Goal: Task Accomplishment & Management: Manage account settings

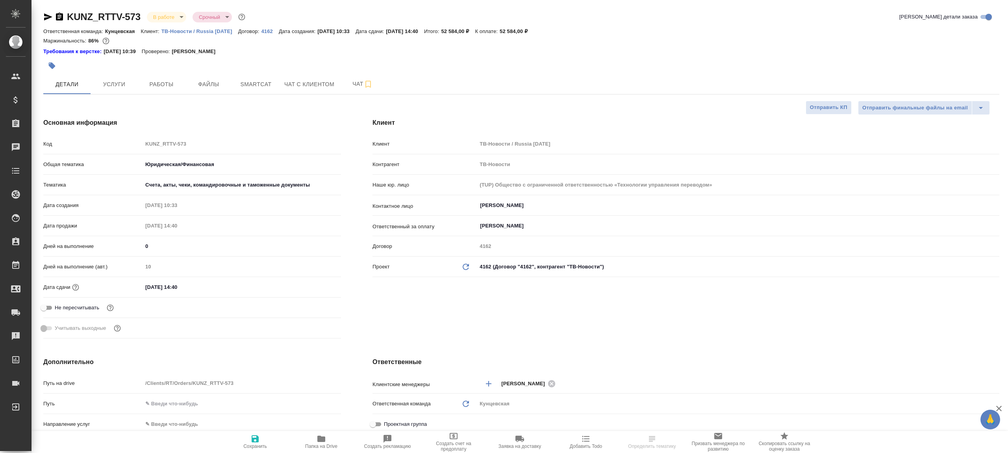
select select "RU"
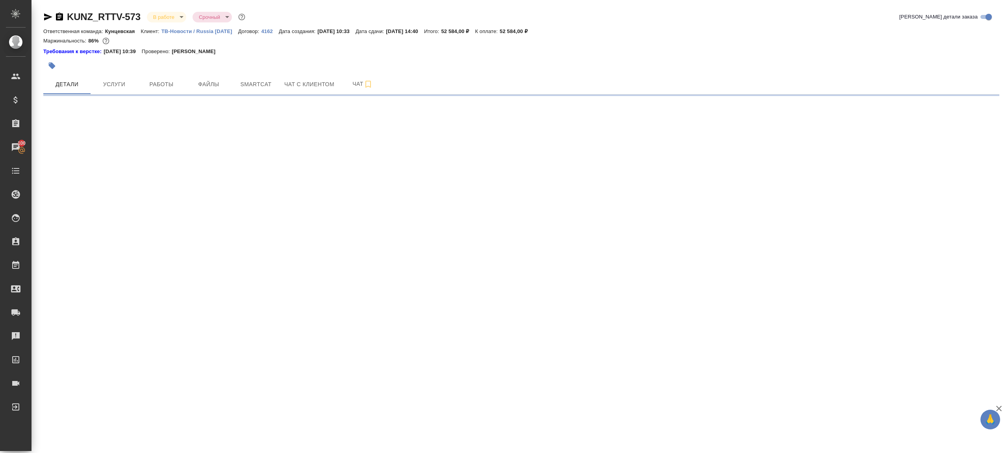
select select "RU"
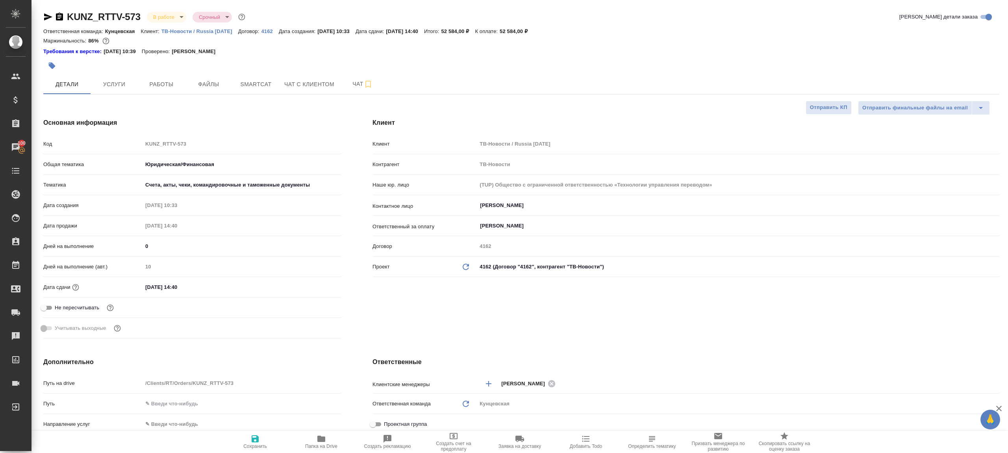
type textarea "x"
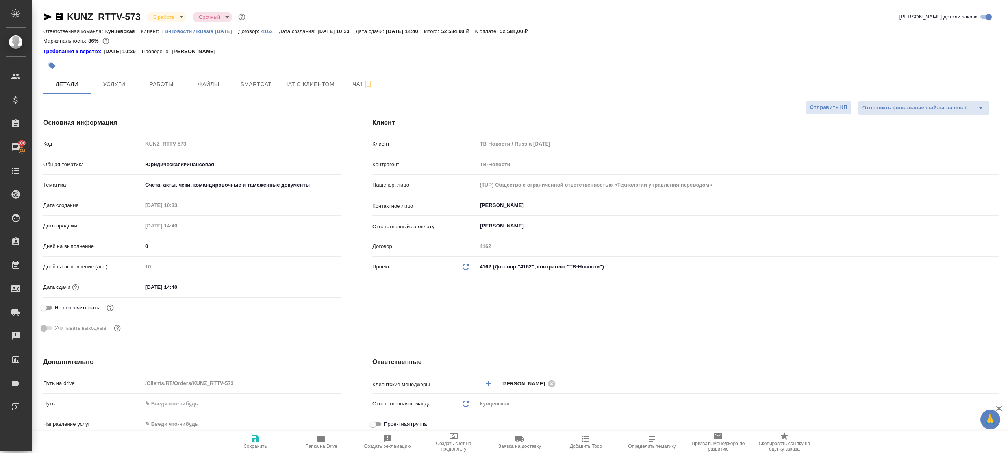
type textarea "x"
click at [164, 89] on span "Работы" at bounding box center [162, 85] width 38 height 10
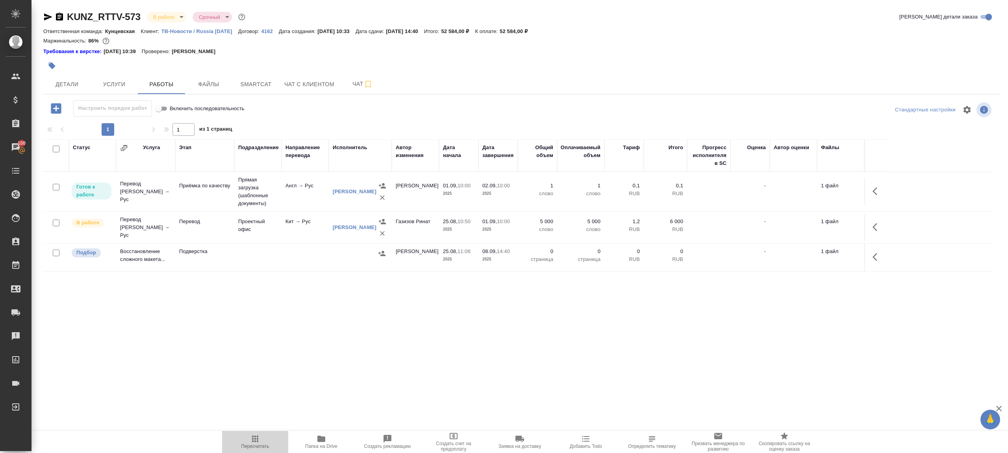
click at [260, 435] on span "Пересчитать" at bounding box center [255, 441] width 57 height 15
click at [300, 377] on div ".cls-1 fill:#fff; AWATERA Gazizov Rinat Клиенты Спецификации Заказы 100 Чаты To…" at bounding box center [504, 226] width 1008 height 453
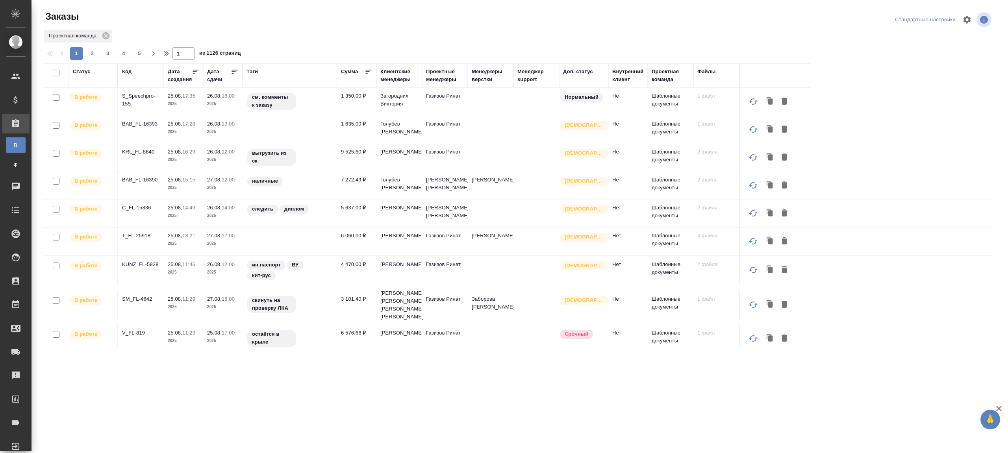
click at [257, 69] on div "Тэги" at bounding box center [252, 72] width 11 height 8
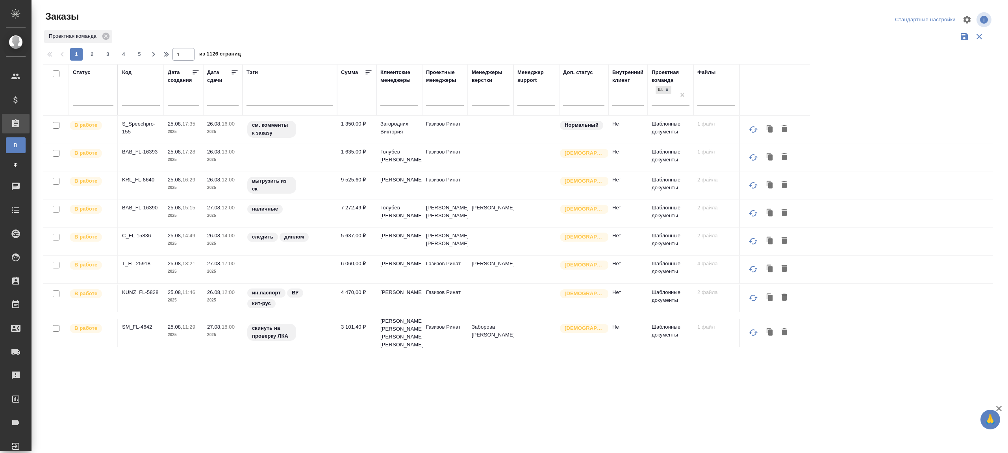
click at [123, 102] on input "text" at bounding box center [141, 101] width 38 height 10
paste input "953.9"
click at [390, 29] on div "Проектная команда" at bounding box center [518, 36] width 950 height 15
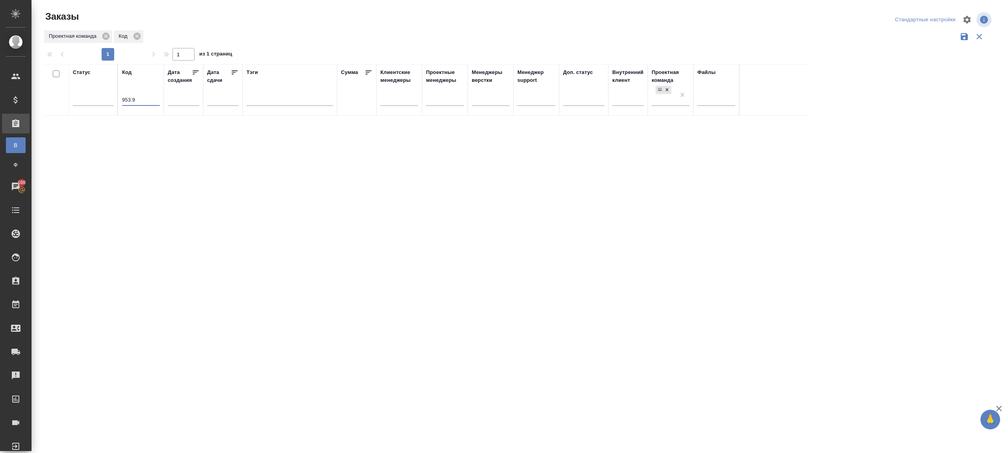
click at [143, 100] on input "953.9" at bounding box center [141, 101] width 38 height 10
paste input "KUNZ_FL-5828"
type input "KUNZ_FL-5828"
click at [284, 51] on div "1 1 из 1 страниц" at bounding box center [521, 54] width 956 height 13
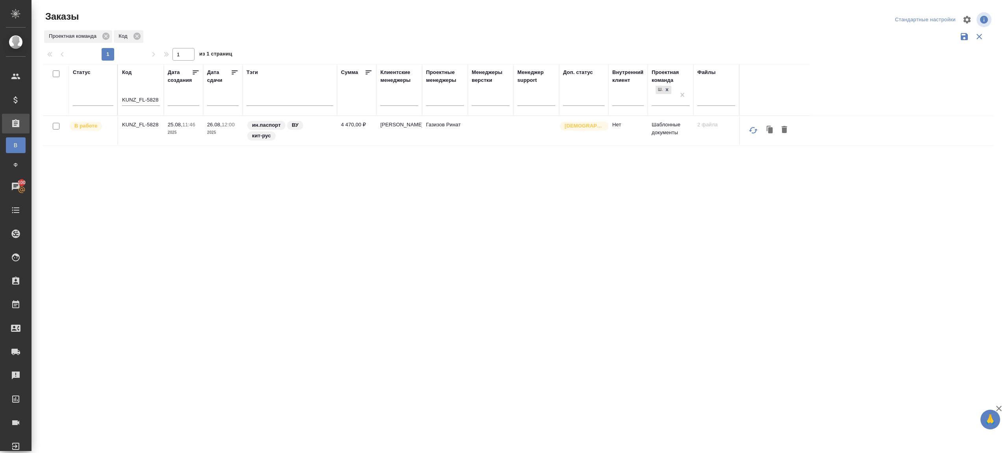
click at [147, 124] on p "KUNZ_FL-5828" at bounding box center [141, 125] width 38 height 8
click at [258, 105] on div at bounding box center [290, 98] width 87 height 15
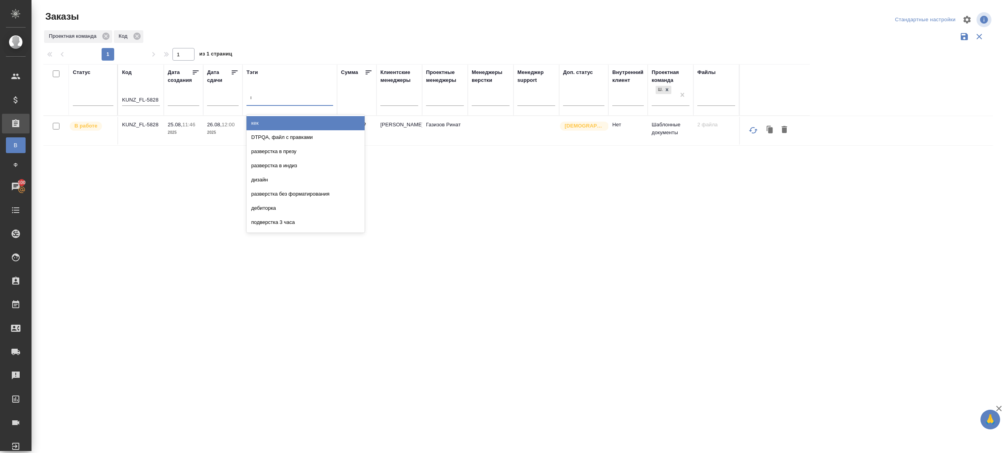
type input "выгрузить"
click at [256, 124] on div "выгрузить из ск" at bounding box center [306, 123] width 118 height 14
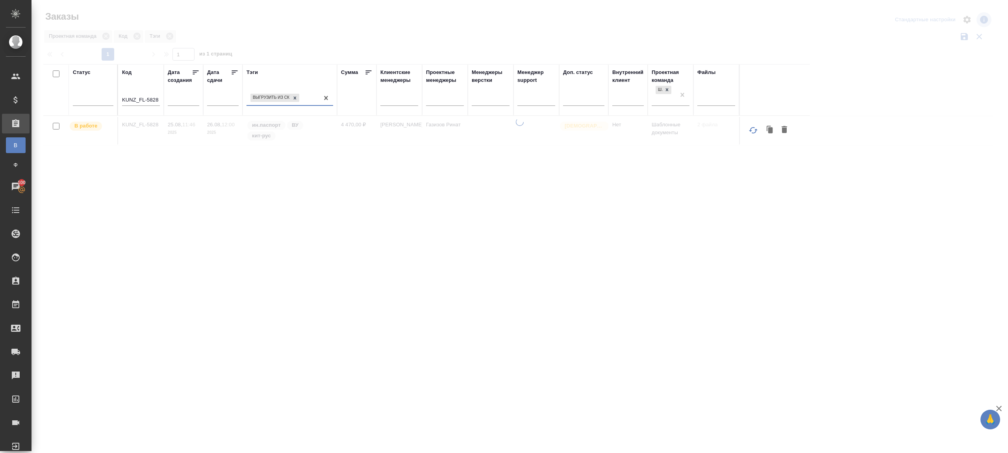
click at [127, 100] on input "KUNZ_FL-5828" at bounding box center [141, 101] width 38 height 10
click at [308, 56] on div "Заказы Стандартные настройки Проектная команда Тэги 1 1 из 1 страниц Статус Код…" at bounding box center [521, 176] width 965 height 352
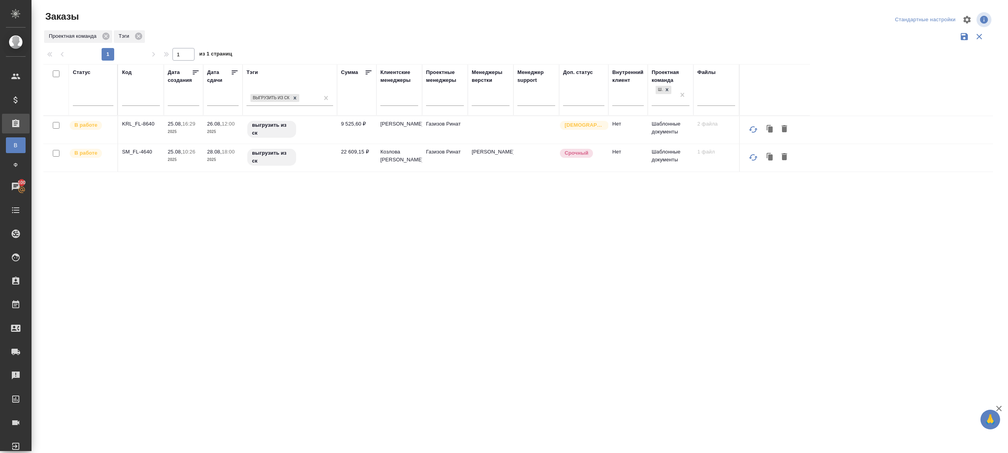
click at [308, 56] on div "1 1 из 1 страниц" at bounding box center [521, 54] width 956 height 13
click at [234, 72] on icon at bounding box center [235, 73] width 6 height 4
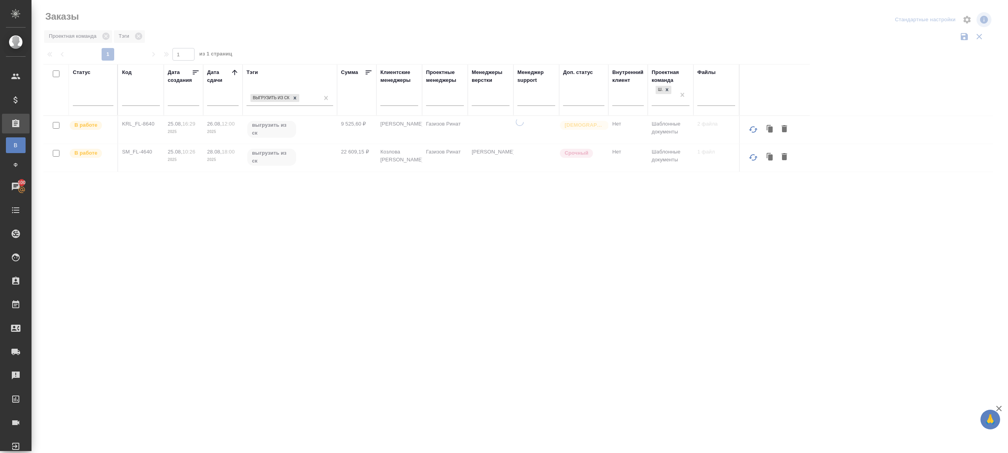
click at [287, 27] on div at bounding box center [520, 176] width 977 height 352
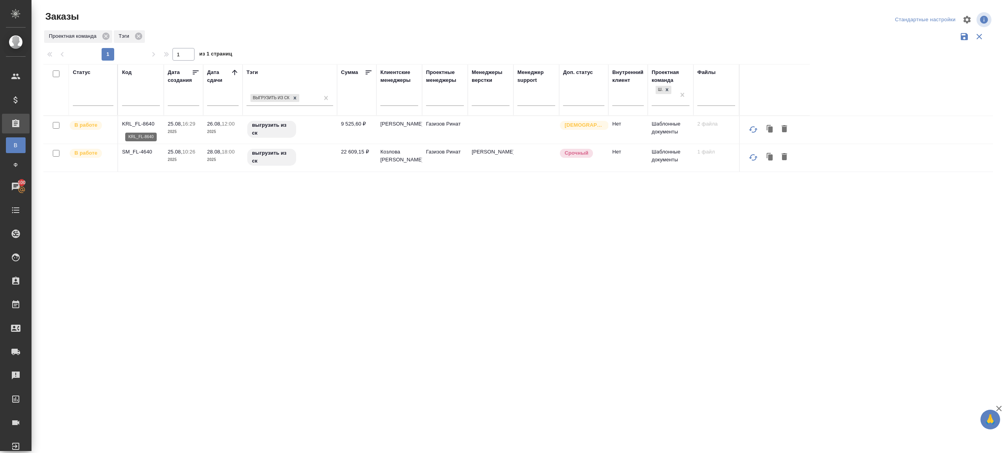
click at [145, 123] on p "KRL_FL-8640" at bounding box center [141, 124] width 38 height 8
click at [141, 149] on p "SM_FL-4640" at bounding box center [141, 152] width 38 height 8
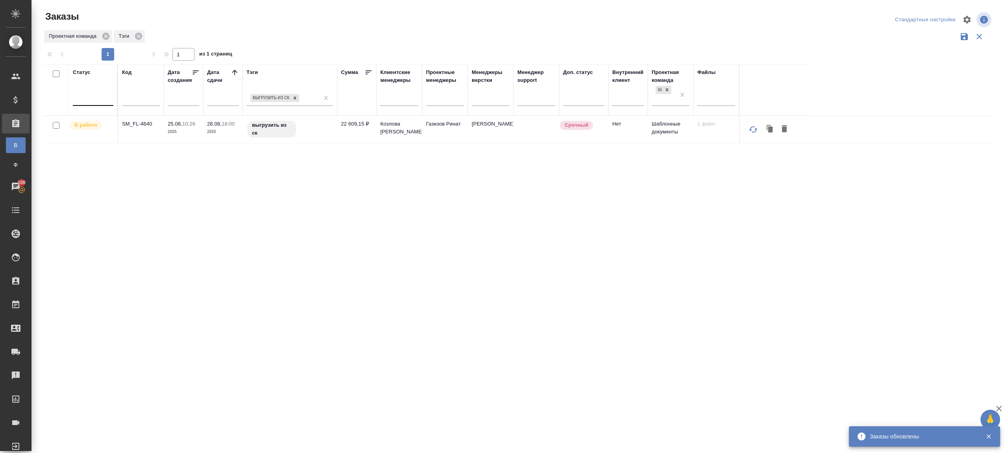
click at [105, 102] on div at bounding box center [93, 97] width 41 height 11
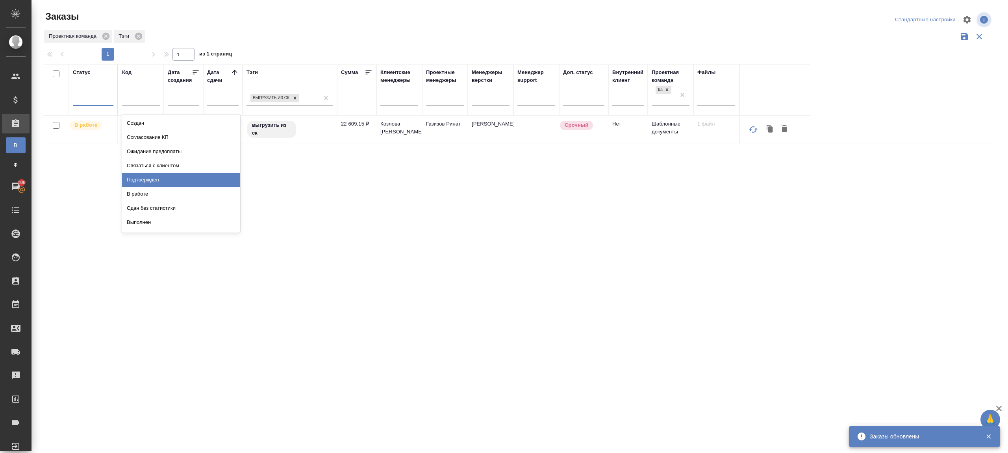
click at [164, 176] on div "Подтвержден" at bounding box center [181, 180] width 118 height 14
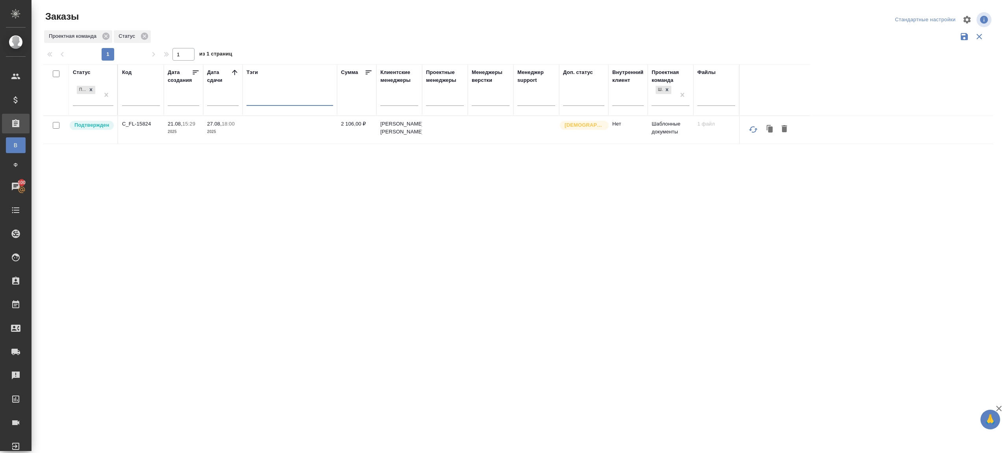
click at [234, 73] on icon at bounding box center [234, 72] width 5 height 5
click at [329, 33] on div at bounding box center [520, 176] width 977 height 352
click at [140, 121] on p "C_FL-15824" at bounding box center [141, 124] width 38 height 8
click at [438, 228] on div "Статус Подтвержден Код Дата создания Дата сдачи Тэги Сумма Клиентские менеджеры…" at bounding box center [518, 206] width 950 height 284
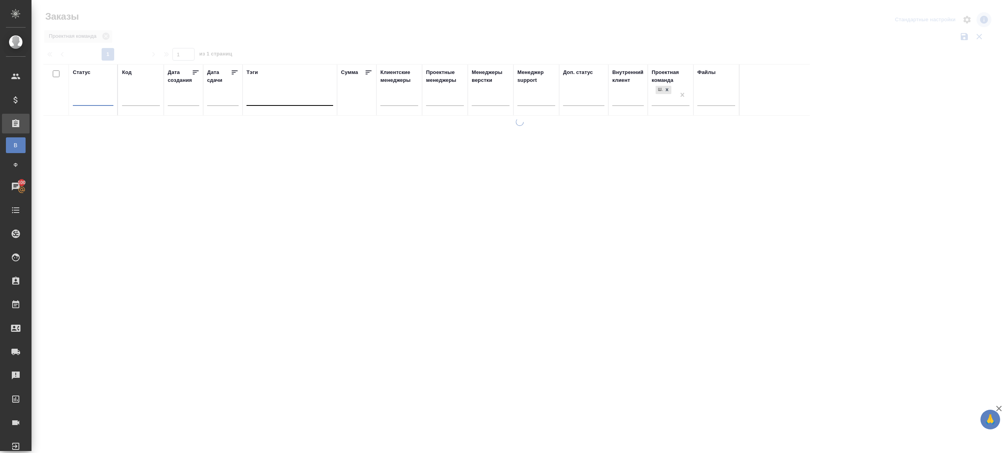
click at [333, 34] on div at bounding box center [520, 176] width 977 height 352
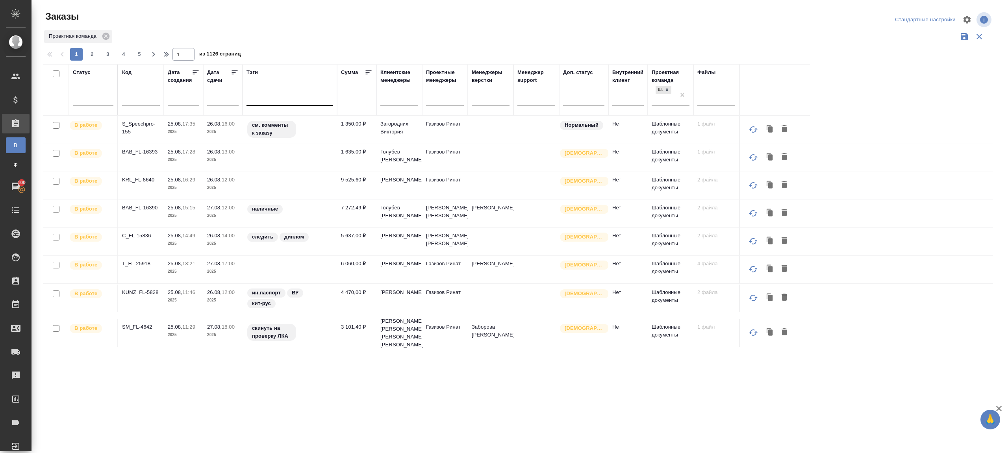
click at [77, 106] on div at bounding box center [93, 101] width 41 height 20
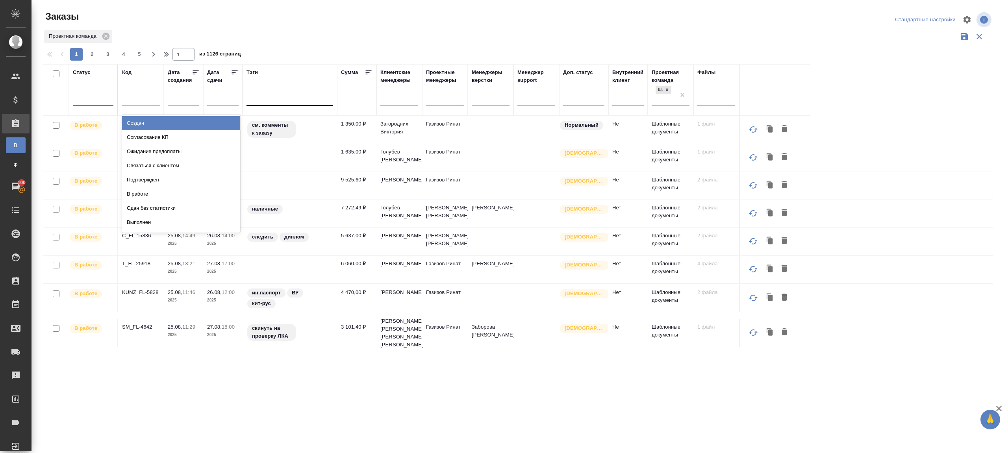
click at [88, 97] on div at bounding box center [93, 97] width 41 height 11
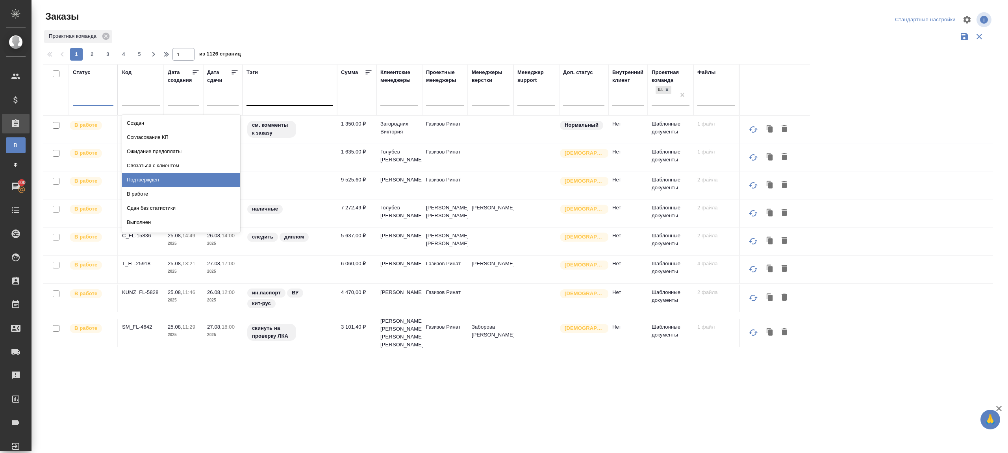
click at [161, 181] on div "Подтвержден" at bounding box center [181, 180] width 118 height 14
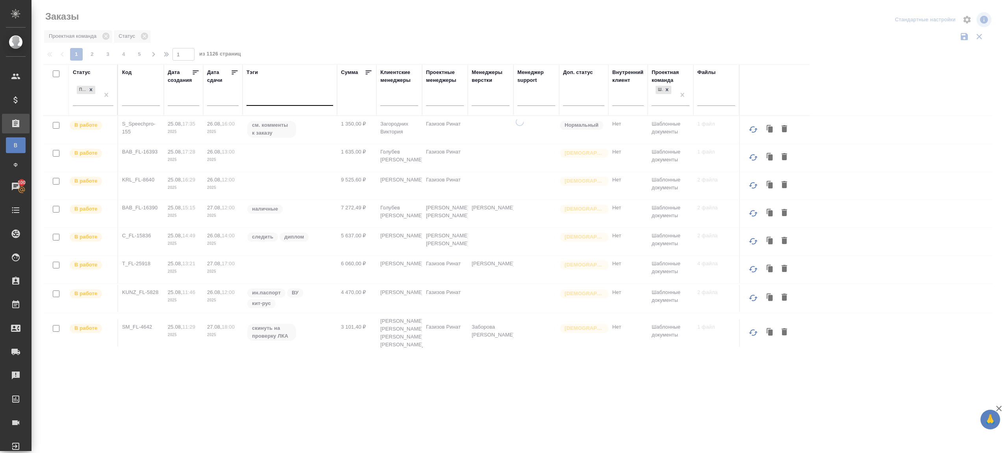
click at [350, 24] on div at bounding box center [520, 176] width 977 height 352
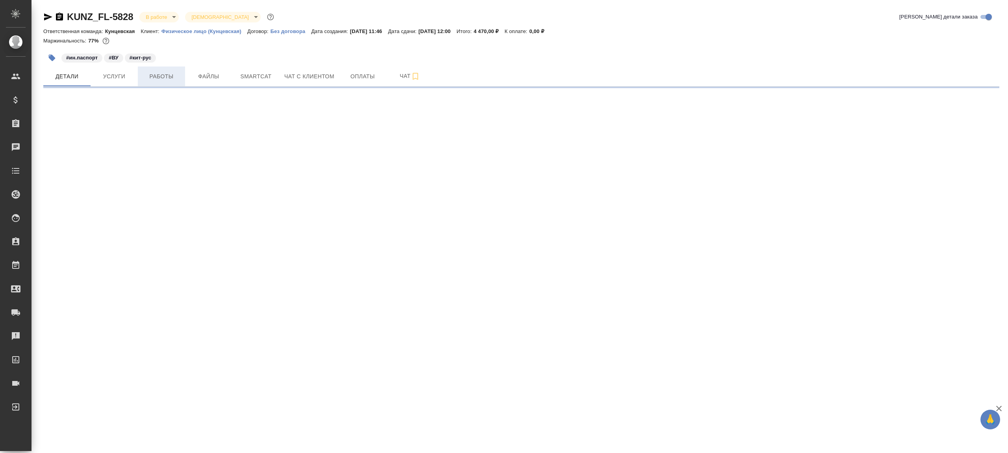
click at [174, 82] on button "Работы" at bounding box center [161, 77] width 47 height 20
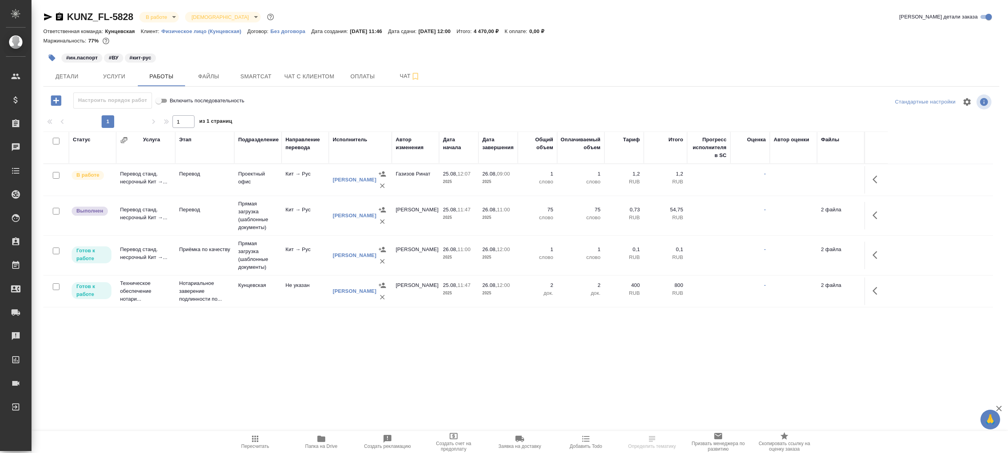
click at [304, 437] on span "Папка на Drive" at bounding box center [321, 441] width 57 height 15
click at [303, 176] on td "Кит → Рус" at bounding box center [305, 180] width 47 height 28
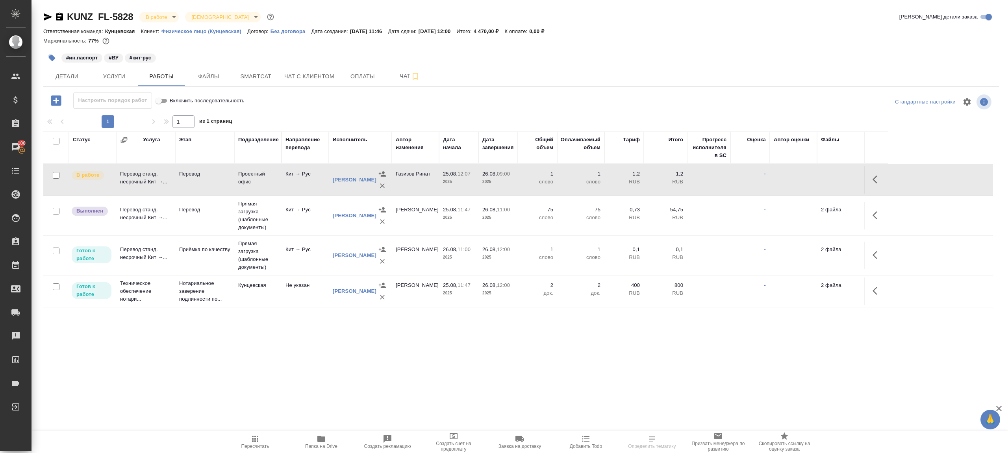
click at [303, 176] on td "Кит → Рус" at bounding box center [305, 180] width 47 height 28
click at [882, 175] on icon "button" at bounding box center [877, 179] width 9 height 9
click at [821, 180] on icon "button" at bounding box center [819, 179] width 9 height 9
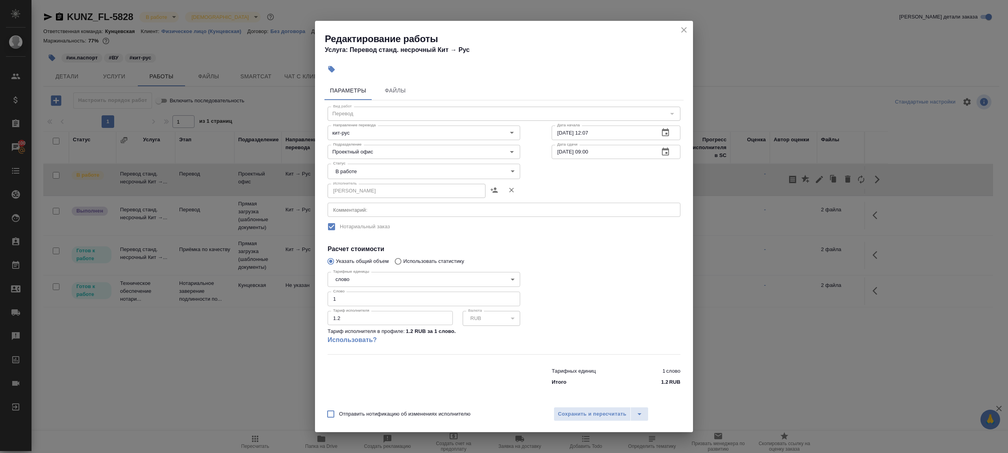
click at [347, 170] on body "🙏 .cls-1 fill:#fff; AWATERA Gazizov Rinat Клиенты Спецификации Заказы 100 Чаты …" at bounding box center [504, 226] width 1008 height 453
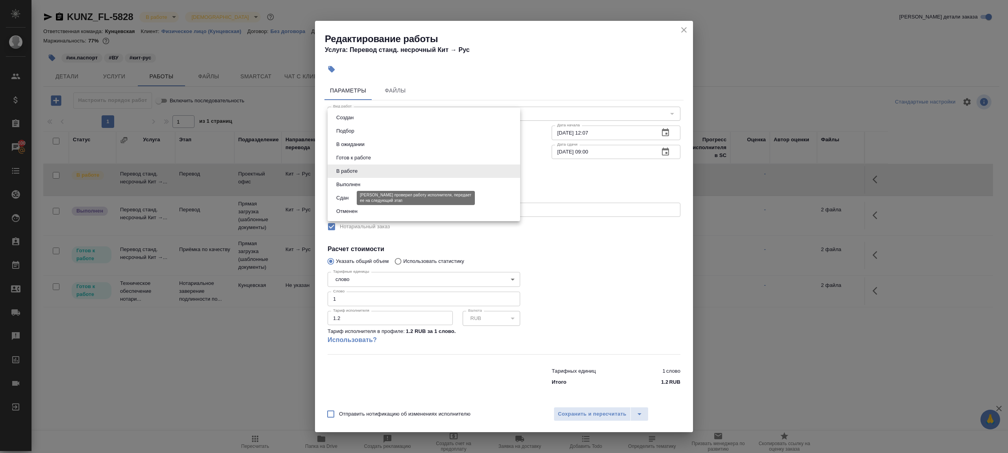
click at [347, 198] on button "Сдан" at bounding box center [342, 198] width 17 height 9
type input "closed"
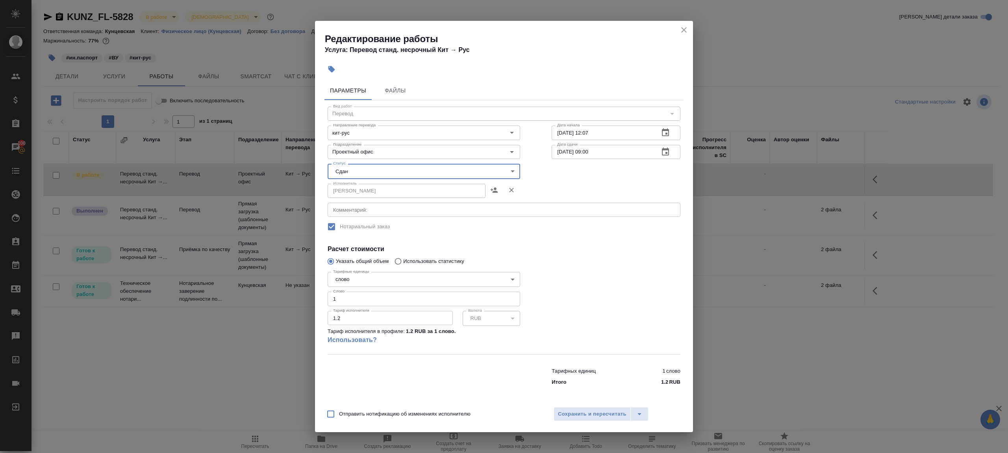
click at [363, 295] on input "1" at bounding box center [424, 299] width 193 height 14
click at [396, 302] on input "1" at bounding box center [424, 299] width 193 height 14
type input "122"
click at [585, 280] on div at bounding box center [616, 311] width 160 height 117
click at [592, 413] on span "Сохранить и пересчитать" at bounding box center [592, 414] width 69 height 9
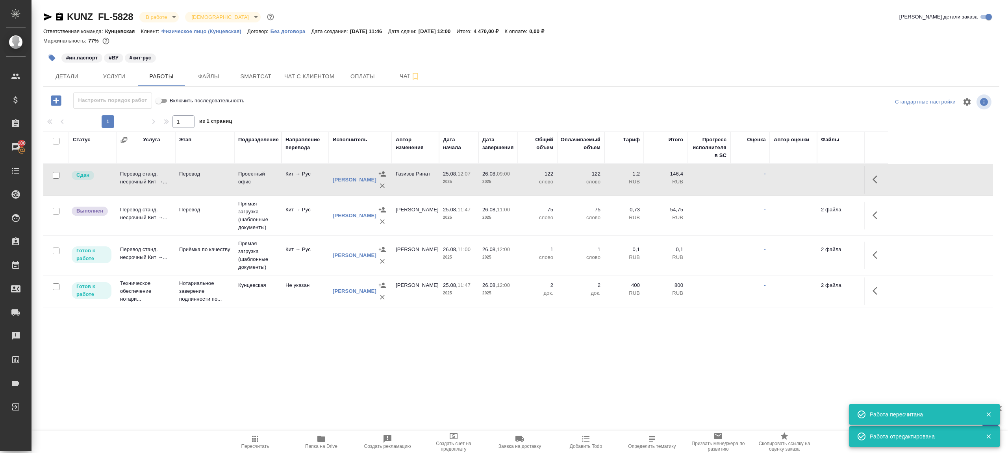
click at [870, 211] on button "button" at bounding box center [877, 215] width 19 height 19
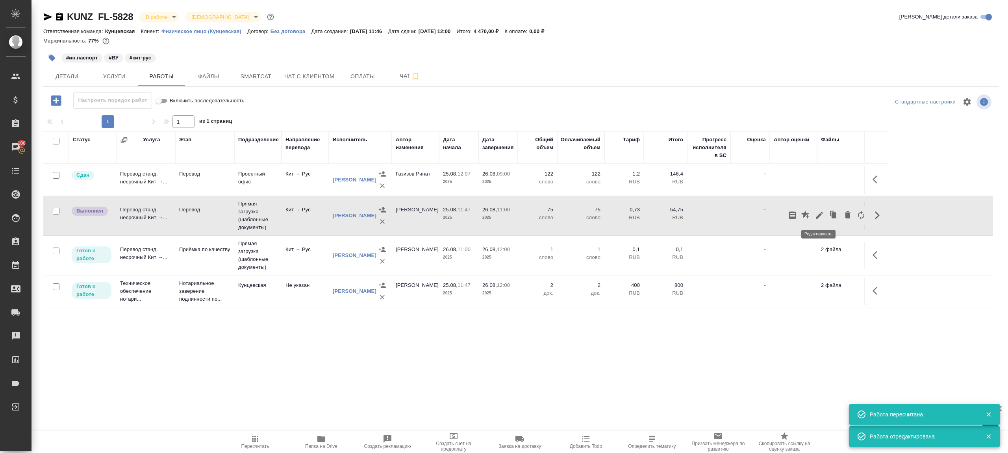
click at [819, 211] on icon "button" at bounding box center [819, 215] width 9 height 9
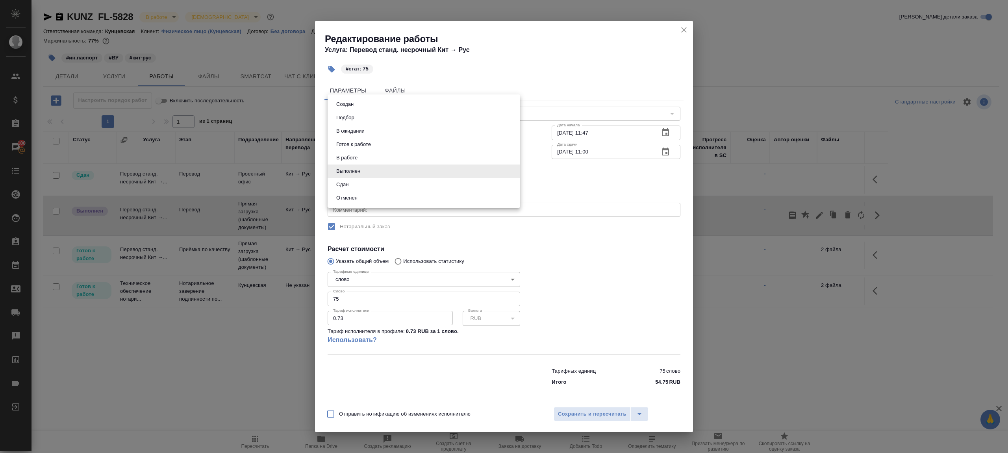
click at [358, 171] on body "🙏 .cls-1 fill:#fff; AWATERA Gazizov Rinat Клиенты Спецификации Заказы 100 Чаты …" at bounding box center [504, 226] width 1008 height 453
click at [361, 186] on li "Сдан" at bounding box center [424, 184] width 193 height 13
type input "closed"
click at [606, 269] on div at bounding box center [616, 311] width 160 height 117
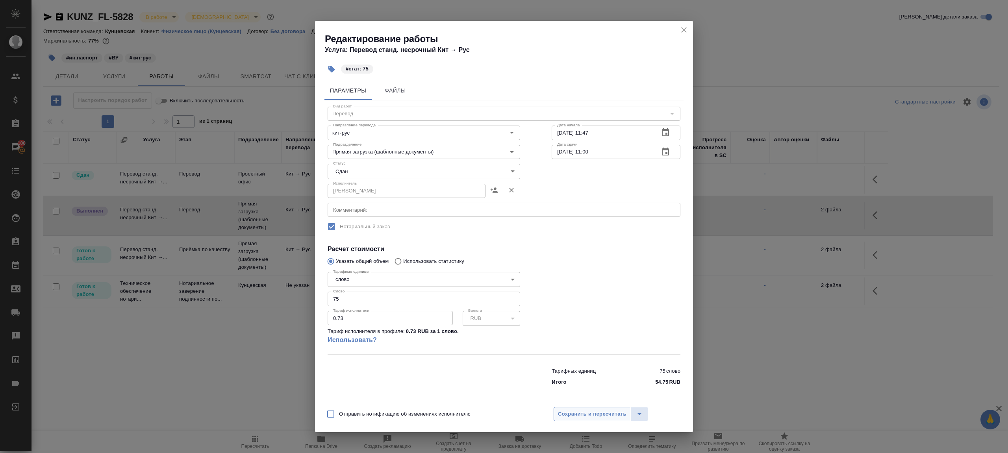
click at [586, 410] on span "Сохранить и пересчитать" at bounding box center [592, 414] width 69 height 9
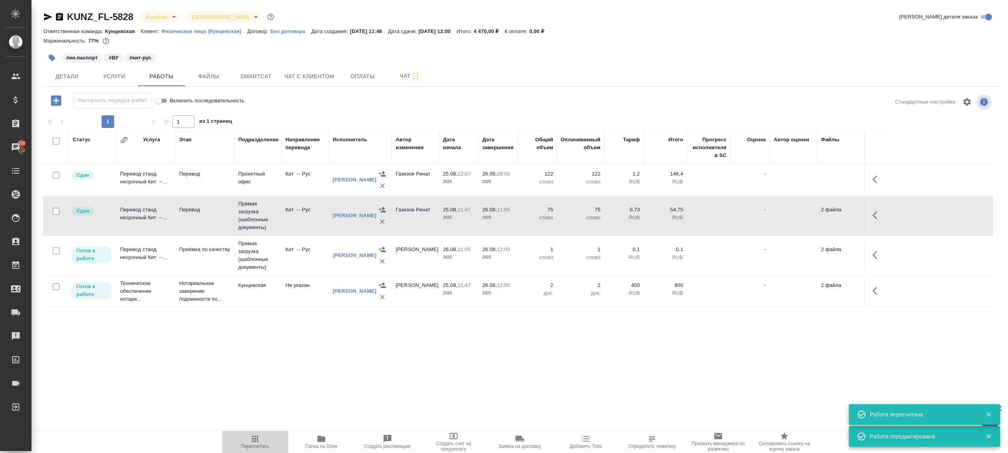
click at [251, 442] on icon "button" at bounding box center [255, 438] width 9 height 9
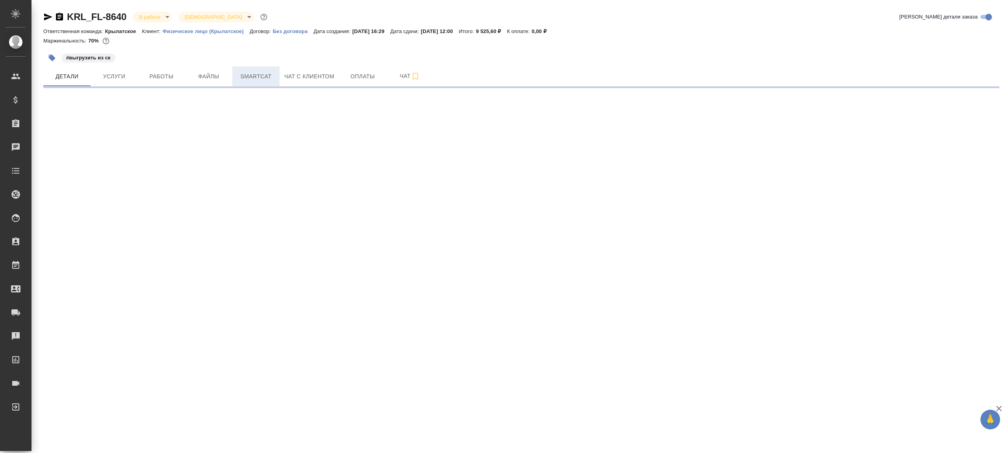
click at [262, 78] on span "Smartcat" at bounding box center [256, 77] width 38 height 10
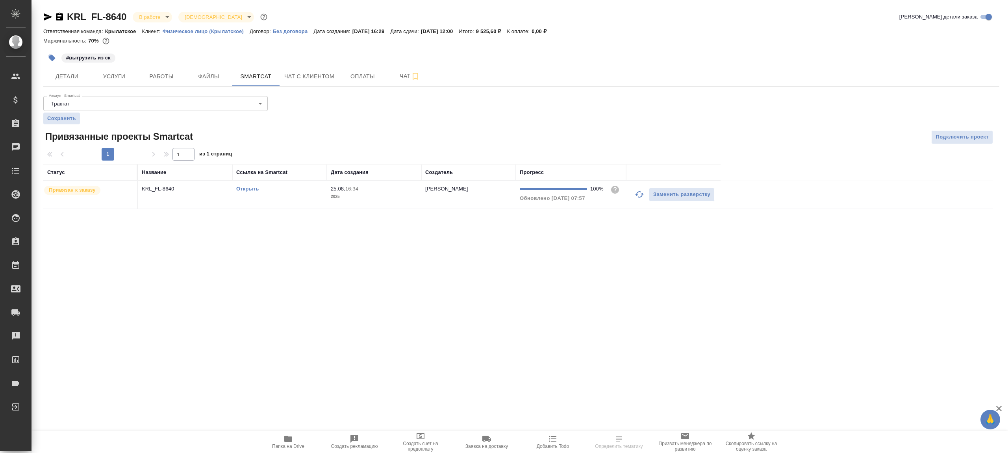
click at [641, 193] on icon "button" at bounding box center [639, 194] width 9 height 9
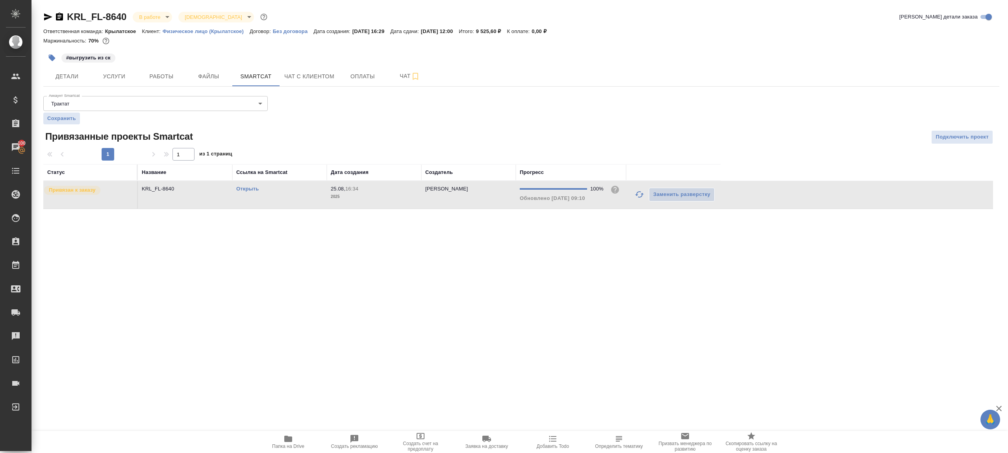
click at [252, 188] on link "Открыть" at bounding box center [247, 189] width 22 height 6
click at [176, 83] on button "Работы" at bounding box center [161, 77] width 47 height 20
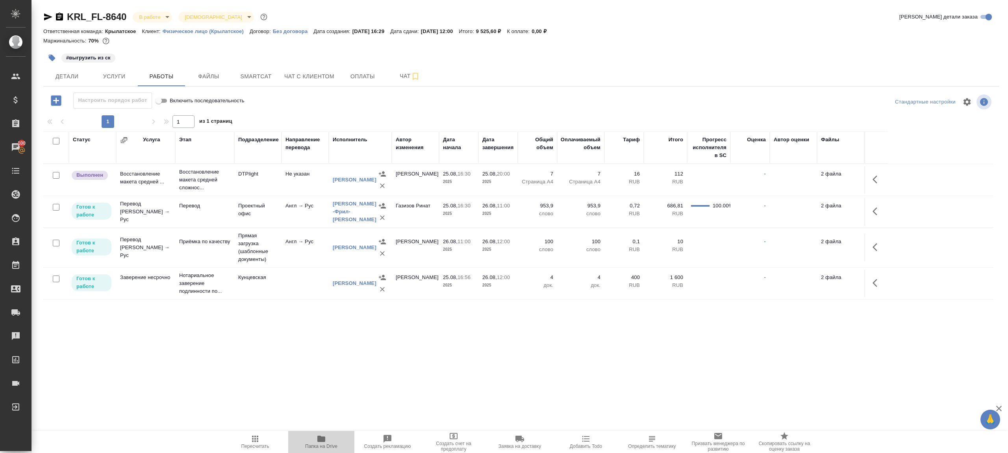
click at [314, 434] on button "Папка на Drive" at bounding box center [321, 442] width 66 height 22
drag, startPoint x: 875, startPoint y: 207, endPoint x: 871, endPoint y: 207, distance: 4.3
click at [876, 207] on icon "button" at bounding box center [877, 211] width 9 height 9
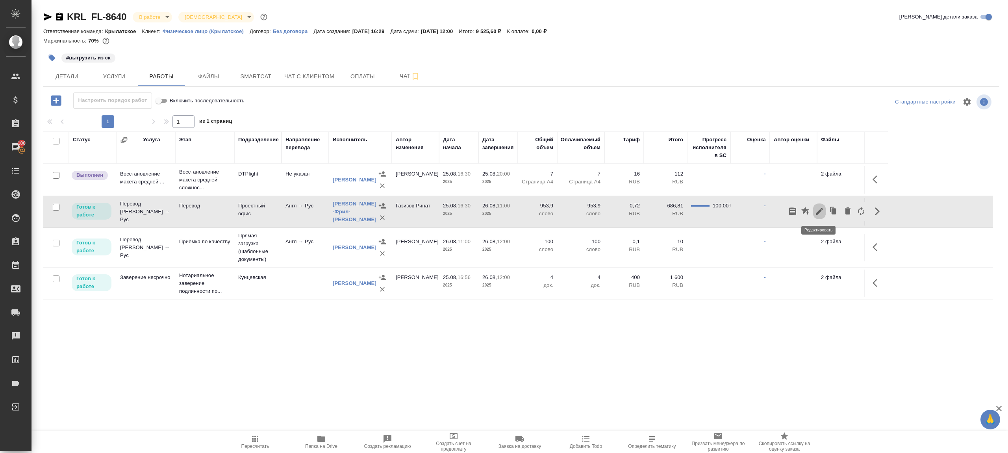
click at [818, 208] on icon "button" at bounding box center [819, 211] width 9 height 9
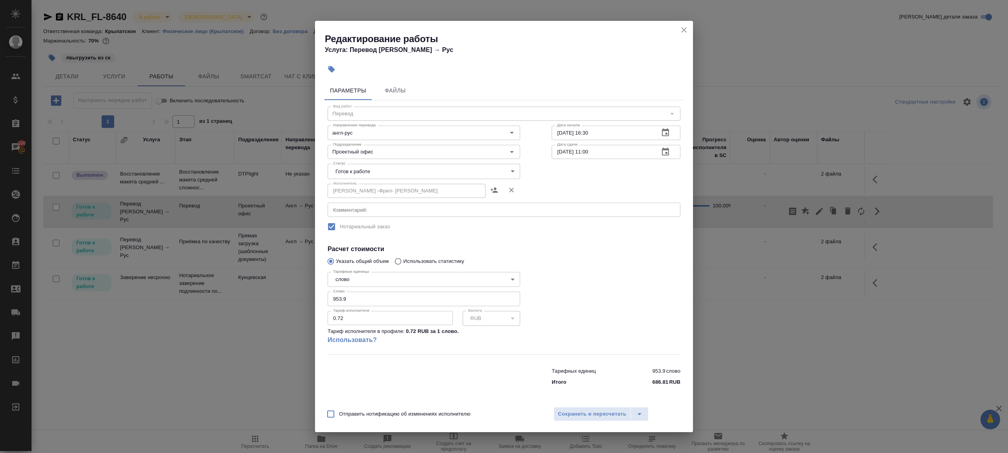
click at [373, 178] on body "🙏 .cls-1 fill:#fff; AWATERA Gazizov Rinat Клиенты Спецификации Заказы 100 Чаты …" at bounding box center [504, 226] width 1008 height 453
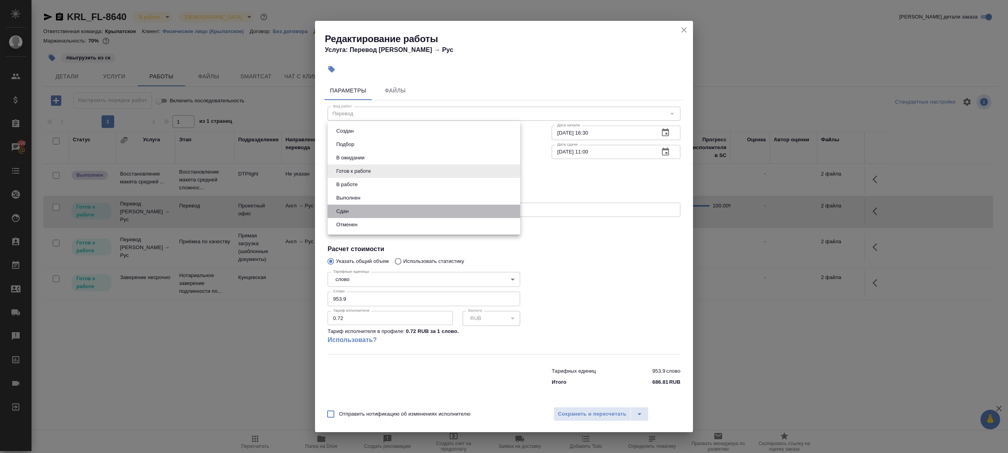
click at [356, 212] on li "Сдан" at bounding box center [424, 211] width 193 height 13
type input "closed"
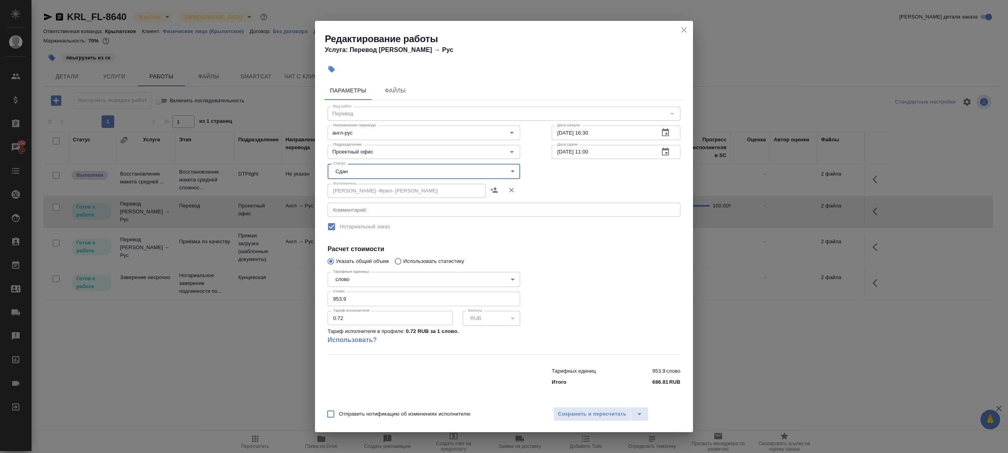
click at [365, 293] on input "953.9" at bounding box center [424, 299] width 193 height 14
paste input "21"
type input "921"
click at [621, 271] on div at bounding box center [616, 311] width 160 height 117
click at [564, 415] on span "Сохранить и пересчитать" at bounding box center [592, 414] width 69 height 9
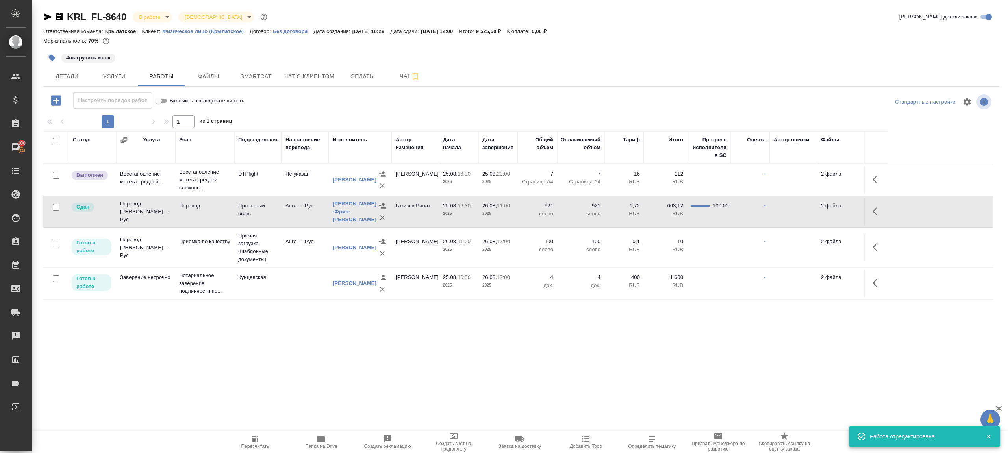
click at [245, 444] on span "Пересчитать" at bounding box center [255, 447] width 28 height 6
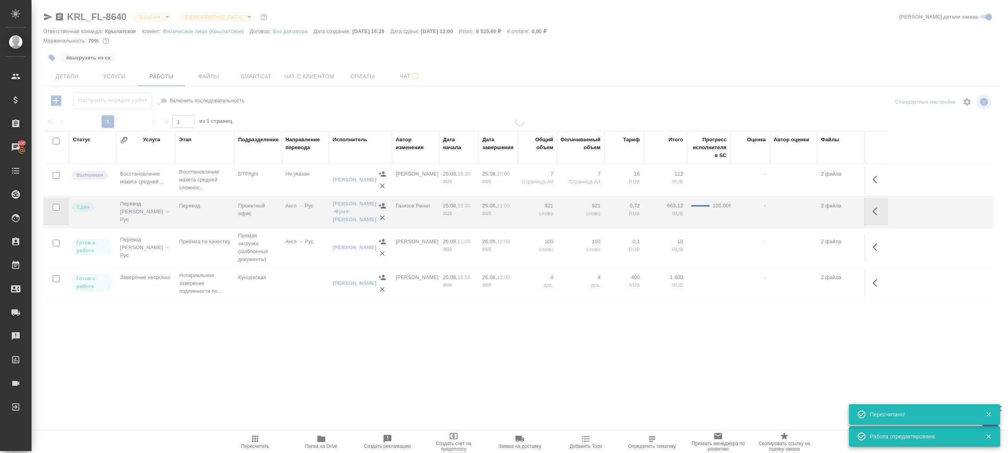
click at [245, 373] on div ".cls-1 fill:#fff; AWATERA Gazizov Rinat Клиенты Спецификации Заказы 100 Чаты To…" at bounding box center [504, 226] width 1008 height 453
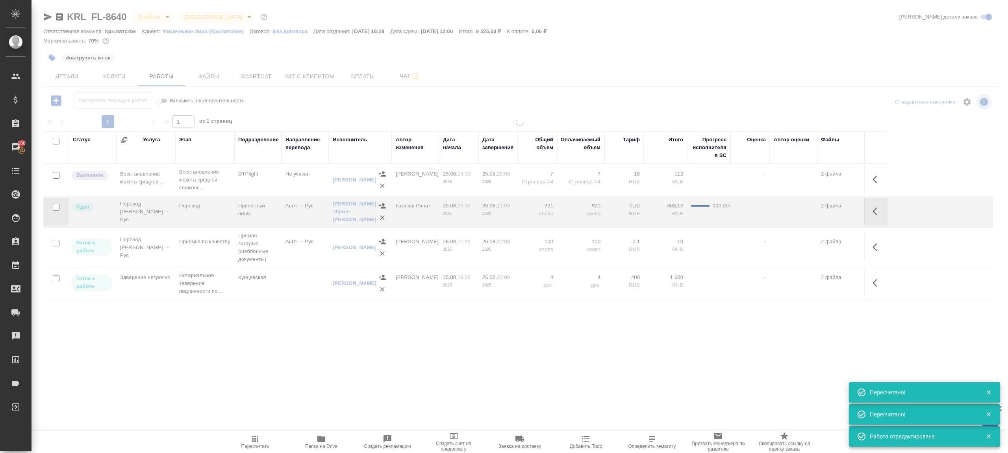
click at [878, 175] on icon "button" at bounding box center [877, 179] width 9 height 9
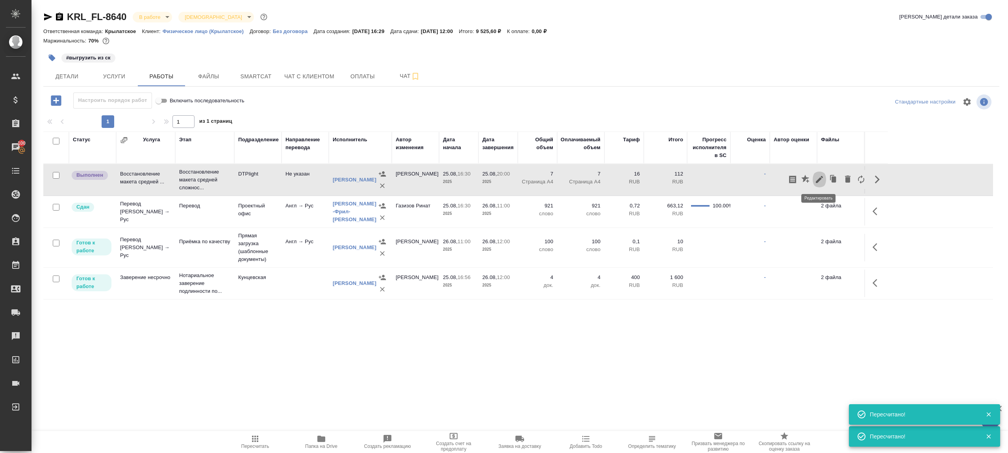
click at [815, 177] on icon "button" at bounding box center [819, 179] width 9 height 9
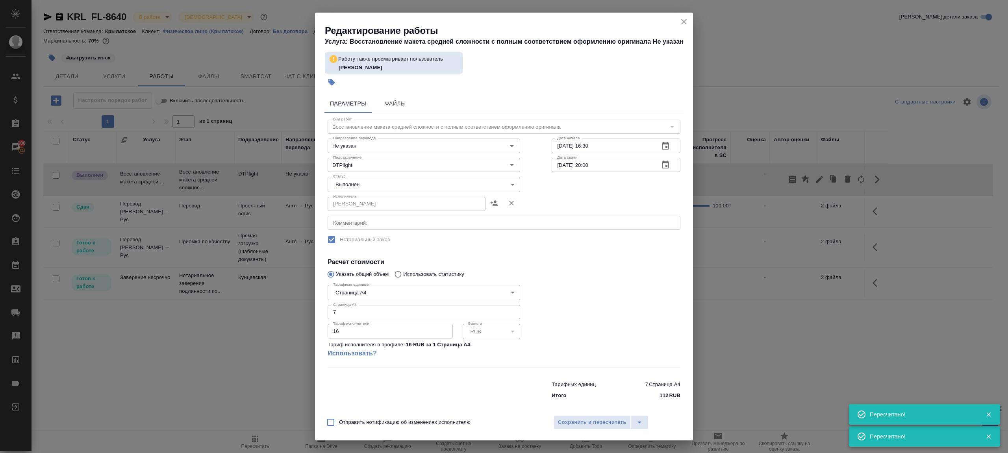
click at [348, 192] on div "Исполнитель Сархатов Руслан Исполнитель" at bounding box center [424, 203] width 224 height 50
click at [358, 185] on body "🙏 .cls-1 fill:#fff; AWATERA Gazizov Rinat Клиенты Спецификации Заказы 100 Чаты …" at bounding box center [504, 226] width 1008 height 453
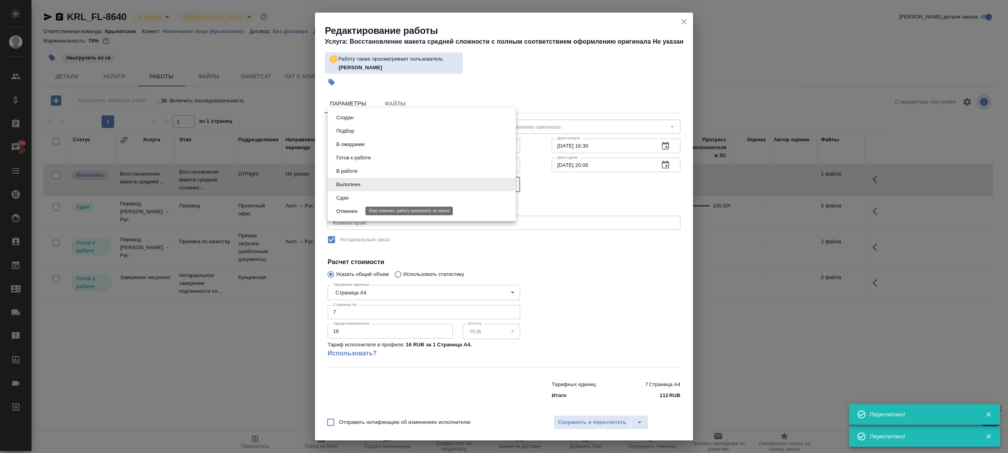
click at [360, 197] on li "Сдан" at bounding box center [422, 197] width 188 height 13
type input "closed"
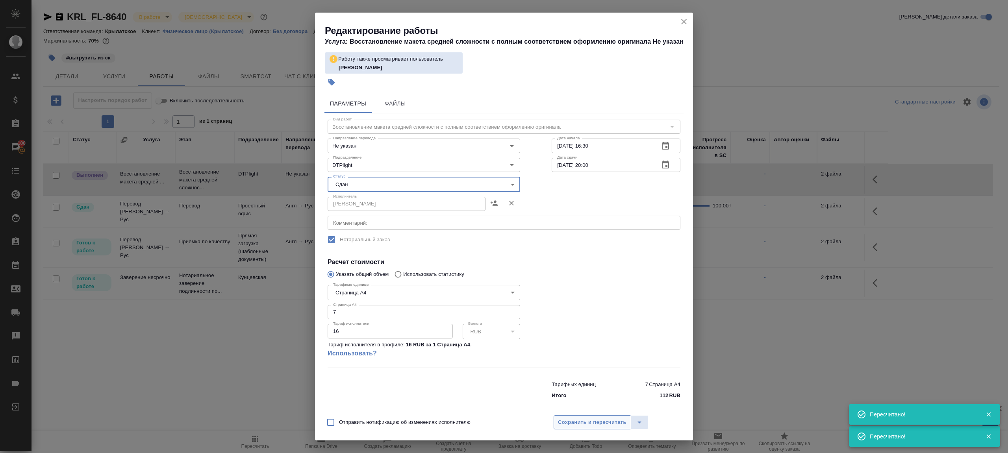
click at [578, 416] on button "Сохранить и пересчитать" at bounding box center [592, 423] width 77 height 14
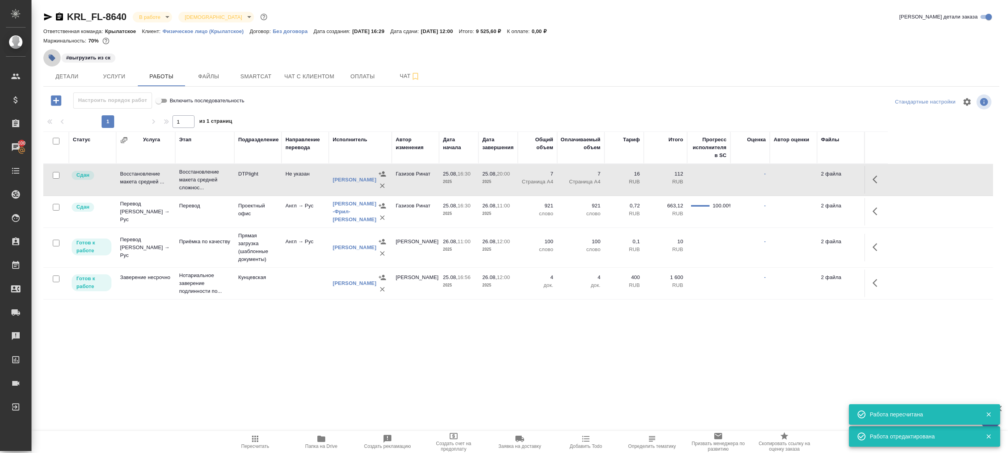
click at [49, 54] on button "button" at bounding box center [51, 57] width 17 height 17
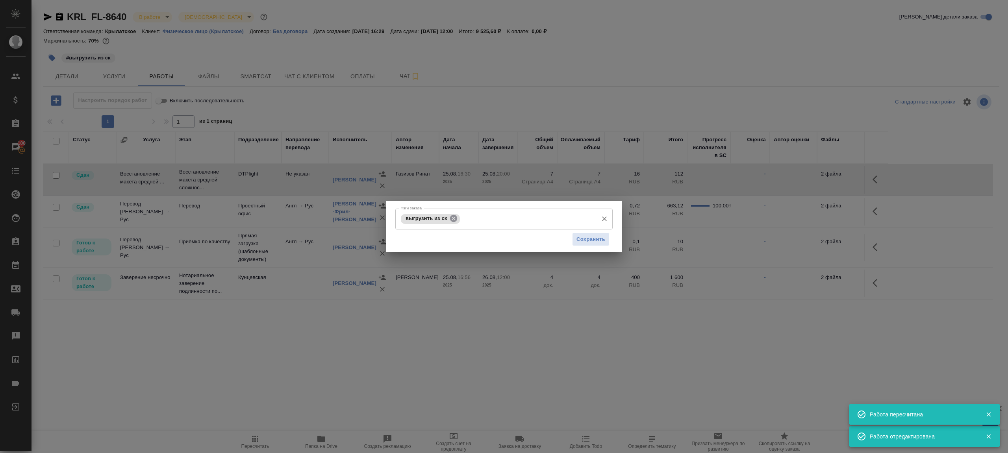
click at [455, 222] on icon at bounding box center [453, 218] width 9 height 9
click at [583, 241] on span "Сохранить" at bounding box center [591, 239] width 29 height 9
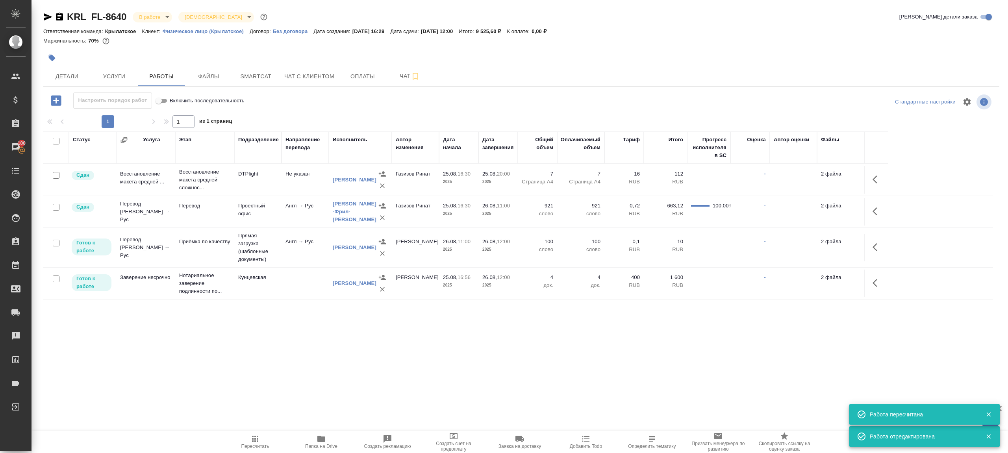
click at [248, 437] on span "Пересчитать" at bounding box center [255, 441] width 57 height 15
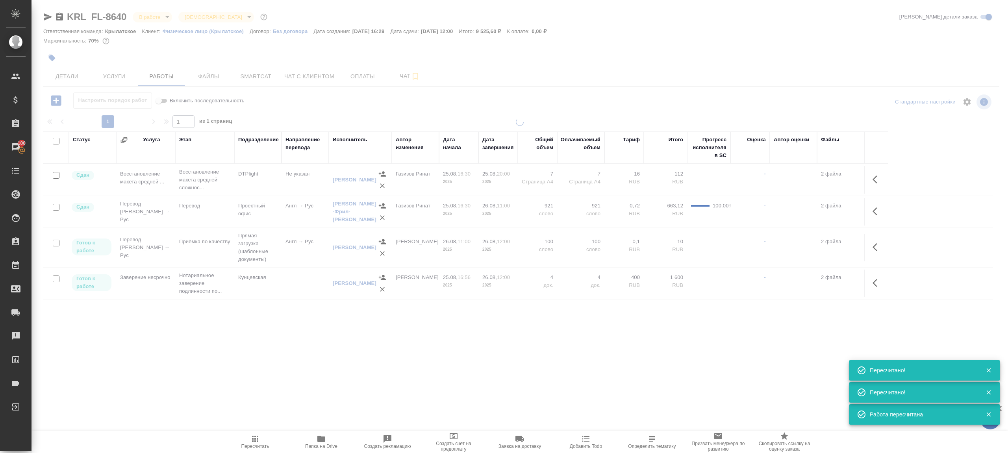
click at [342, 345] on div ".cls-1 fill:#fff; AWATERA Gazizov Rinat Клиенты Спецификации Заказы 100 Чаты To…" at bounding box center [504, 226] width 1008 height 453
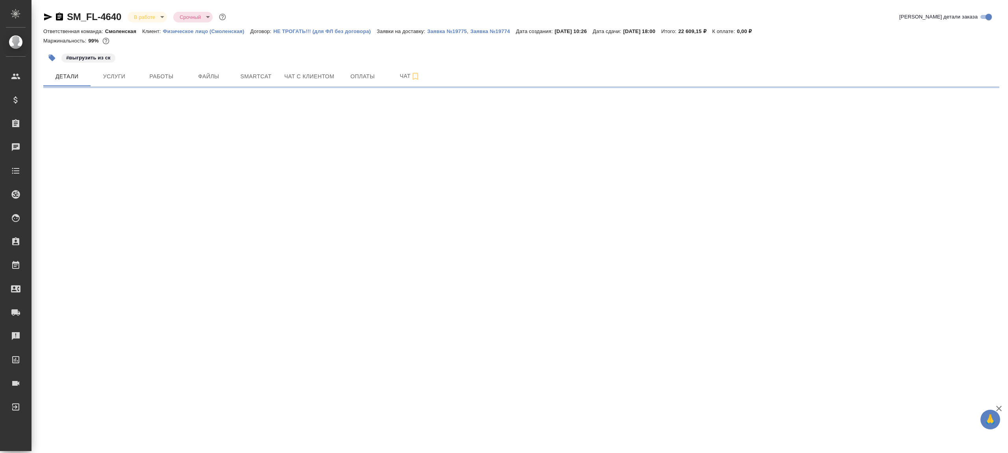
select select "RU"
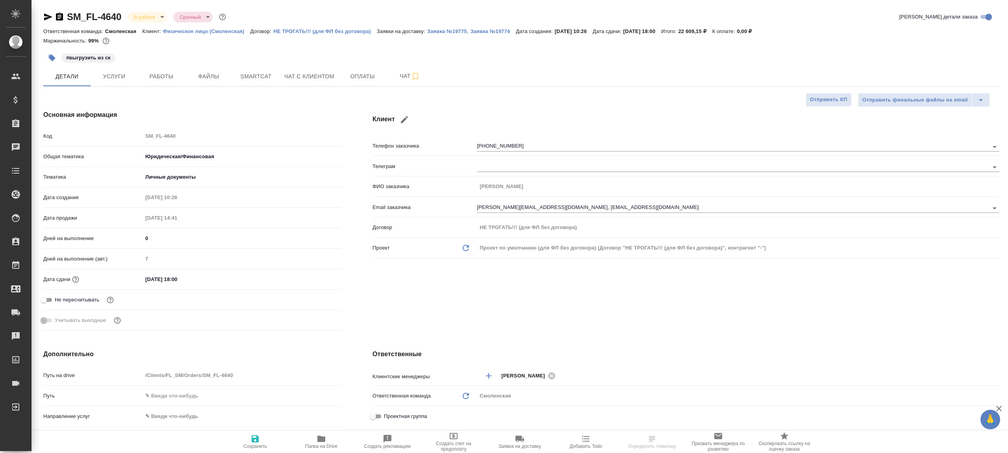
type textarea "x"
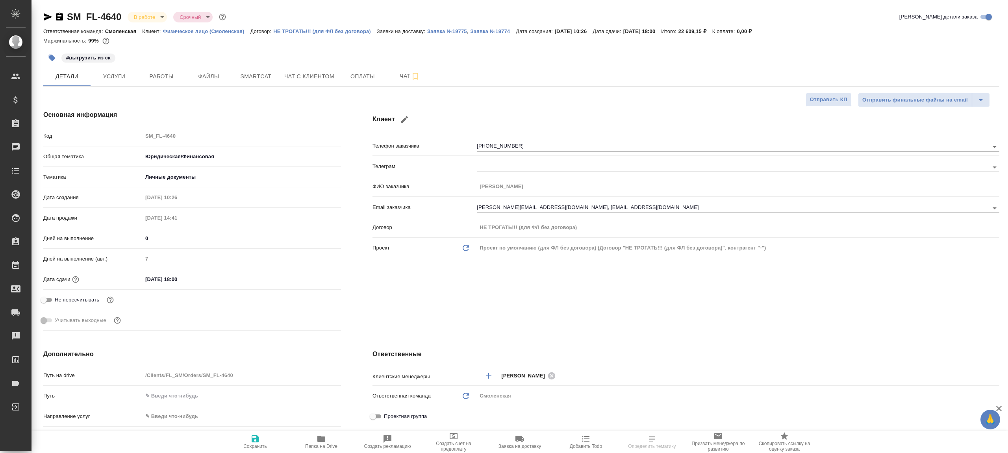
type textarea "x"
click at [275, 81] on span "Smartcat" at bounding box center [256, 77] width 38 height 10
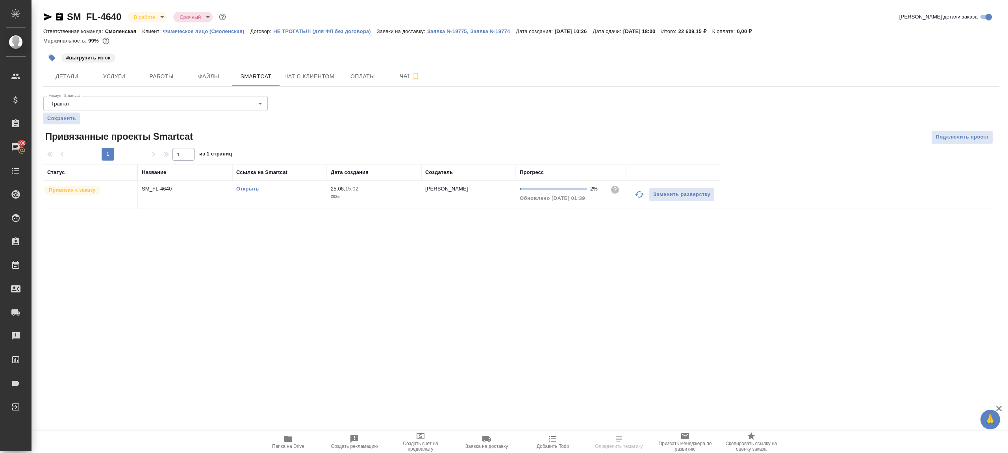
click at [641, 194] on icon "button" at bounding box center [639, 194] width 9 height 9
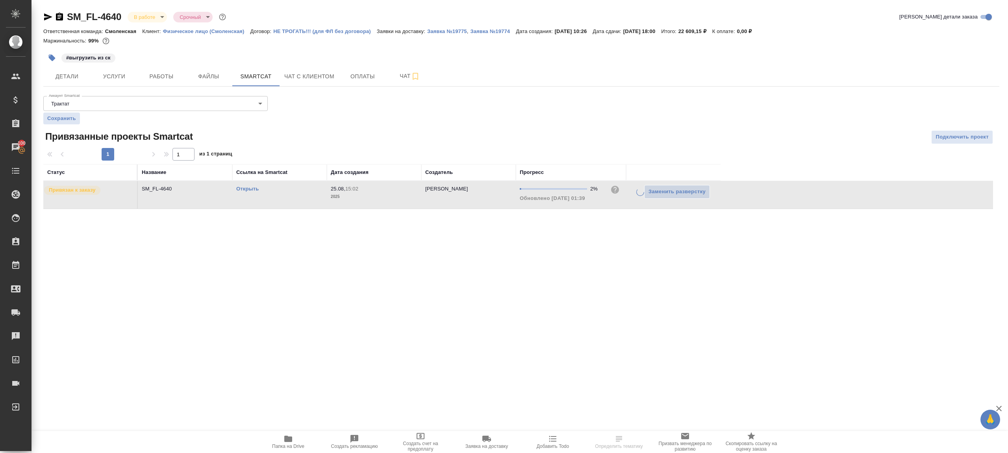
click at [524, 269] on div ".cls-1 fill:#fff; AWATERA [PERSON_NAME] Клиенты Спецификации Заказы 100 Чаты To…" at bounding box center [504, 226] width 1008 height 453
click at [175, 72] on span "Работы" at bounding box center [162, 77] width 38 height 10
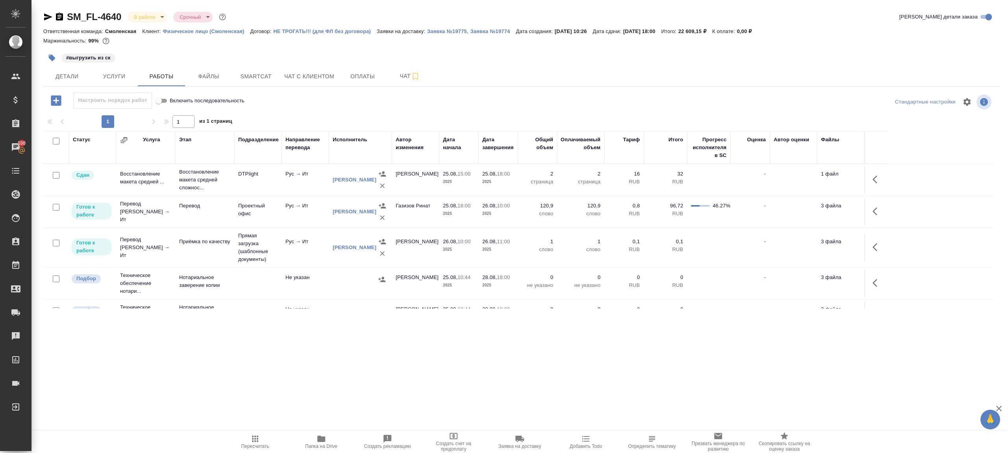
click at [267, 439] on span "Пересчитать" at bounding box center [255, 441] width 57 height 15
click at [268, 439] on span "Пересчитать" at bounding box center [255, 441] width 57 height 15
click at [348, 386] on div ".cls-1 fill:#fff; AWATERA Gazizov Rinat Клиенты Спецификации Заказы 100 Чаты To…" at bounding box center [504, 226] width 1008 height 453
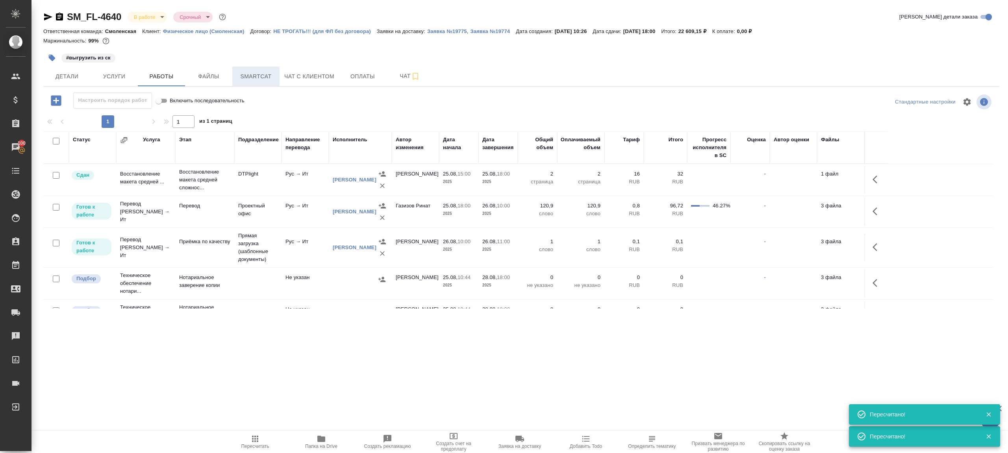
click at [271, 79] on span "Smartcat" at bounding box center [256, 77] width 38 height 10
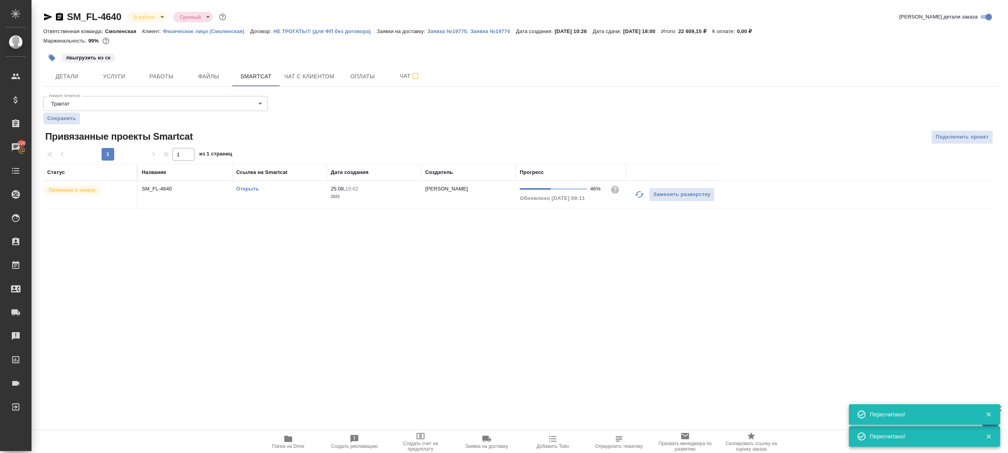
click at [639, 192] on icon "button" at bounding box center [639, 194] width 9 height 9
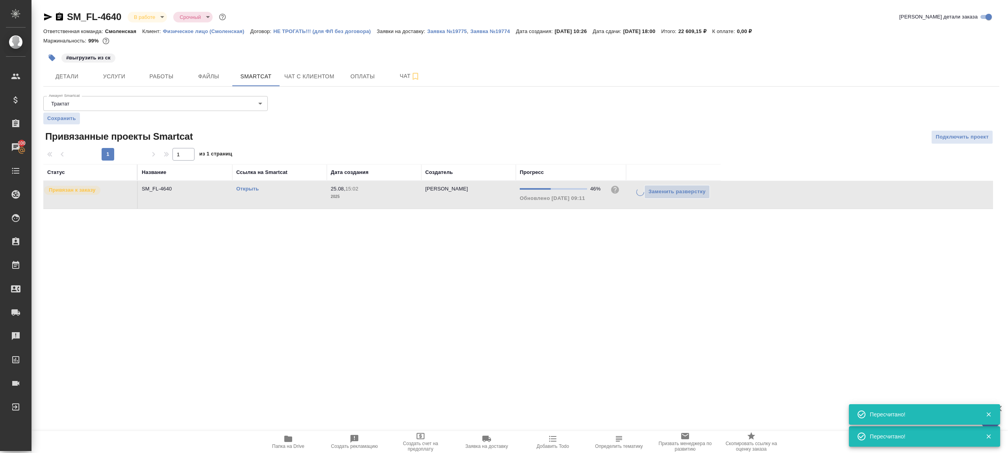
click at [570, 272] on div ".cls-1 fill:#fff; AWATERA Gazizov Rinat Клиенты Спецификации Заказы 100 Чаты To…" at bounding box center [504, 226] width 1008 height 453
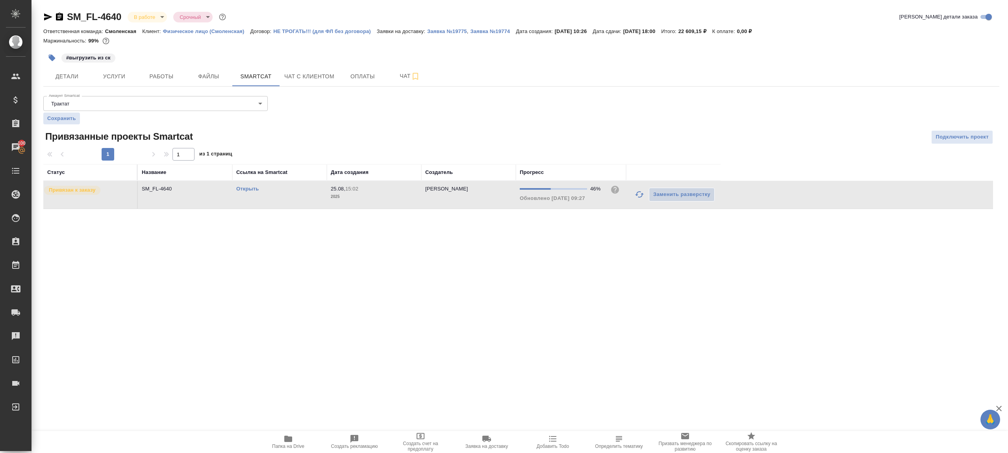
click at [640, 193] on icon "button" at bounding box center [639, 194] width 9 height 9
click at [552, 301] on div ".cls-1 fill:#fff; AWATERA Gazizov Rinat Клиенты Спецификации Заказы 100 Чаты To…" at bounding box center [504, 226] width 1008 height 453
click at [251, 191] on div "Открыть" at bounding box center [279, 189] width 87 height 8
click at [251, 190] on link "Открыть" at bounding box center [247, 189] width 22 height 6
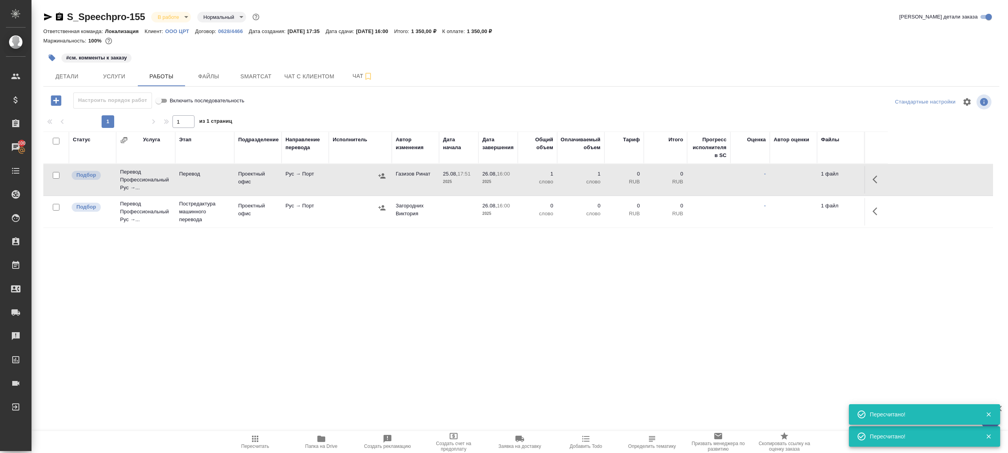
click at [262, 436] on span "Пересчитать" at bounding box center [255, 441] width 57 height 15
drag, startPoint x: 262, startPoint y: 436, endPoint x: 278, endPoint y: 367, distance: 71.2
click at [262, 436] on span "Пересчитать" at bounding box center [255, 441] width 57 height 15
click at [278, 366] on div ".cls-1 fill:#fff; AWATERA Gazizov Rinat Клиенты Спецификации Заказы 100 Чаты To…" at bounding box center [504, 226] width 1008 height 453
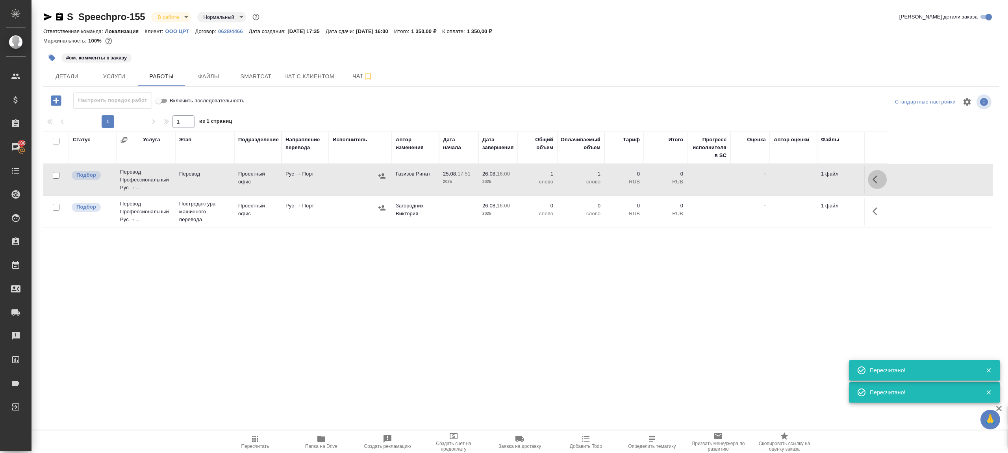
click at [876, 175] on icon "button" at bounding box center [877, 179] width 9 height 9
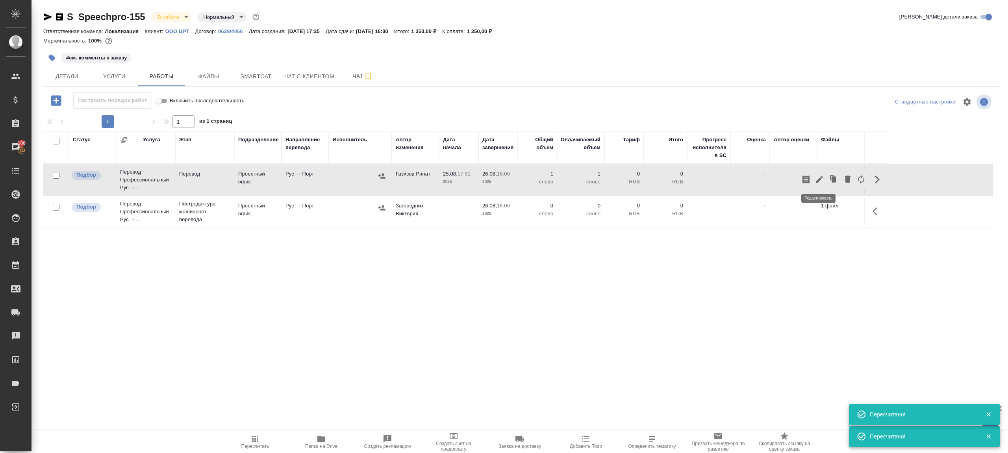
click at [821, 176] on icon "button" at bounding box center [819, 179] width 7 height 7
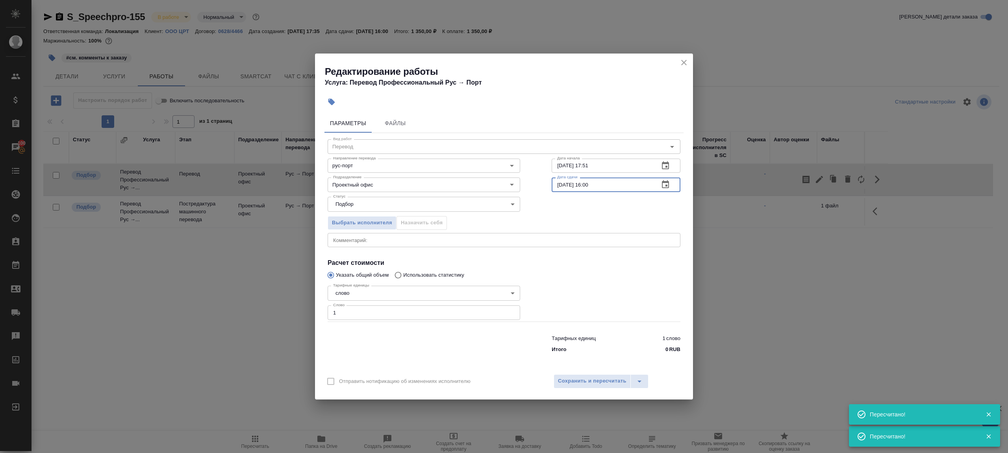
drag, startPoint x: 591, startPoint y: 184, endPoint x: 590, endPoint y: 264, distance: 80.0
click at [591, 184] on input "26.08.2025 16:00" at bounding box center [602, 185] width 101 height 14
type input "26.08.2025 13:00"
drag, startPoint x: 572, startPoint y: 292, endPoint x: 572, endPoint y: 316, distance: 23.6
click at [572, 292] on div at bounding box center [616, 302] width 160 height 71
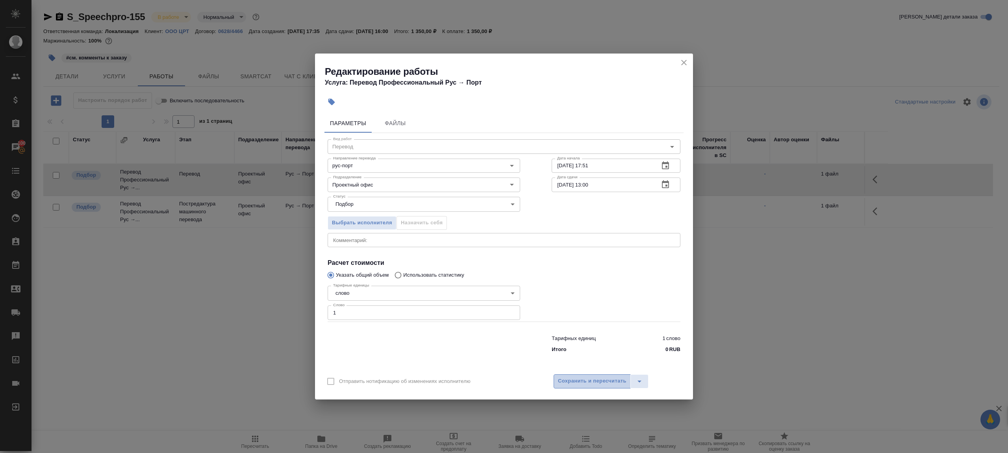
click at [581, 379] on span "Сохранить и пересчитать" at bounding box center [592, 381] width 69 height 9
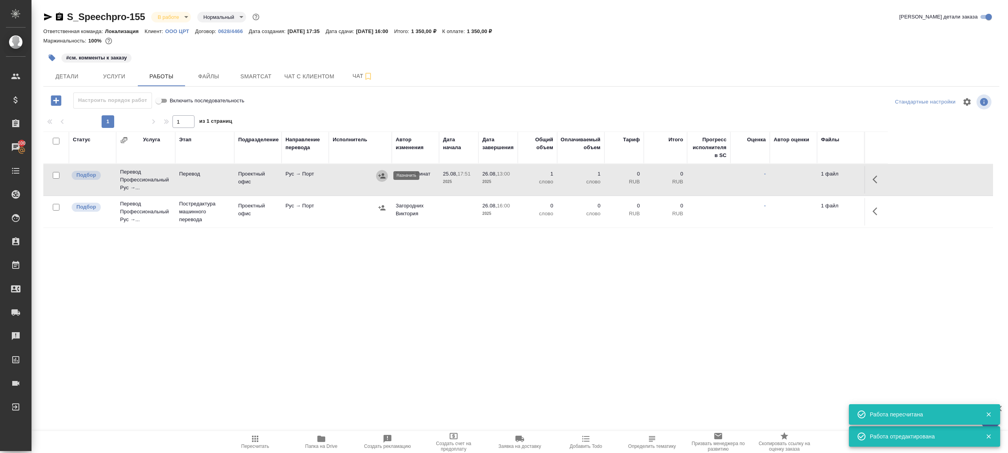
click at [382, 177] on icon "button" at bounding box center [382, 175] width 7 height 5
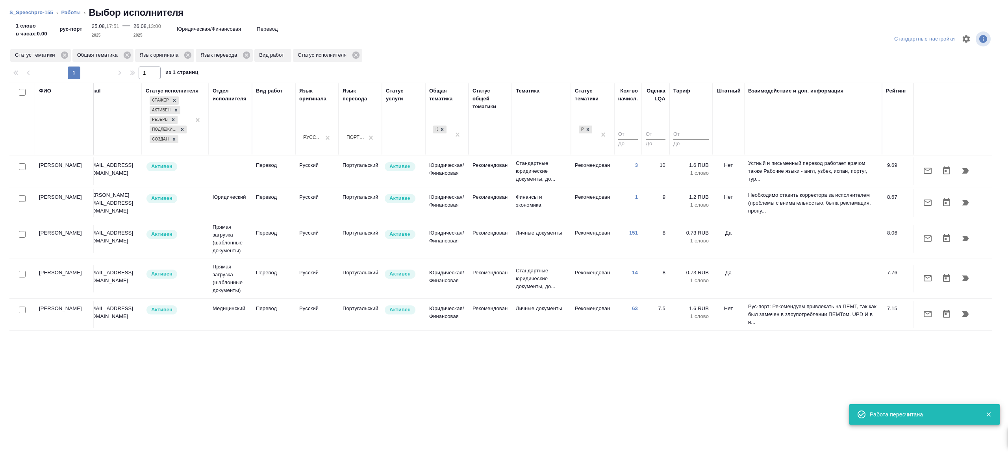
scroll to position [7, 169]
click at [21, 307] on input "checkbox" at bounding box center [22, 310] width 7 height 7
checkbox input "true"
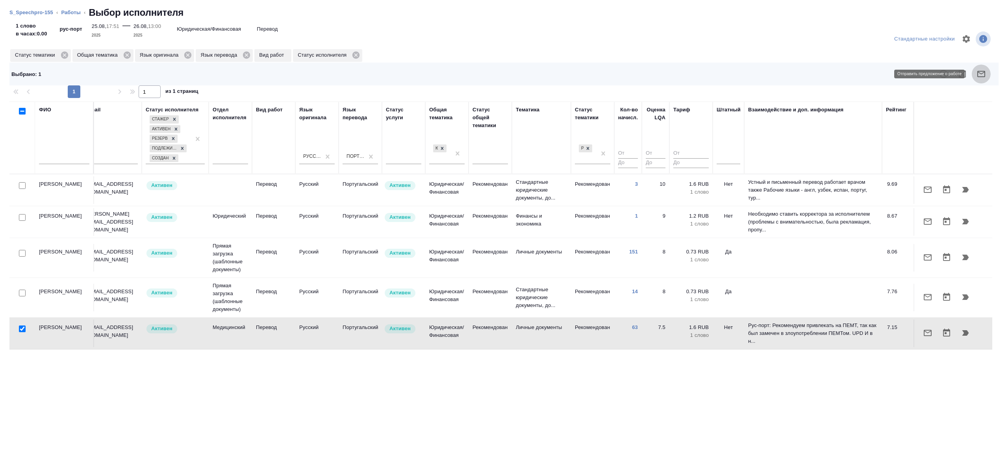
click at [984, 74] on icon "button" at bounding box center [981, 73] width 9 height 9
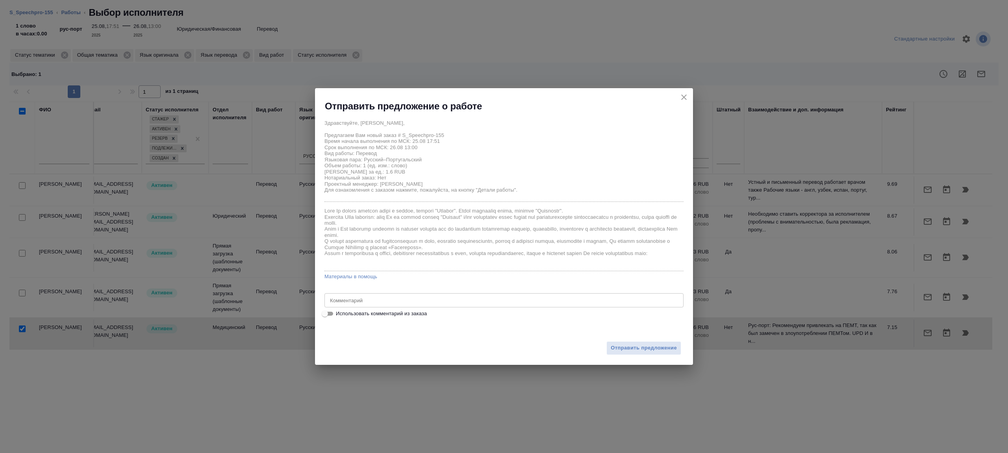
click at [330, 308] on div "Здравствуйте, Андрей, Предлагаем Вам новый заказ # S_Speechpro-155 Время начала…" at bounding box center [504, 217] width 359 height 203
click at [330, 310] on input "Использовать комментарий из заказа" at bounding box center [325, 313] width 28 height 9
checkbox input "true"
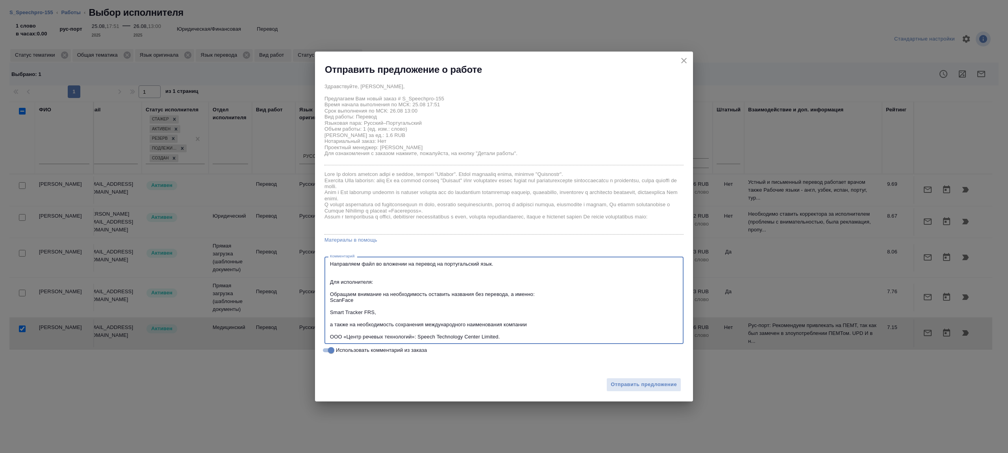
click at [515, 267] on textarea "Направляем файл во вложении на перевод на португальский язык. Для исполнителя: …" at bounding box center [504, 300] width 348 height 79
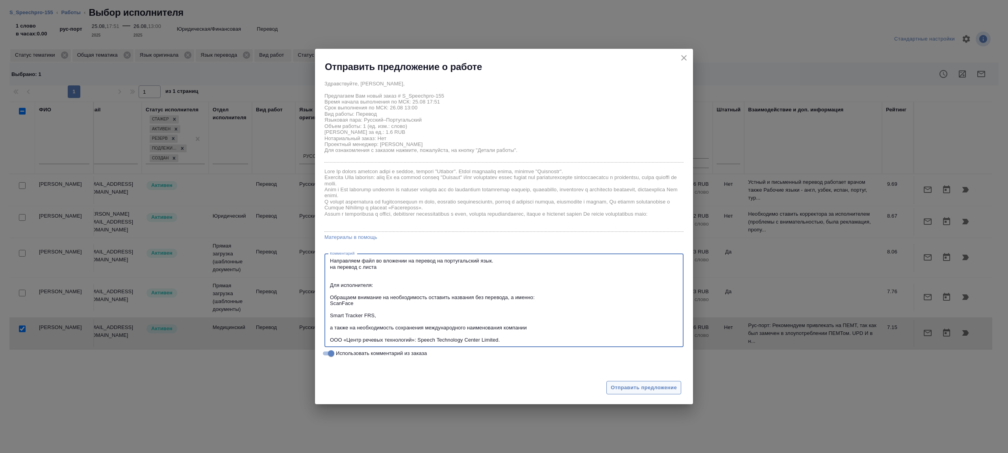
type textarea "Направляем файл во вложении на перевод на португальский язык. на перевод с лист…"
click at [623, 384] on span "Отправить предложение" at bounding box center [644, 388] width 66 height 9
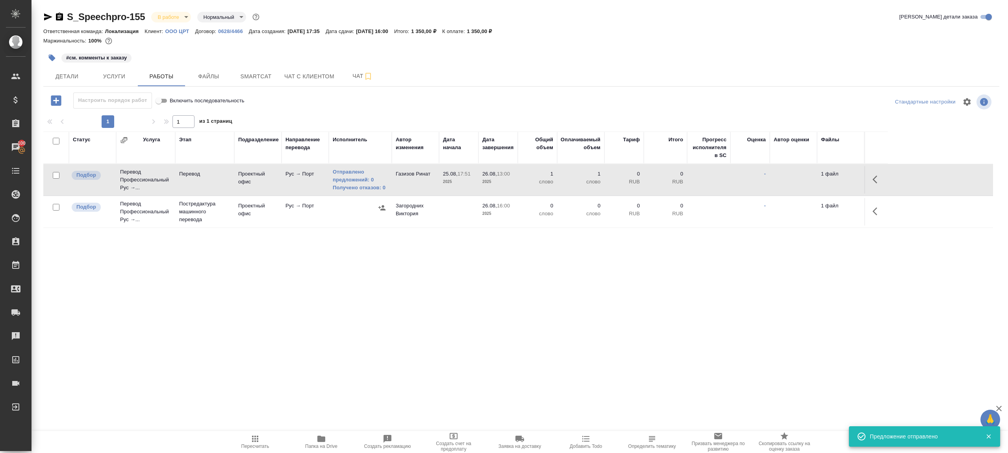
click at [56, 205] on input "checkbox" at bounding box center [56, 207] width 7 height 7
checkbox input "true"
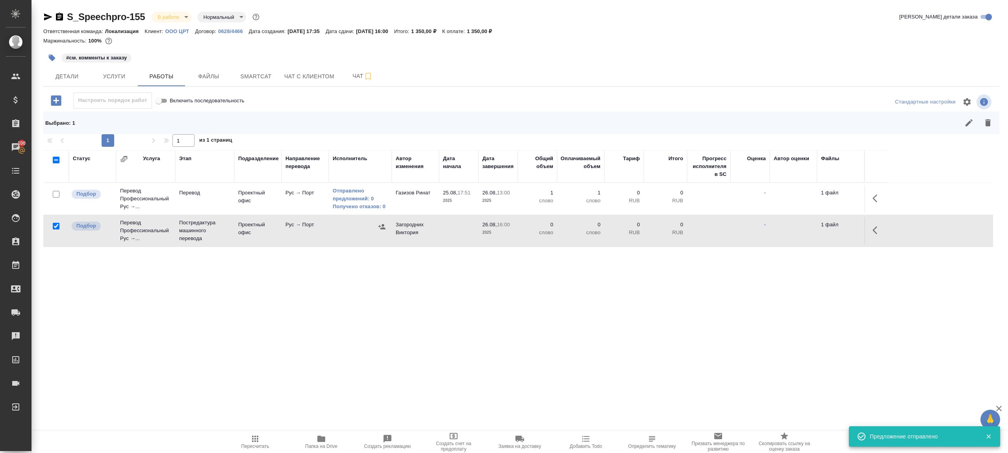
click at [989, 130] on button "button" at bounding box center [988, 122] width 19 height 19
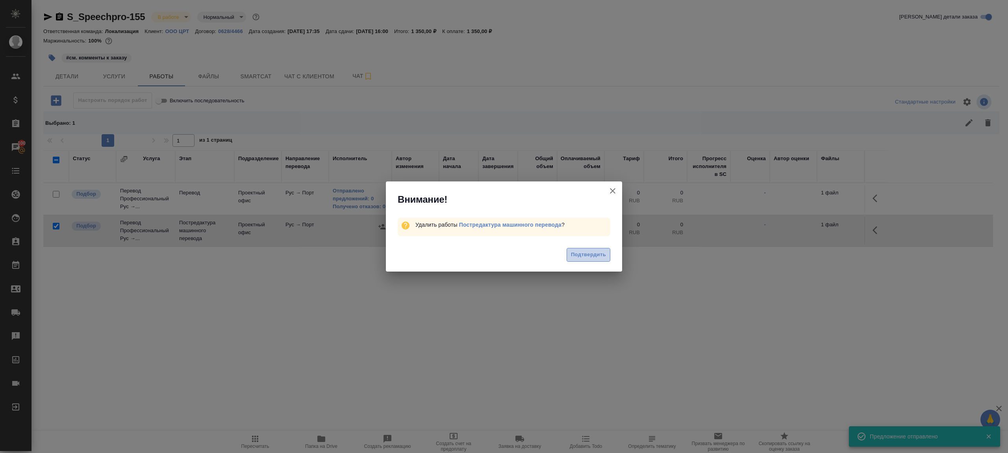
click at [578, 254] on span "Подтвердить" at bounding box center [588, 255] width 35 height 9
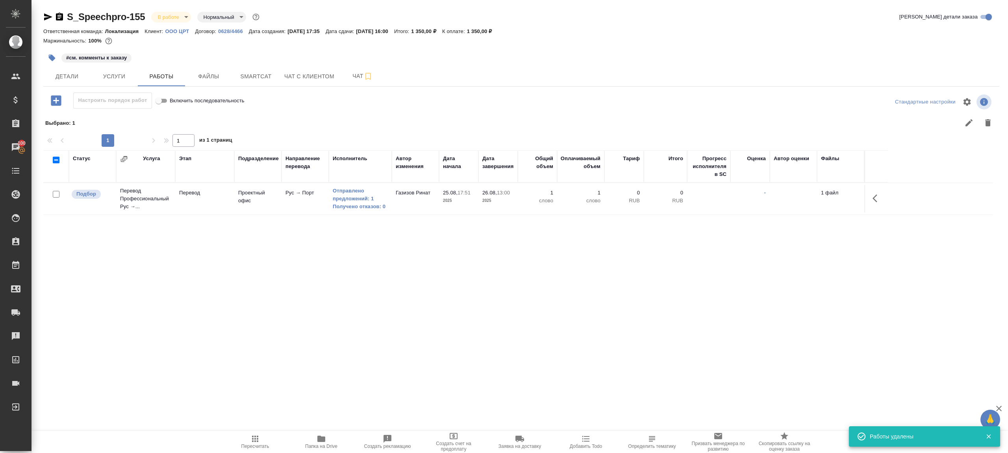
click at [255, 69] on button "Smartcat" at bounding box center [255, 77] width 47 height 20
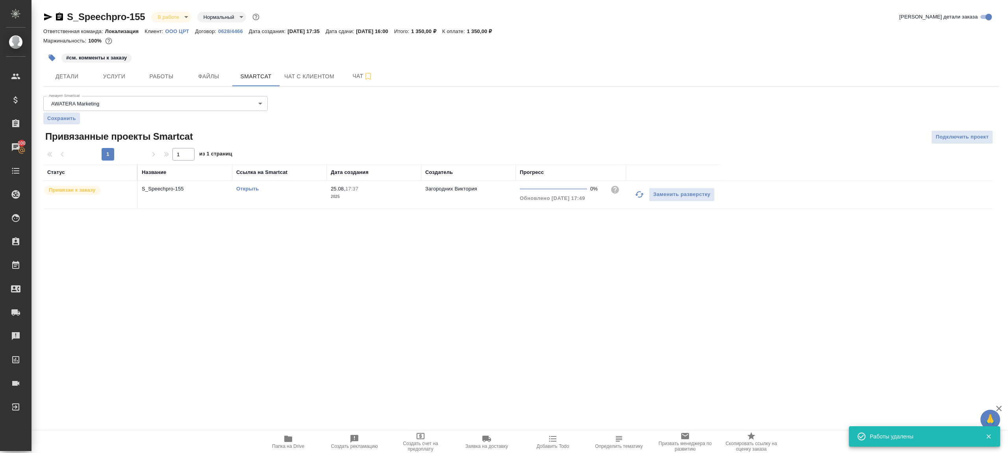
click at [250, 186] on link "Открыть" at bounding box center [247, 189] width 22 height 6
click at [175, 72] on span "Работы" at bounding box center [162, 77] width 38 height 10
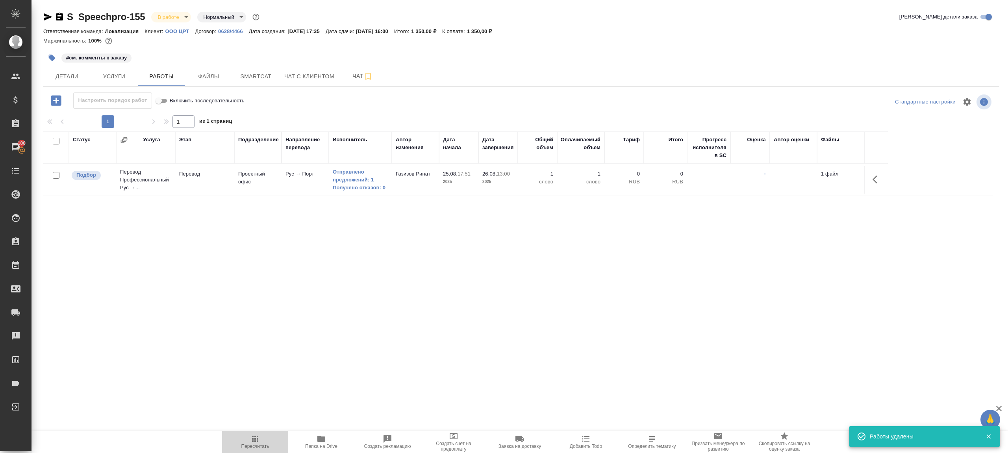
click at [258, 432] on button "Пересчитать" at bounding box center [255, 442] width 66 height 22
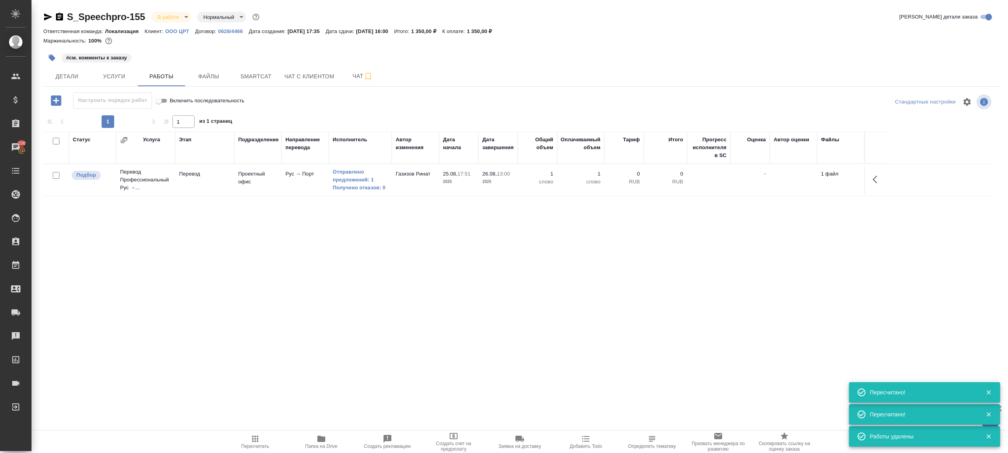
click at [58, 99] on icon "button" at bounding box center [56, 100] width 10 height 10
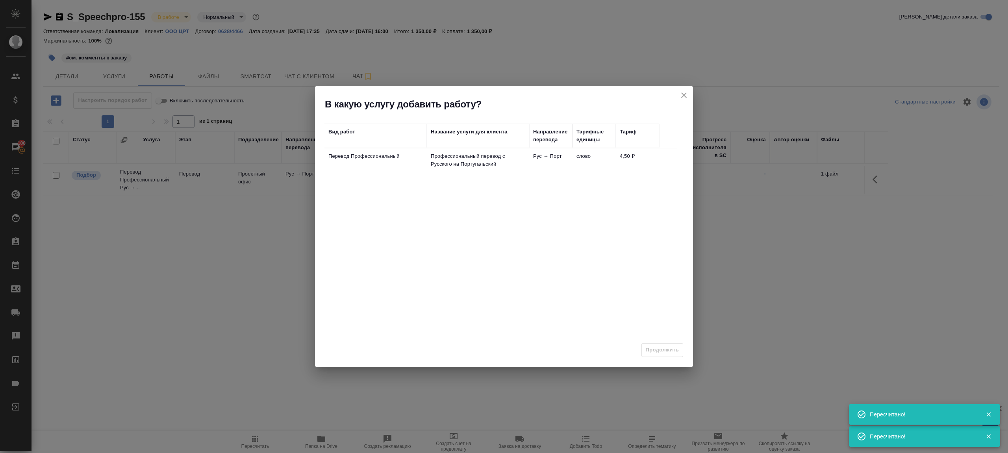
click at [431, 160] on p "Профессиональный перевод с Русского на Португальский" at bounding box center [478, 160] width 95 height 16
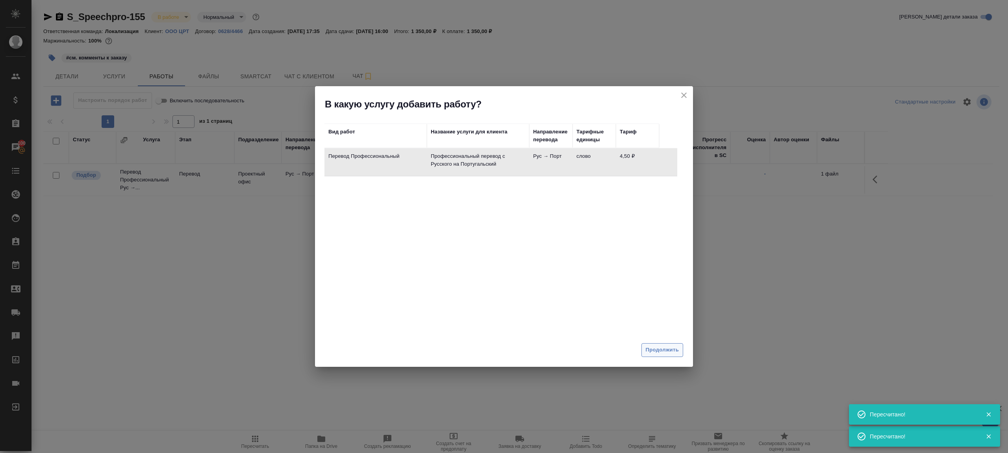
click at [667, 349] on span "Продолжить" at bounding box center [662, 350] width 33 height 9
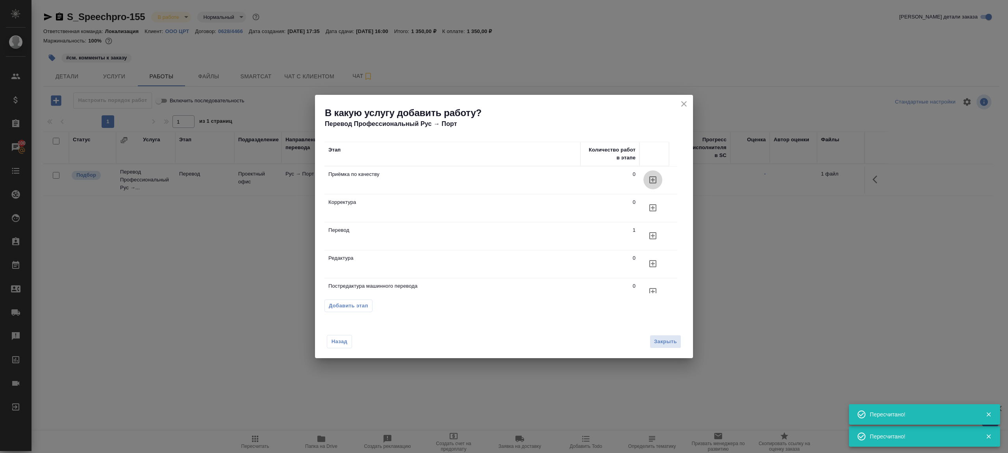
click at [654, 174] on button "button" at bounding box center [653, 180] width 19 height 19
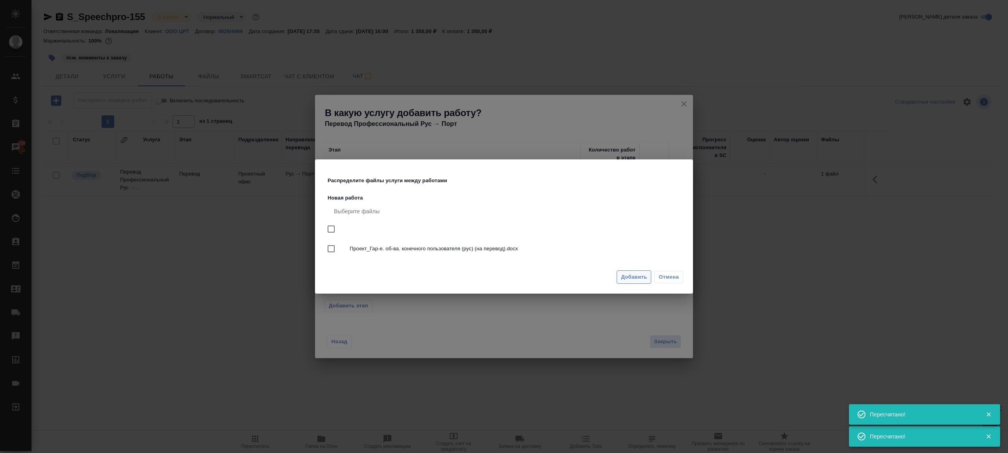
click at [621, 276] on button "Добавить" at bounding box center [634, 278] width 35 height 14
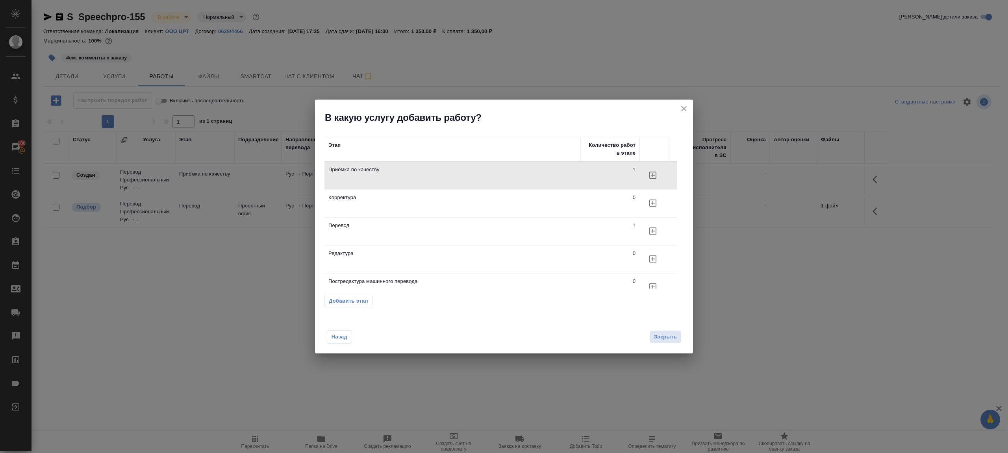
click at [687, 105] on icon "close" at bounding box center [684, 108] width 9 height 9
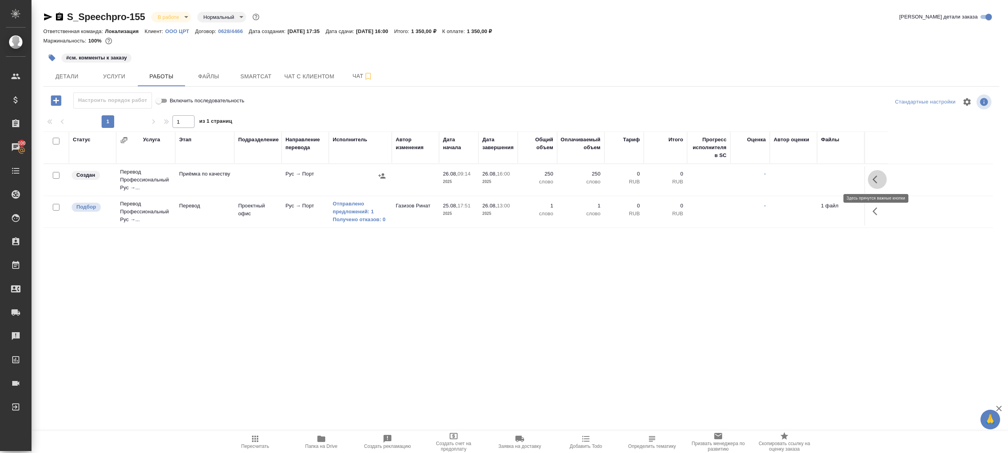
click at [880, 182] on icon "button" at bounding box center [877, 179] width 9 height 9
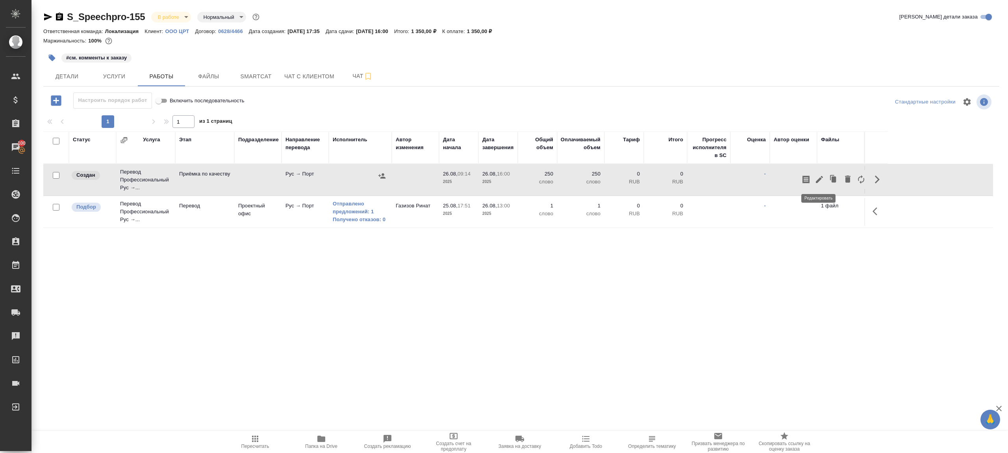
click at [822, 183] on icon "button" at bounding box center [819, 179] width 9 height 9
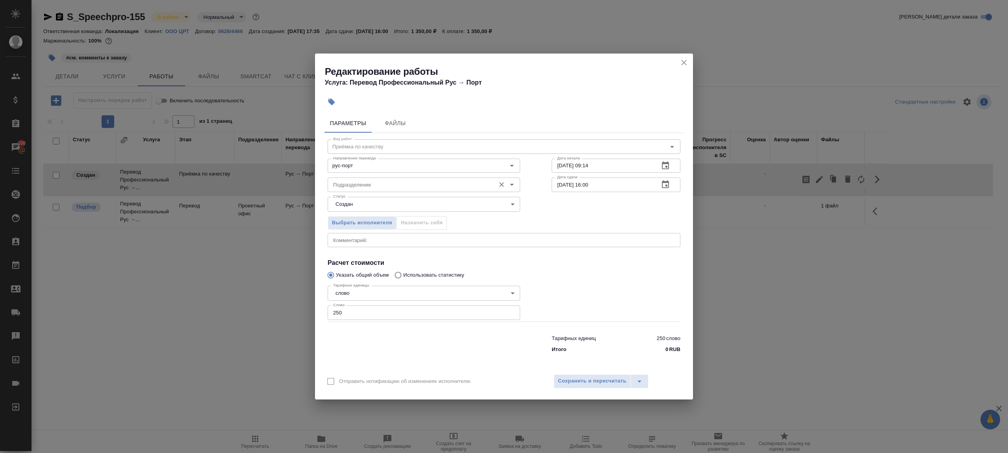
click at [399, 175] on div "Подразделение Подразделение" at bounding box center [424, 184] width 193 height 19
click at [397, 182] on input "Подразделение" at bounding box center [411, 184] width 162 height 9
click at [410, 199] on p "Прямая загрузка (шаблонные документы)" at bounding box center [384, 203] width 101 height 8
type input "Прямая загрузка (шаблонные документы)"
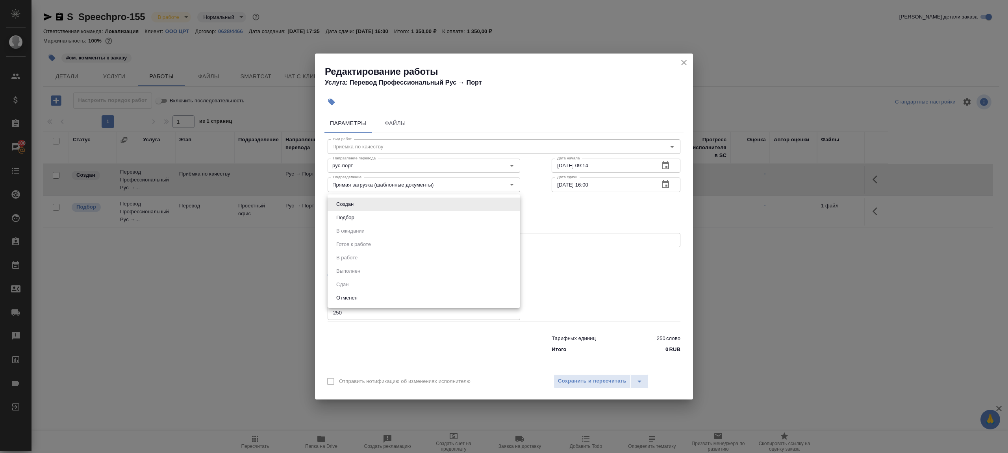
click at [366, 208] on body "🙏 .cls-1 fill:#fff; AWATERA Gazizov Rinat Клиенты Спецификации Заказы 100 Чаты …" at bounding box center [504, 226] width 1008 height 453
click at [366, 217] on li "Подбор" at bounding box center [424, 217] width 193 height 13
type input "recruiting"
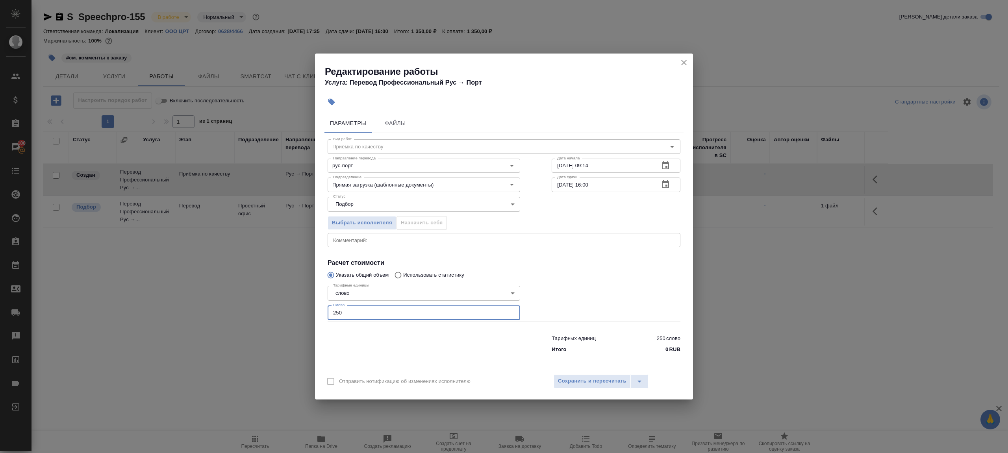
click at [355, 314] on input "250" at bounding box center [424, 313] width 193 height 14
type input "1"
click at [572, 303] on div at bounding box center [616, 302] width 160 height 71
click at [590, 184] on input "26.08.2025 16:00" at bounding box center [602, 185] width 101 height 14
type input "26.08.2025 14:00"
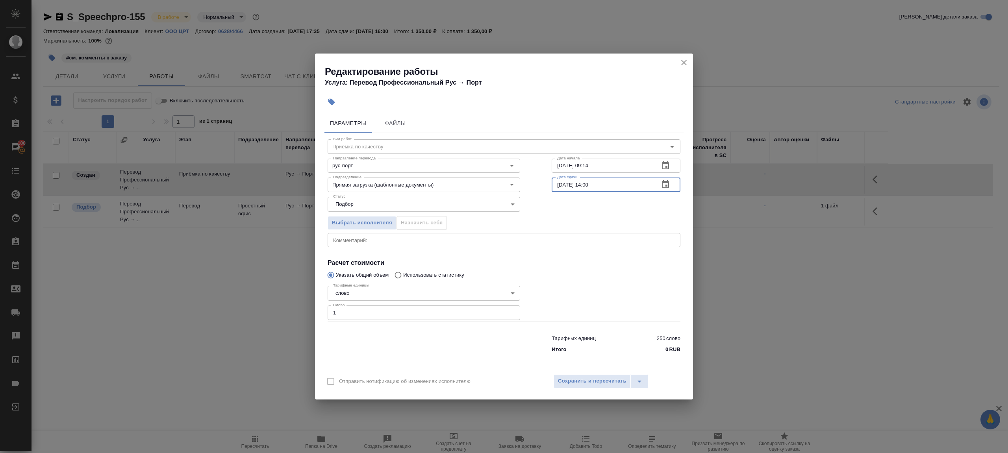
click at [602, 291] on div at bounding box center [616, 302] width 160 height 71
click at [602, 379] on span "Сохранить и пересчитать" at bounding box center [592, 381] width 69 height 9
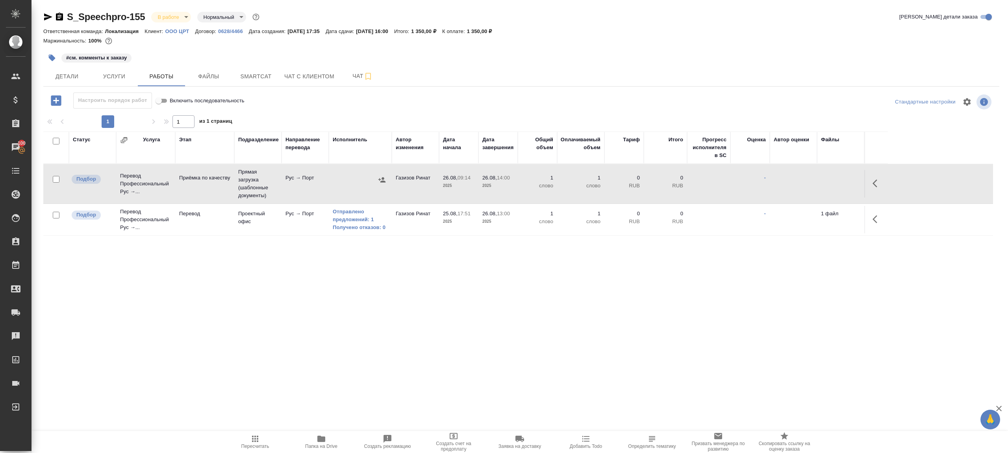
click at [254, 436] on icon "button" at bounding box center [255, 439] width 6 height 6
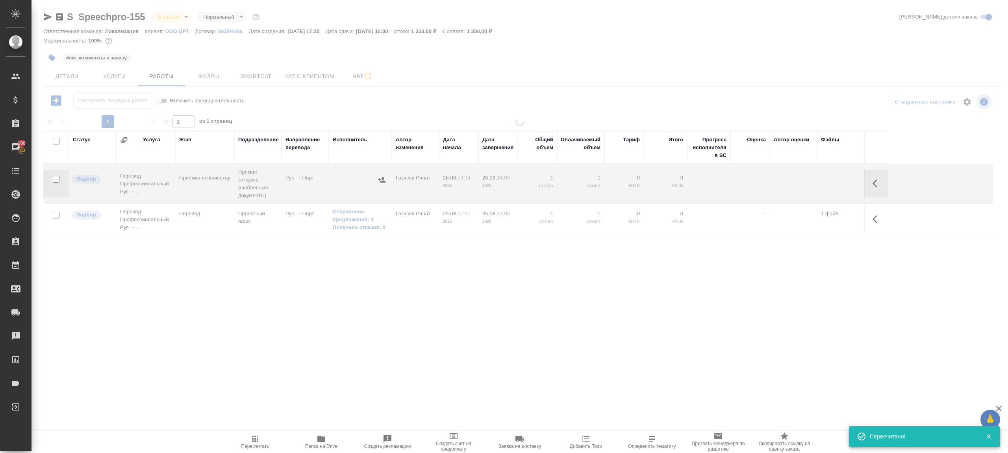
click at [346, 368] on div ".cls-1 fill:#fff; AWATERA Gazizov Rinat Клиенты Спецификации Заказы 100 Чаты To…" at bounding box center [504, 226] width 1008 height 453
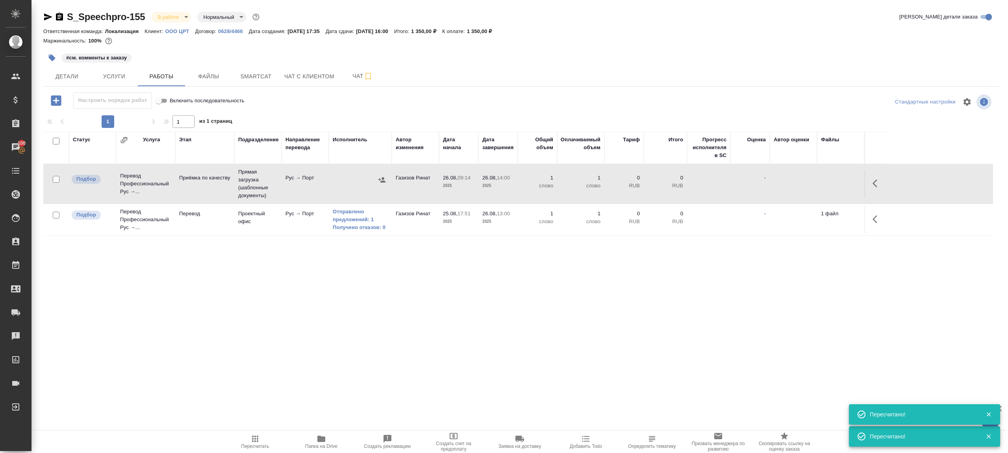
click at [259, 437] on icon "button" at bounding box center [255, 438] width 9 height 9
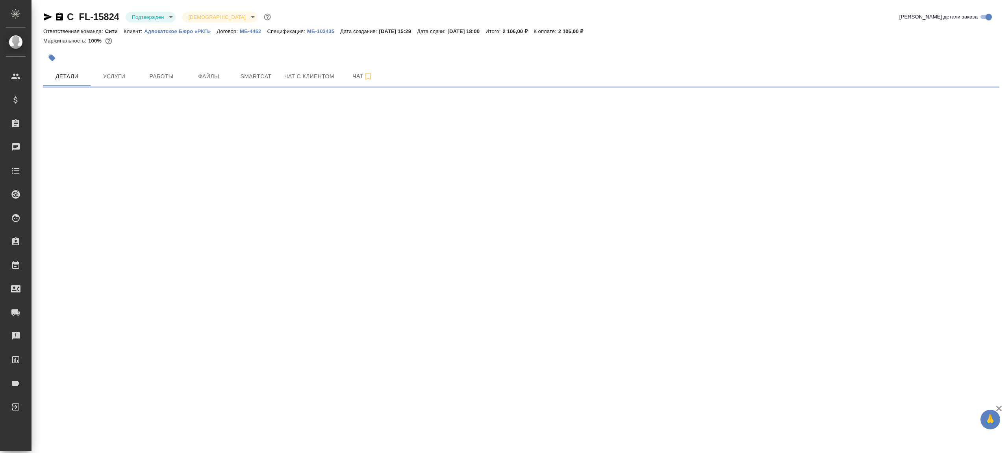
select select "RU"
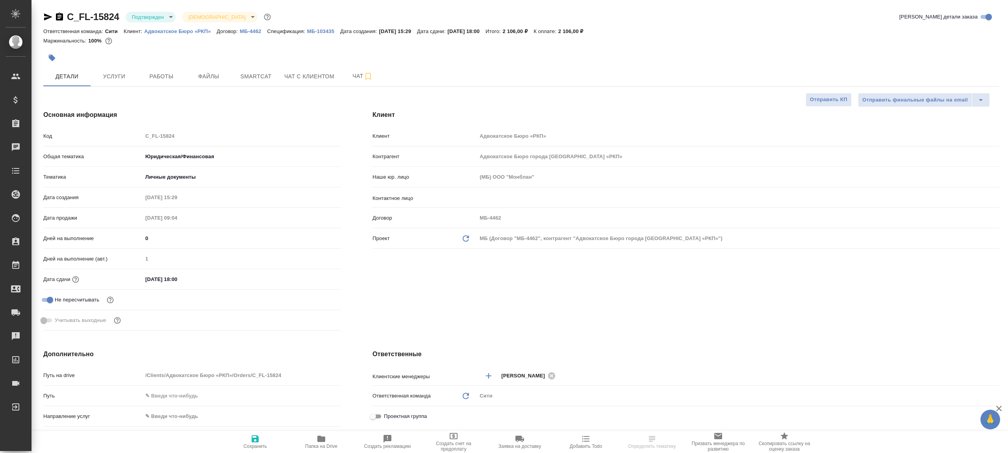
click at [163, 19] on body "🙏 .cls-1 fill:#fff; AWATERA [PERSON_NAME] Клиенты Спецификации Заказы Чаты Todo…" at bounding box center [504, 226] width 1008 height 453
type textarea "x"
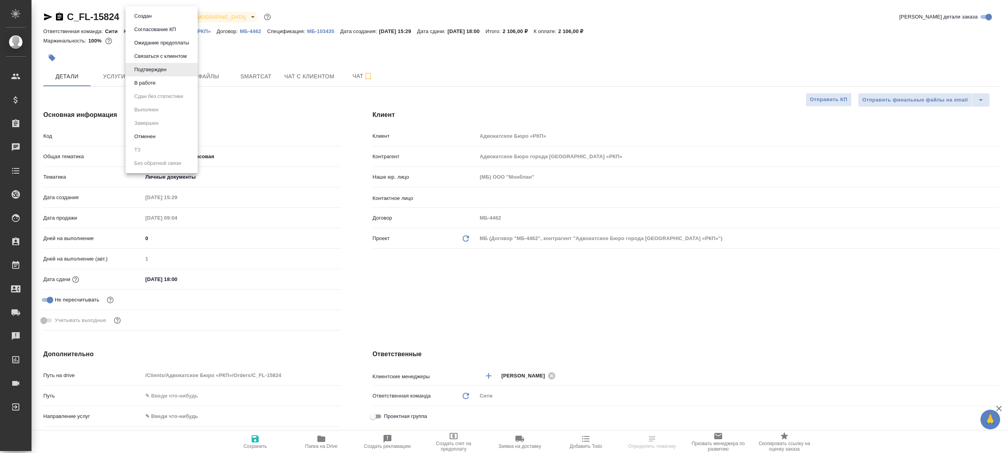
type textarea "x"
click at [164, 82] on li "В работе" at bounding box center [162, 82] width 72 height 13
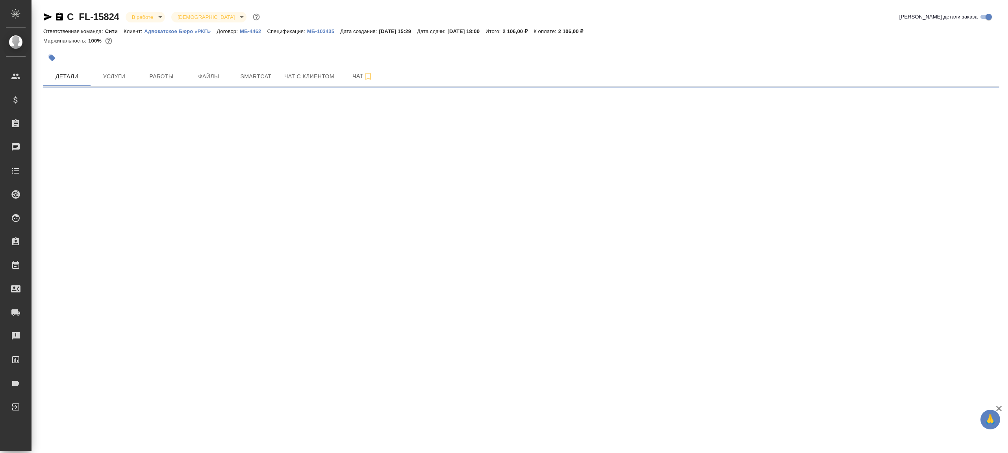
select select "RU"
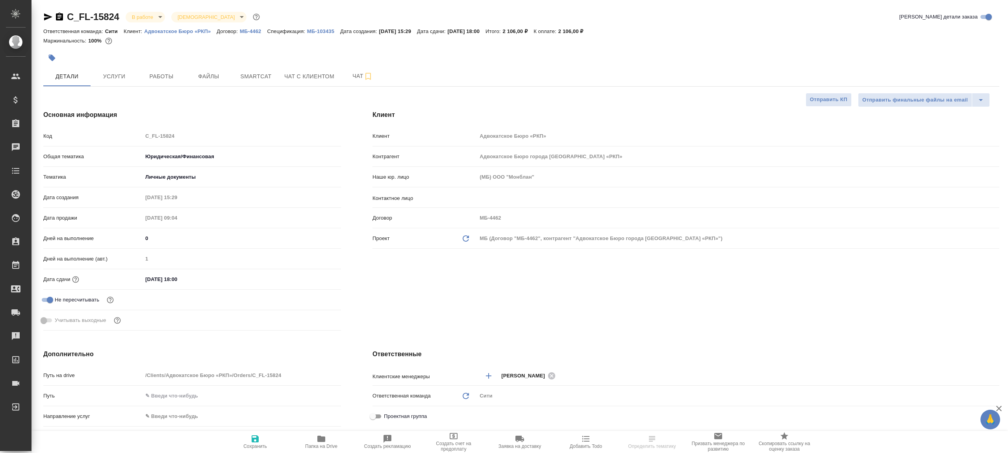
type textarea "x"
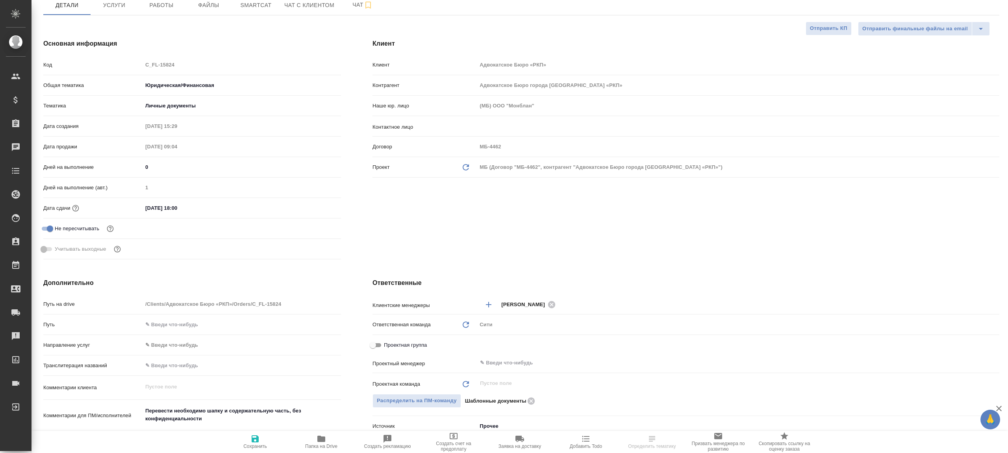
scroll to position [186, 0]
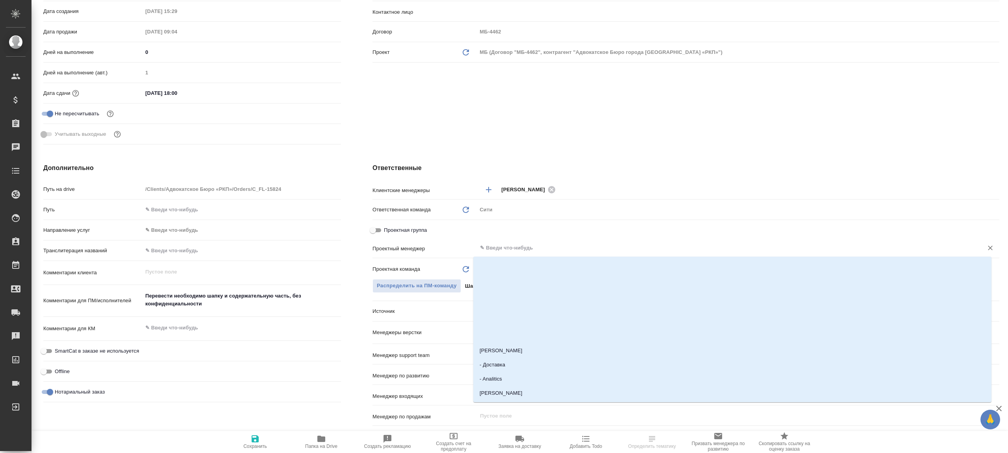
click at [525, 252] on input "text" at bounding box center [725, 247] width 492 height 9
type input "ринат"
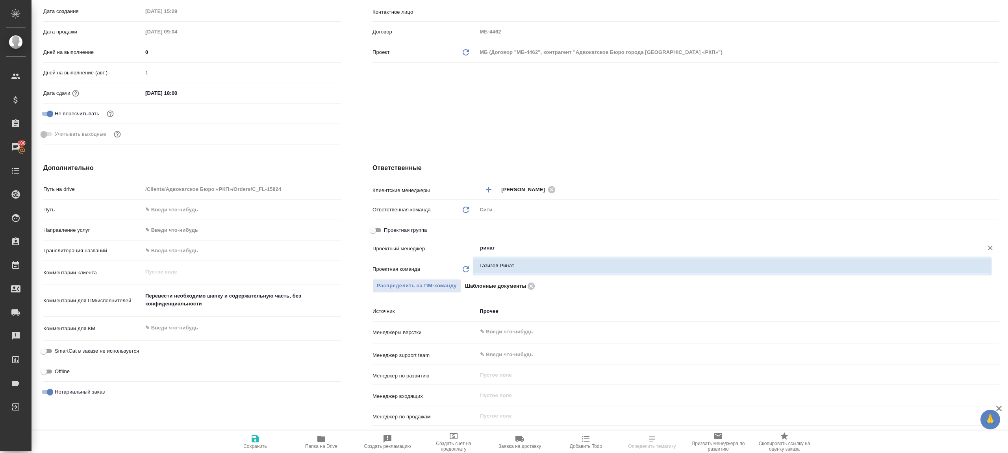
click at [531, 266] on li "Газизов Ринат" at bounding box center [732, 266] width 518 height 14
type textarea "x"
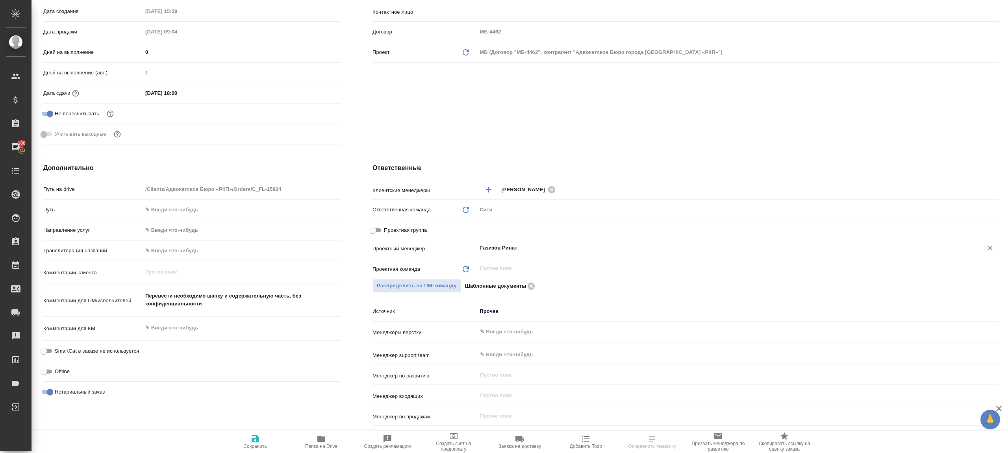
type input "Газизов Ринат"
click at [248, 437] on span "Сохранить" at bounding box center [255, 441] width 57 height 15
type textarea "x"
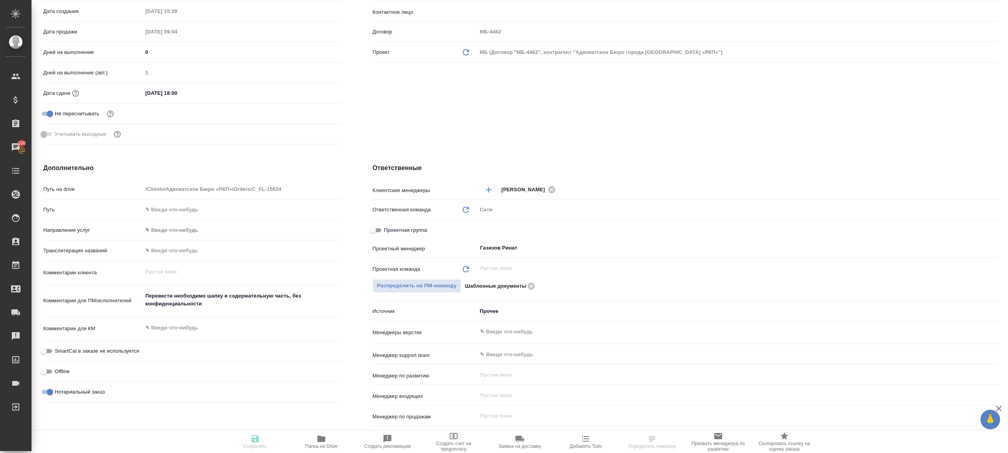
type textarea "x"
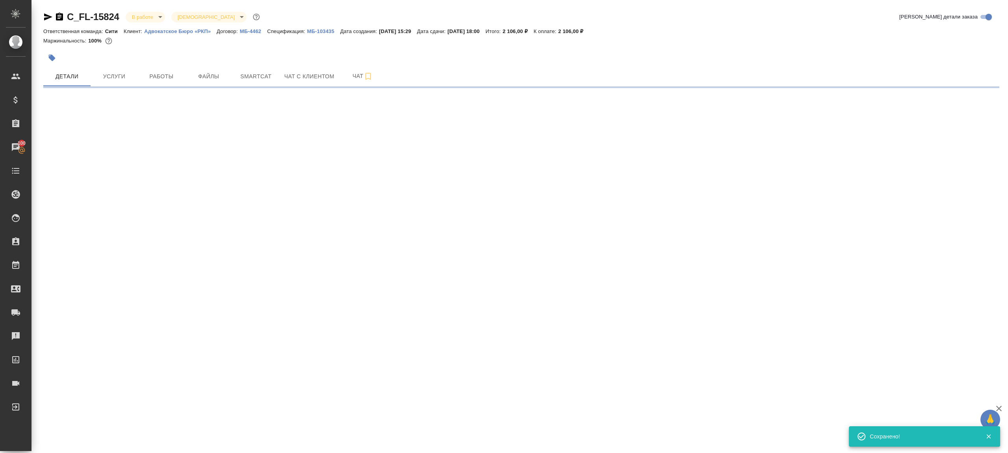
scroll to position [0, 0]
select select "RU"
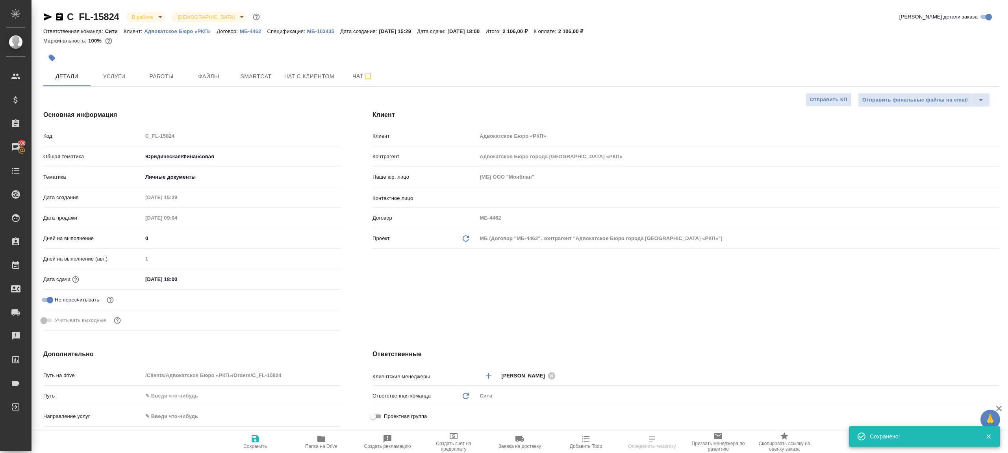
type textarea "x"
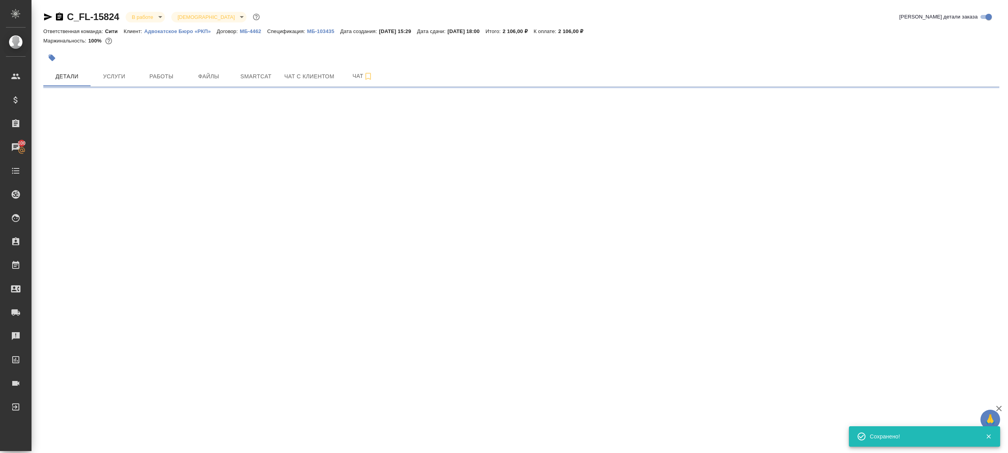
select select "RU"
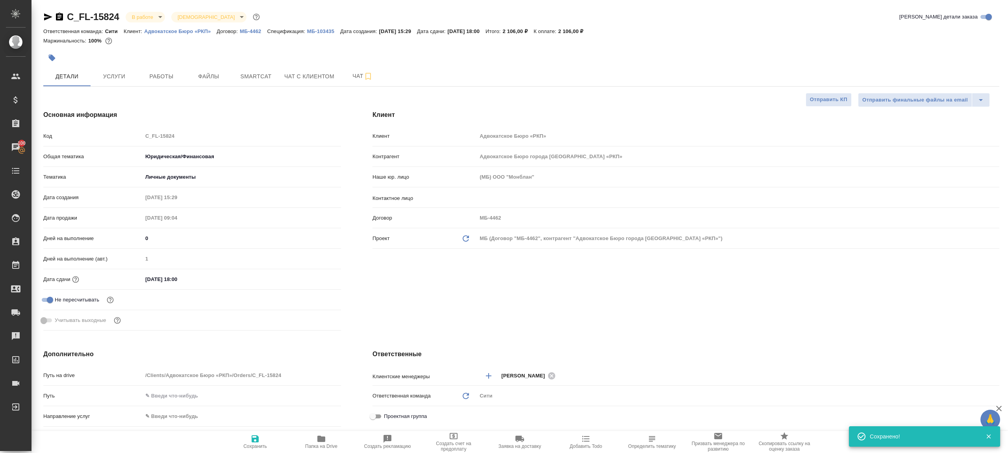
type textarea "x"
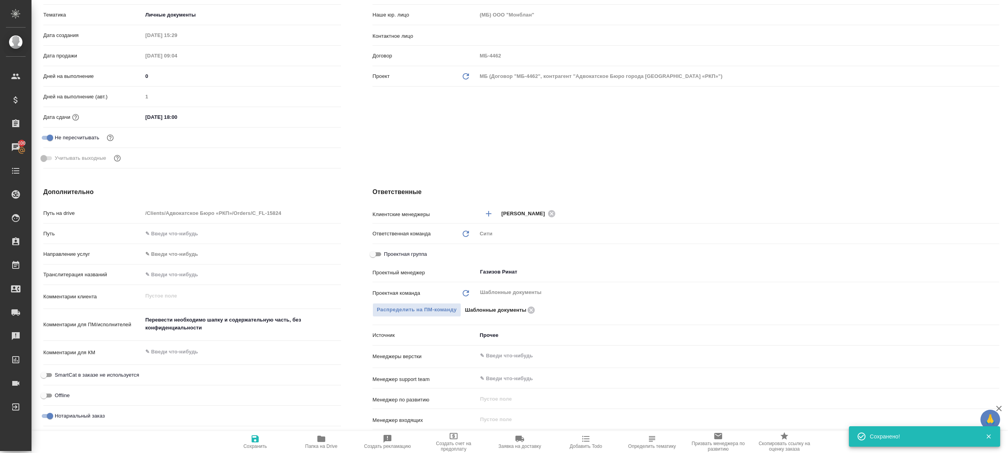
click at [312, 434] on span "Папка на Drive" at bounding box center [321, 441] width 57 height 15
type textarea "x"
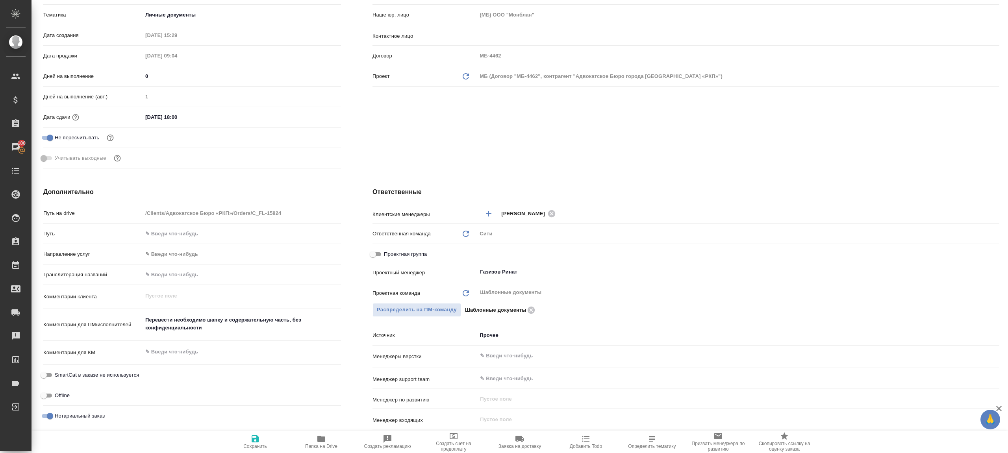
type textarea "x"
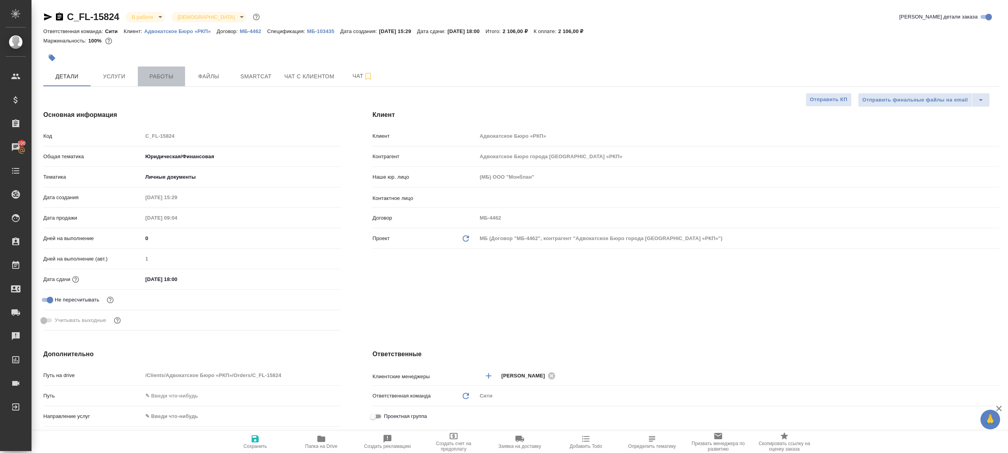
click at [151, 79] on span "Работы" at bounding box center [162, 77] width 38 height 10
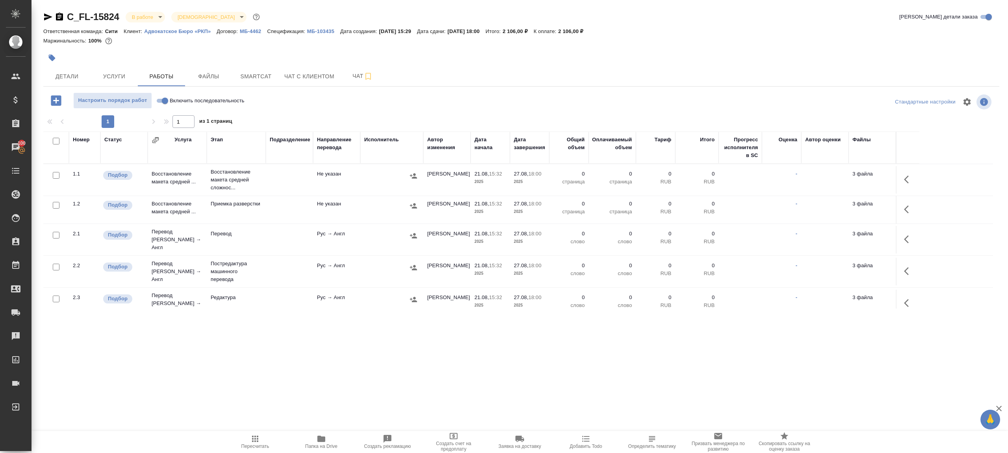
click at [152, 101] on div "Настроить порядок работ Включить последовательность" at bounding box center [202, 101] width 319 height 16
click at [161, 101] on input "Включить последовательность" at bounding box center [165, 100] width 28 height 9
checkbox input "true"
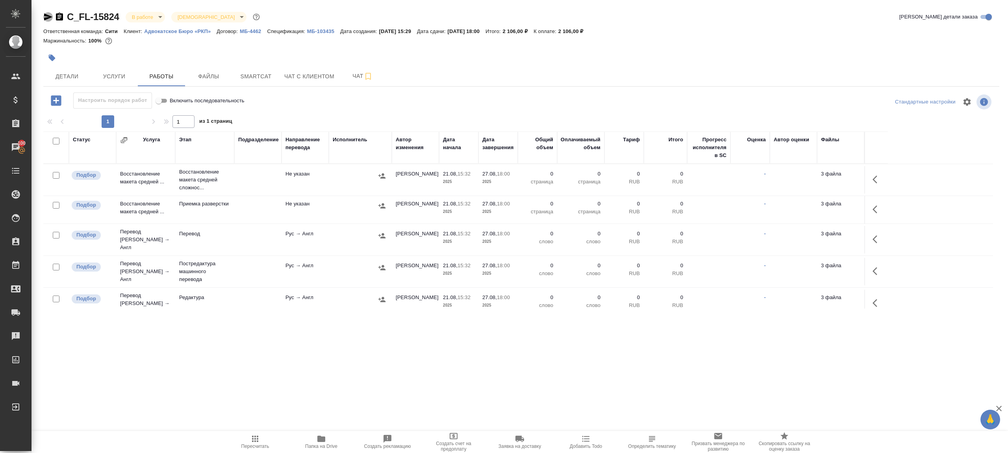
click at [50, 16] on icon "button" at bounding box center [47, 16] width 9 height 9
click at [312, 440] on span "Папка на Drive" at bounding box center [321, 441] width 57 height 15
click at [327, 436] on span "Папка на Drive" at bounding box center [321, 441] width 57 height 15
click at [321, 446] on span "Папка на Drive" at bounding box center [321, 447] width 32 height 6
click at [253, 434] on icon "button" at bounding box center [255, 438] width 9 height 9
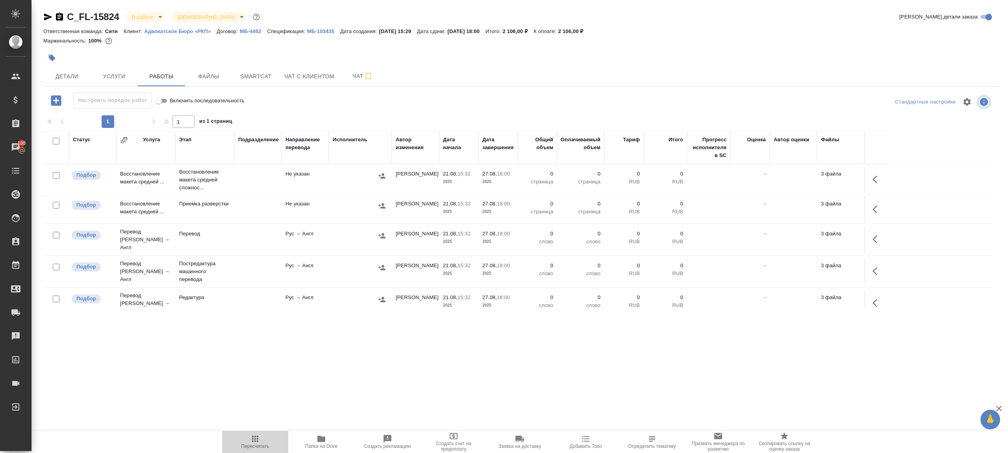
click at [253, 434] on icon "button" at bounding box center [255, 438] width 9 height 9
click at [289, 366] on div ".cls-1 fill:#fff; AWATERA Gazizov Rinat Клиенты Спецификации Заказы 100 Чаты To…" at bounding box center [504, 226] width 1008 height 453
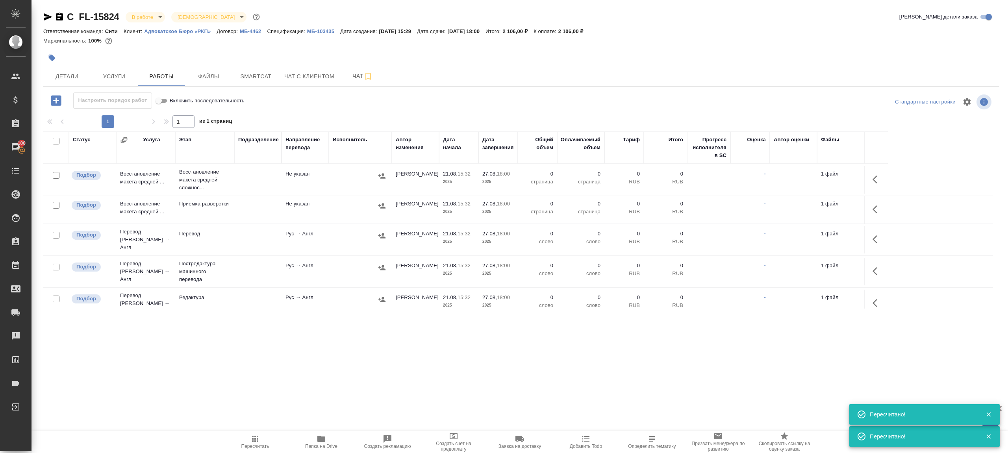
click at [58, 140] on input "checkbox" at bounding box center [56, 141] width 7 height 7
checkbox input "true"
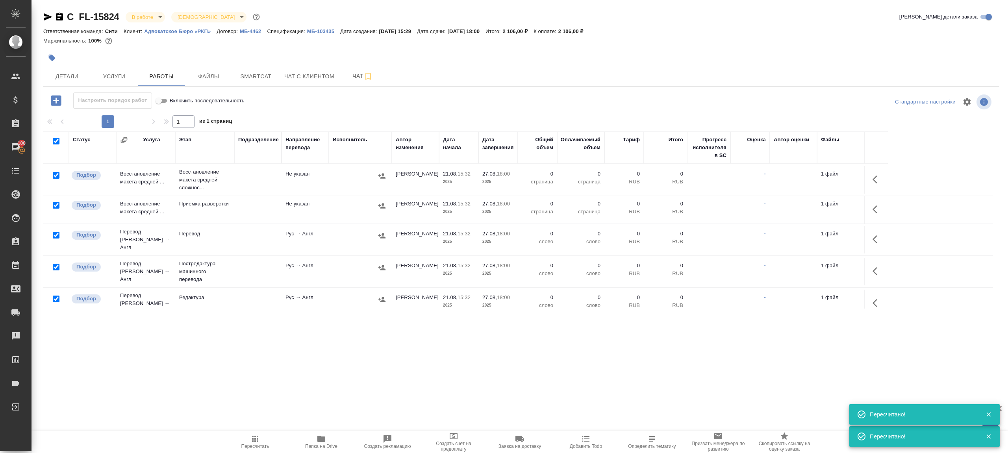
checkbox input "true"
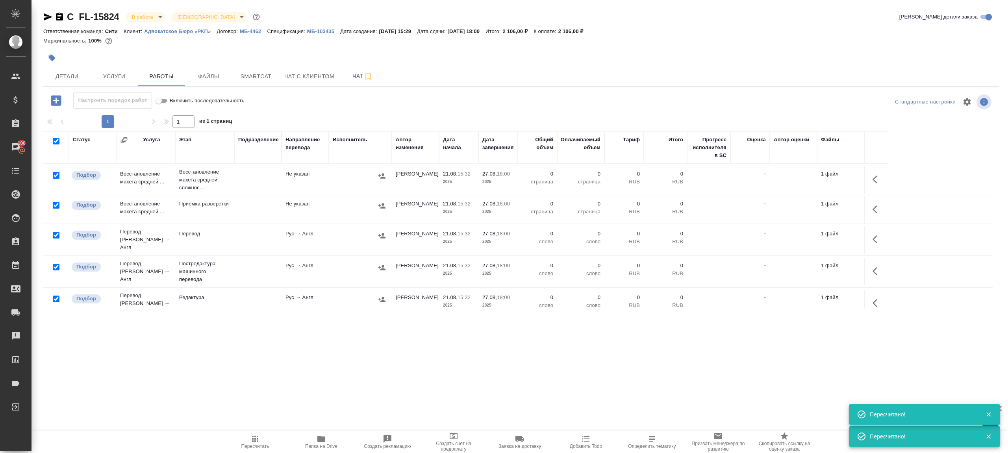
checkbox input "true"
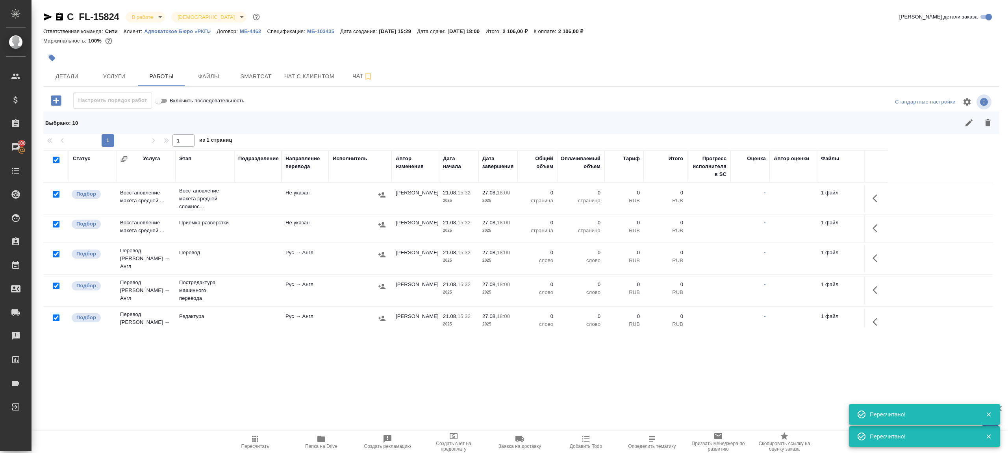
click at [54, 251] on input "checkbox" at bounding box center [56, 254] width 7 height 7
checkbox input "false"
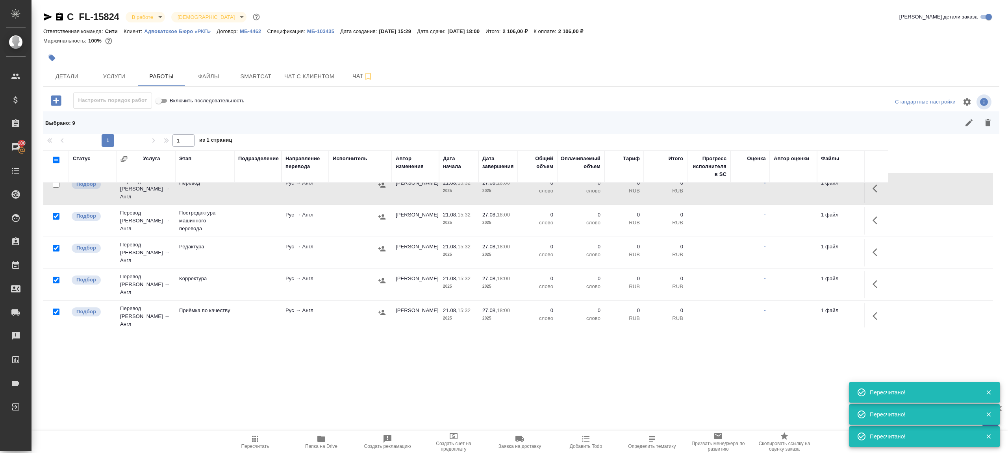
scroll to position [84, 0]
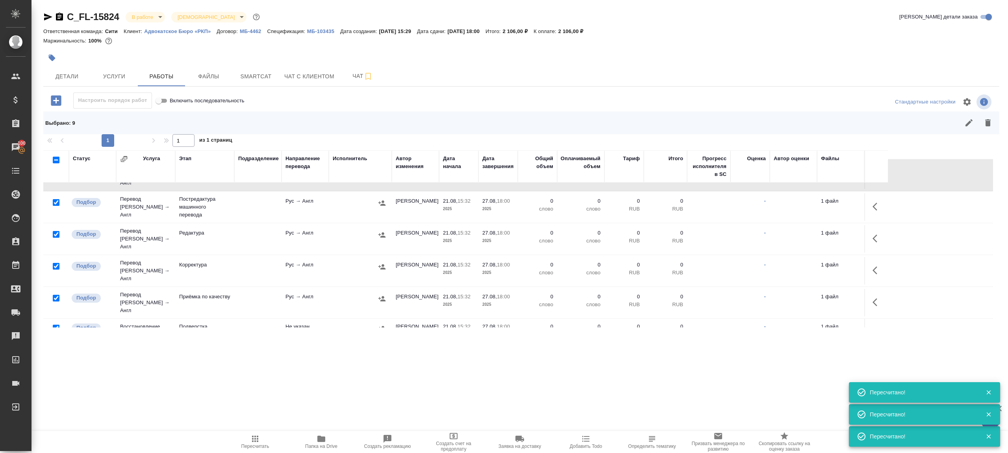
click at [55, 295] on input "checkbox" at bounding box center [56, 298] width 7 height 7
checkbox input "false"
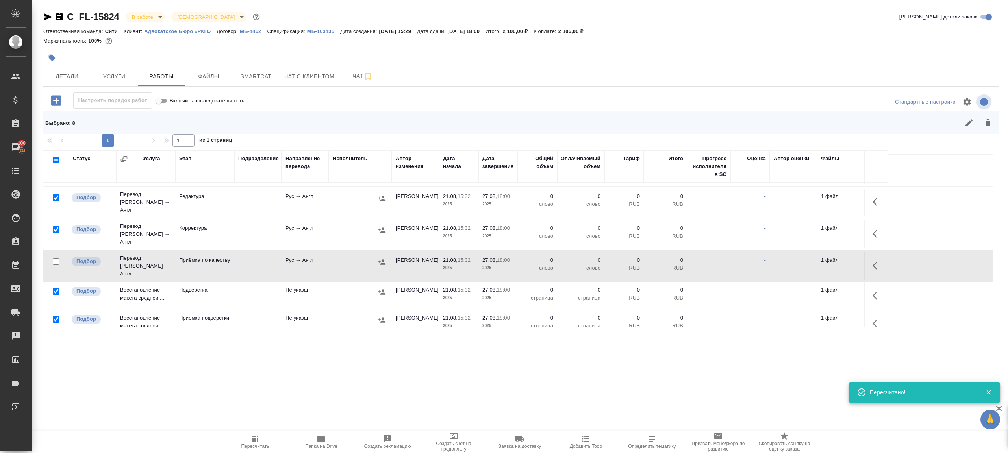
scroll to position [145, 0]
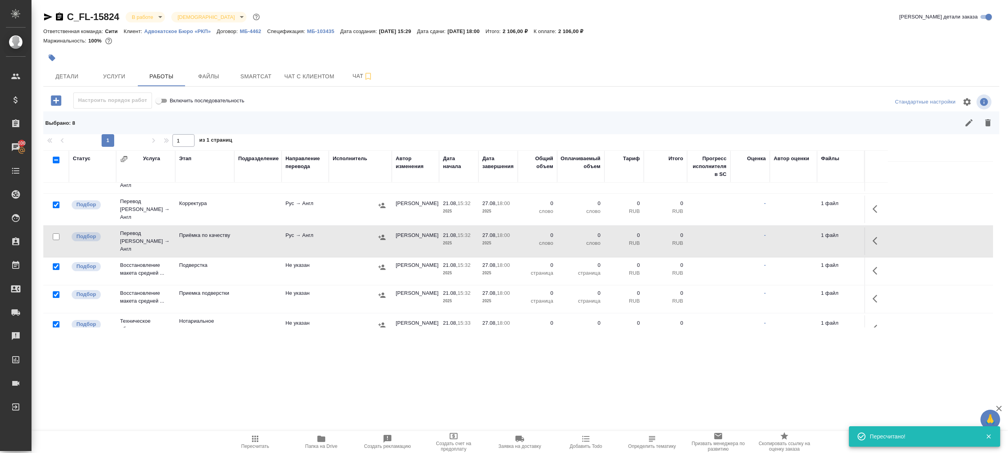
click at [58, 321] on input "checkbox" at bounding box center [56, 324] width 7 height 7
checkbox input "false"
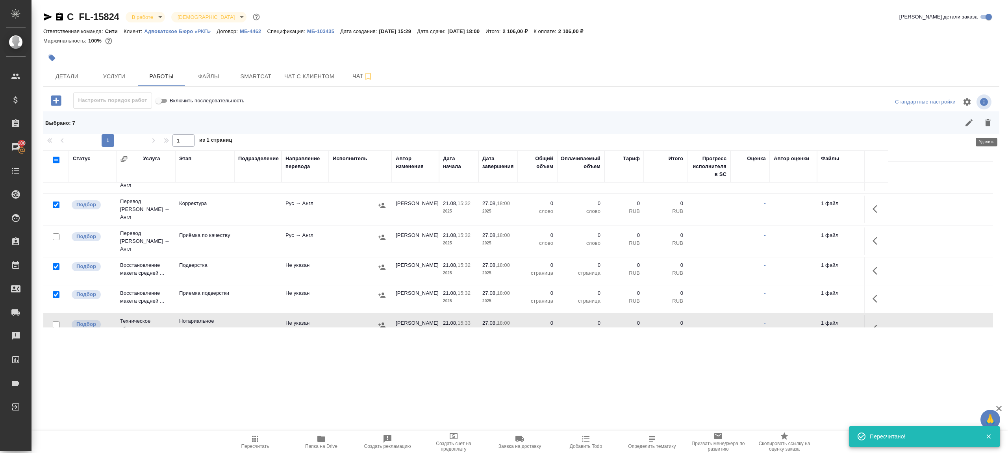
click at [989, 122] on icon "button" at bounding box center [989, 122] width 6 height 7
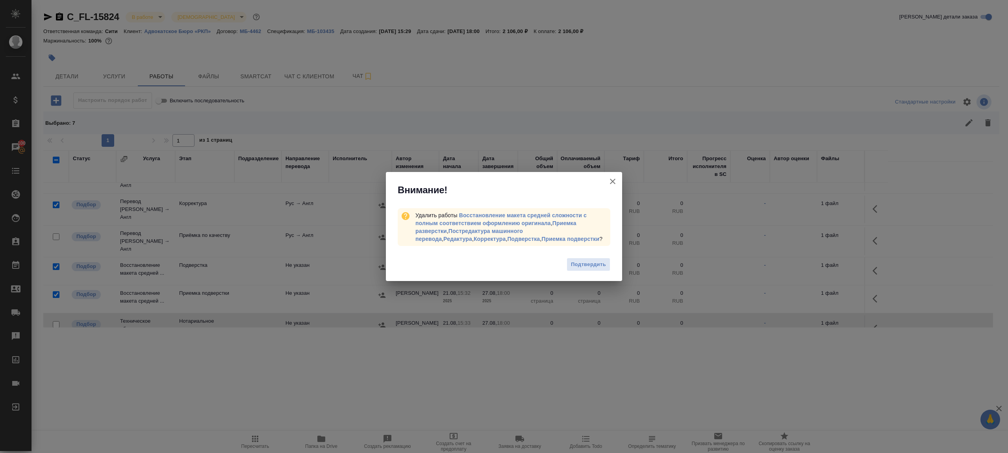
drag, startPoint x: 587, startPoint y: 262, endPoint x: 592, endPoint y: 175, distance: 87.2
click at [587, 262] on span "Подтвердить" at bounding box center [588, 264] width 35 height 9
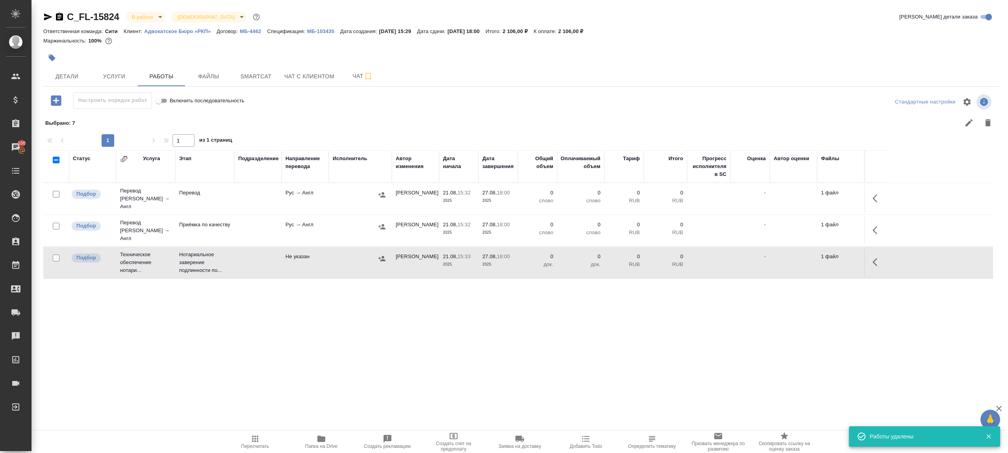
scroll to position [0, 0]
click at [873, 194] on icon "button" at bounding box center [877, 198] width 9 height 9
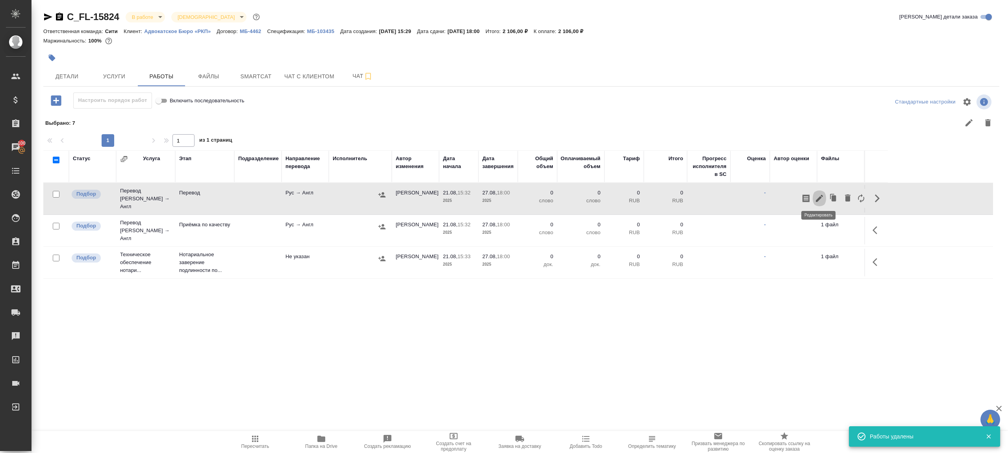
click at [814, 192] on button "button" at bounding box center [819, 198] width 13 height 19
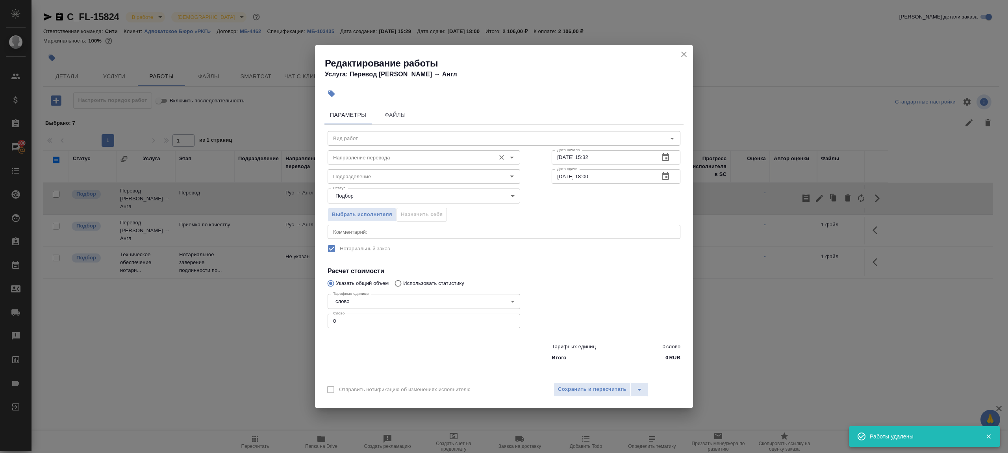
click at [448, 160] on input "Направление перевода" at bounding box center [411, 157] width 162 height 9
type input "Перевод"
type input "рус-англ"
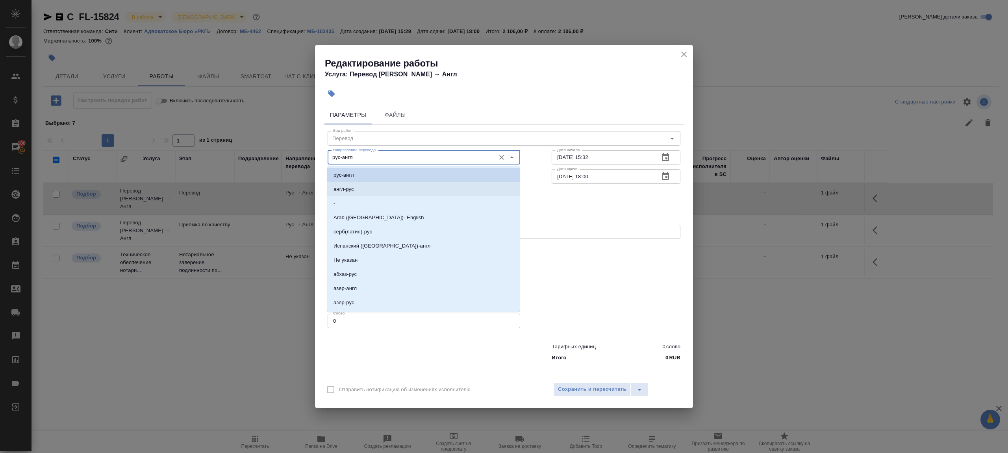
click at [551, 188] on div "Статус Подбор recruiting Статус" at bounding box center [504, 195] width 384 height 51
click at [381, 157] on input "рус-англ" at bounding box center [411, 157] width 162 height 9
click at [544, 223] on div "Выбрать исполнителя Назначить себя" at bounding box center [504, 213] width 384 height 48
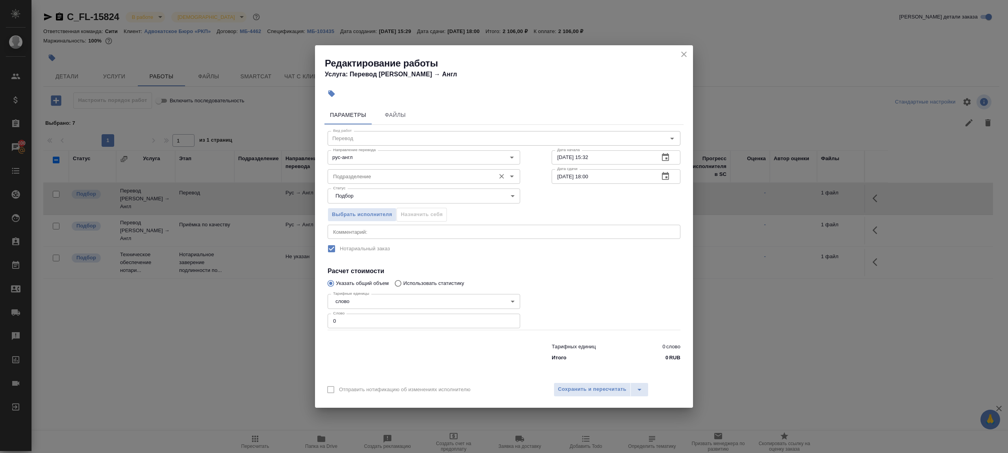
click at [409, 173] on input "Подразделение" at bounding box center [411, 176] width 162 height 9
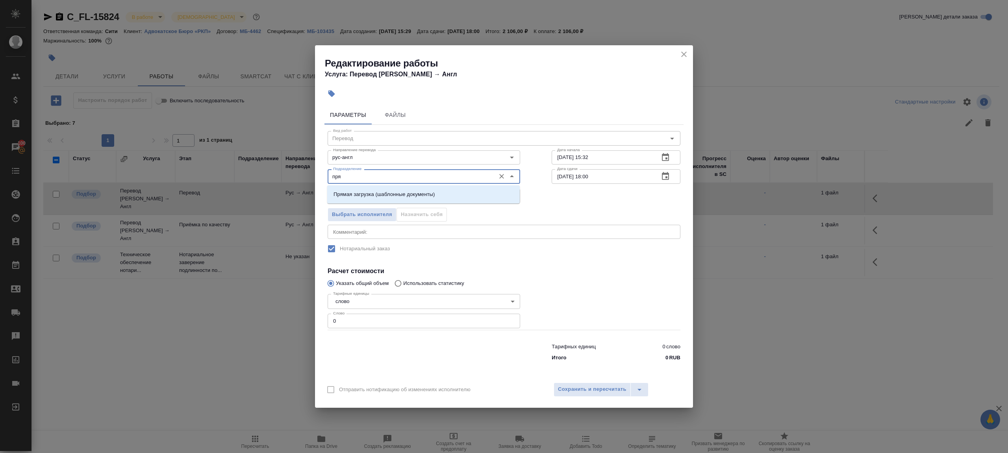
click at [414, 189] on li "Прямая загрузка (шаблонные документы)" at bounding box center [423, 195] width 193 height 14
type input "Прямая загрузка (шаблонные документы)"
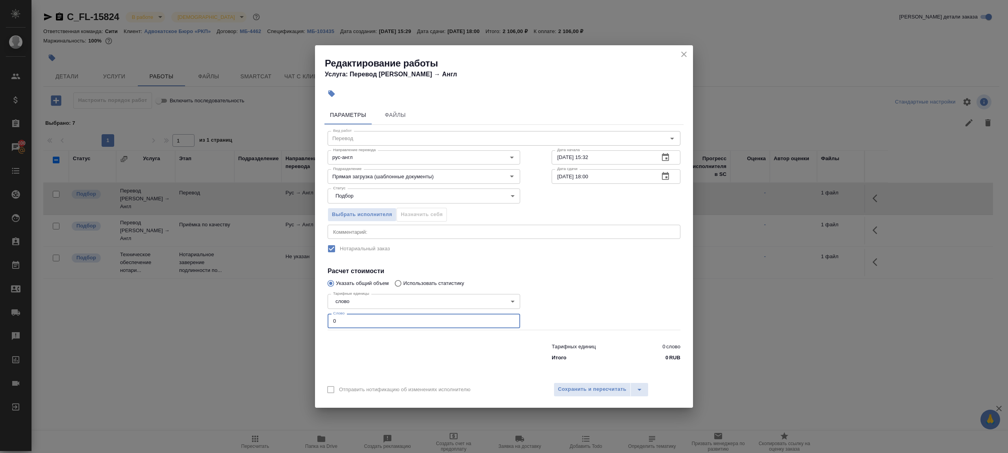
click at [355, 320] on input "0" at bounding box center [424, 321] width 193 height 14
click at [403, 325] on input "1" at bounding box center [424, 321] width 193 height 14
type input "1"
click at [408, 338] on div at bounding box center [424, 351] width 224 height 32
click at [590, 176] on input "27.08.2025 18:00" at bounding box center [602, 176] width 101 height 14
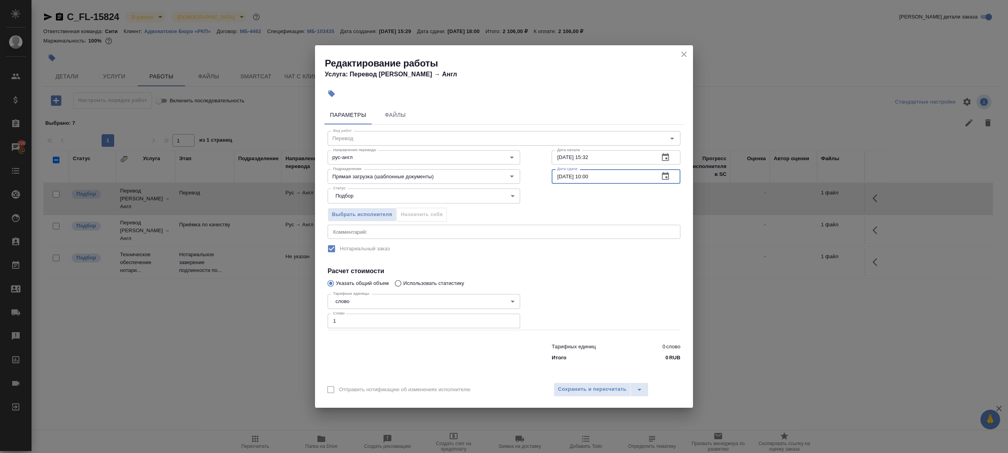
type input "27.08.2025 10:00"
click at [598, 295] on div at bounding box center [616, 310] width 160 height 71
click at [598, 393] on span "Сохранить и пересчитать" at bounding box center [592, 389] width 69 height 9
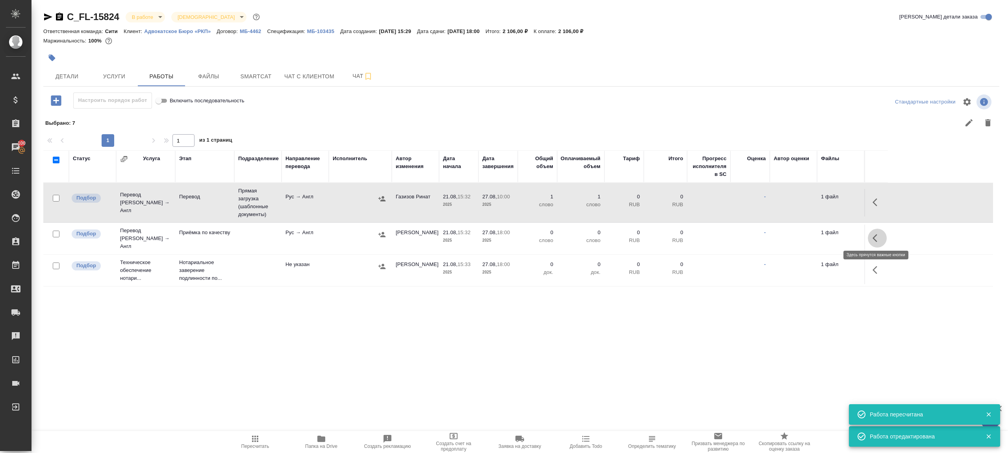
click at [886, 232] on button "button" at bounding box center [877, 238] width 19 height 19
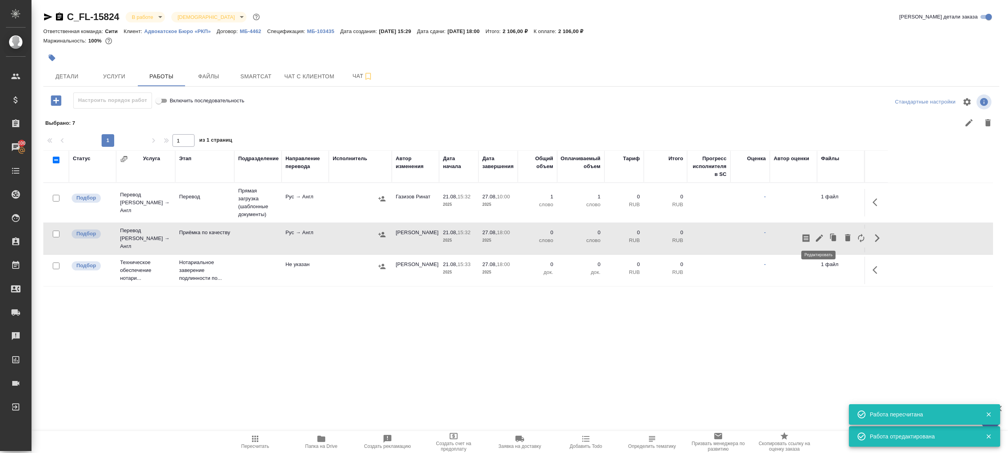
click at [818, 234] on icon "button" at bounding box center [819, 238] width 9 height 9
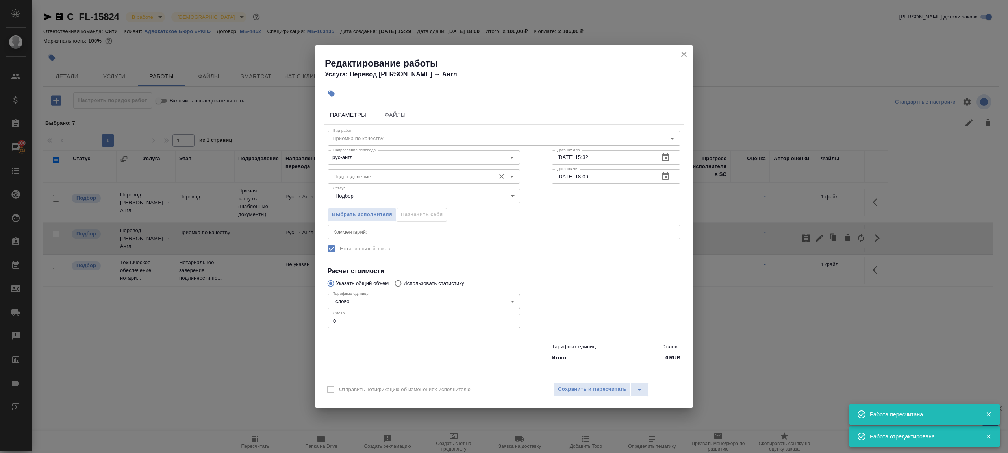
click at [371, 179] on input "Подразделение" at bounding box center [411, 176] width 162 height 9
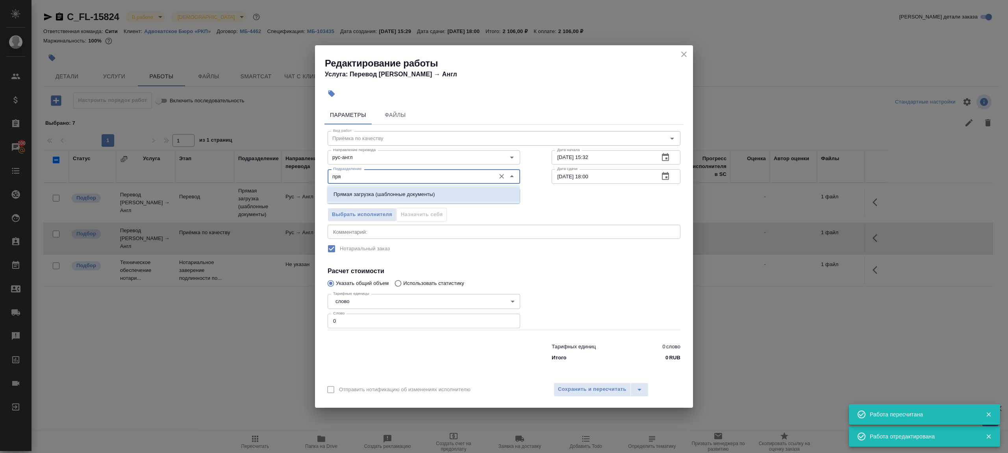
click at [394, 193] on p "Прямая загрузка (шаблонные документы)" at bounding box center [384, 195] width 101 height 8
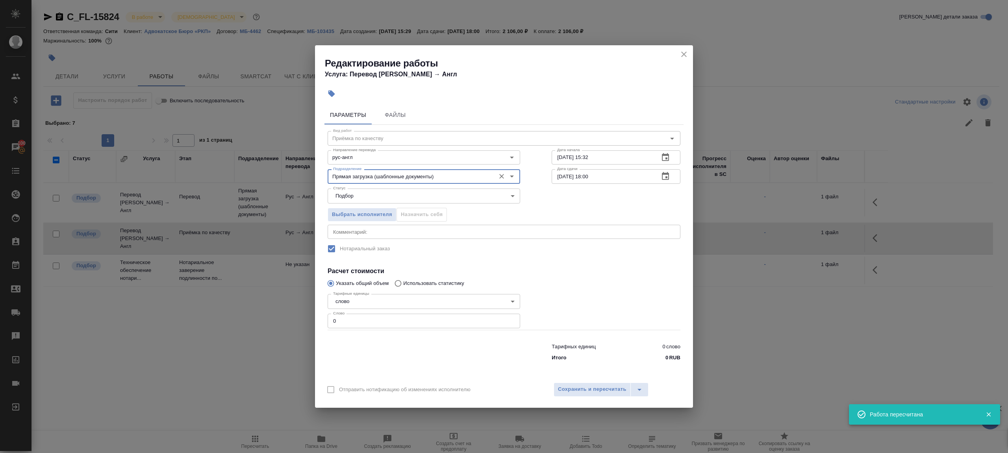
type input "Прямая загрузка (шаблонные документы)"
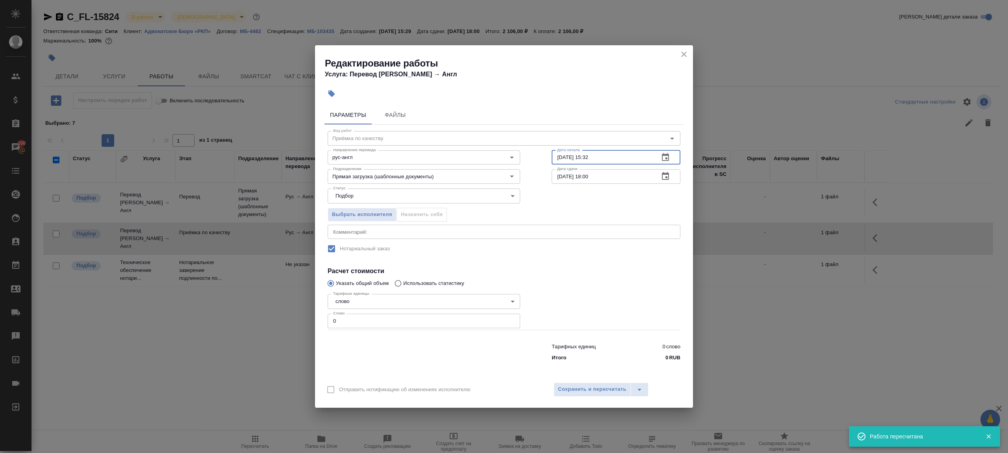
click at [613, 161] on input "21.08.2025 15:32" at bounding box center [602, 157] width 101 height 14
paste input "7.08.2025 10:00"
type input "27.08.2025 10:00"
click at [615, 183] on input "27.08.2025 18:00" at bounding box center [602, 176] width 101 height 14
paste input "0"
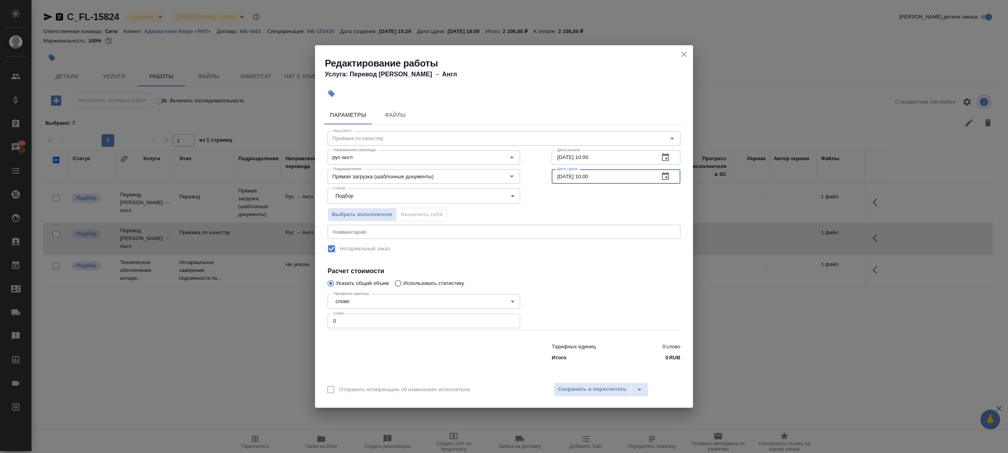
click at [589, 176] on input "27.08.2025 10:00" at bounding box center [602, 176] width 101 height 14
type input "27.08.2025 11:00"
click at [479, 316] on input "0" at bounding box center [424, 321] width 193 height 14
type input "1"
click at [602, 262] on div "Вид работ Приёмка по качеству Вид работ Направление перевода рус-англ Направлен…" at bounding box center [504, 245] width 359 height 240
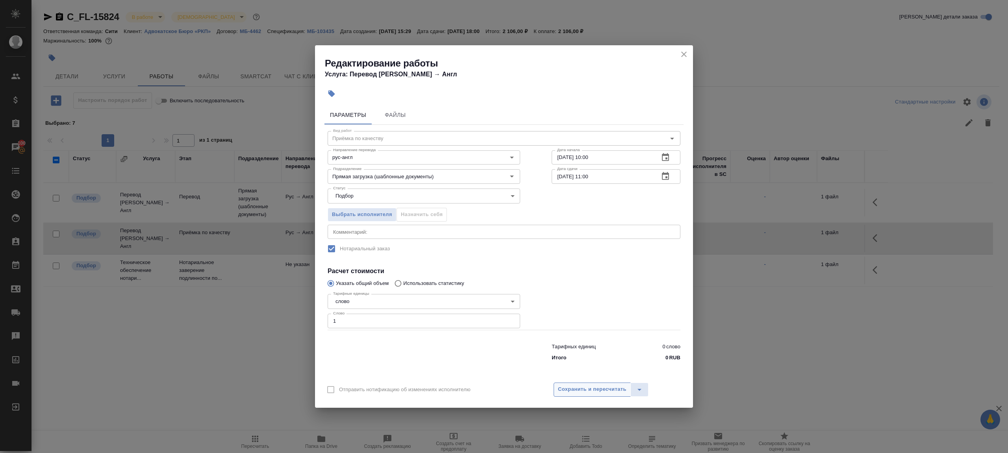
click at [600, 394] on span "Сохранить и пересчитать" at bounding box center [592, 389] width 69 height 9
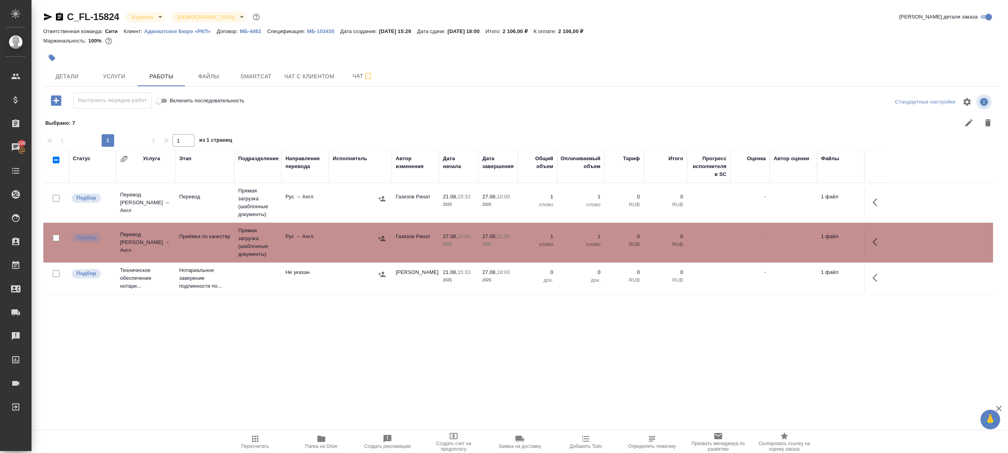
click at [249, 442] on span "Пересчитать" at bounding box center [255, 441] width 57 height 15
drag, startPoint x: 249, startPoint y: 442, endPoint x: 373, endPoint y: 392, distance: 133.5
click at [249, 441] on span "Пересчитать" at bounding box center [255, 441] width 57 height 15
click at [395, 384] on div ".cls-1 fill:#fff; AWATERA Gazizov Rinat Клиенты Спецификации Заказы 100 Чаты To…" at bounding box center [504, 226] width 1008 height 453
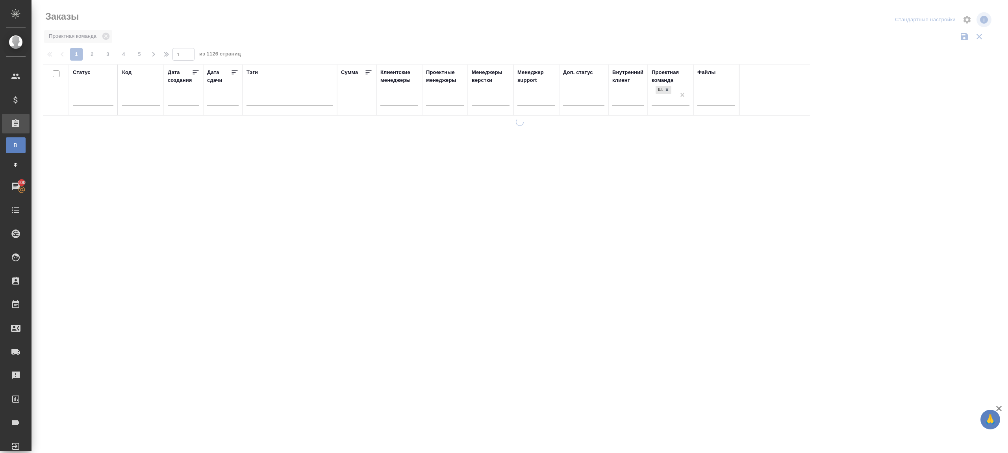
click at [340, 52] on div at bounding box center [520, 176] width 977 height 352
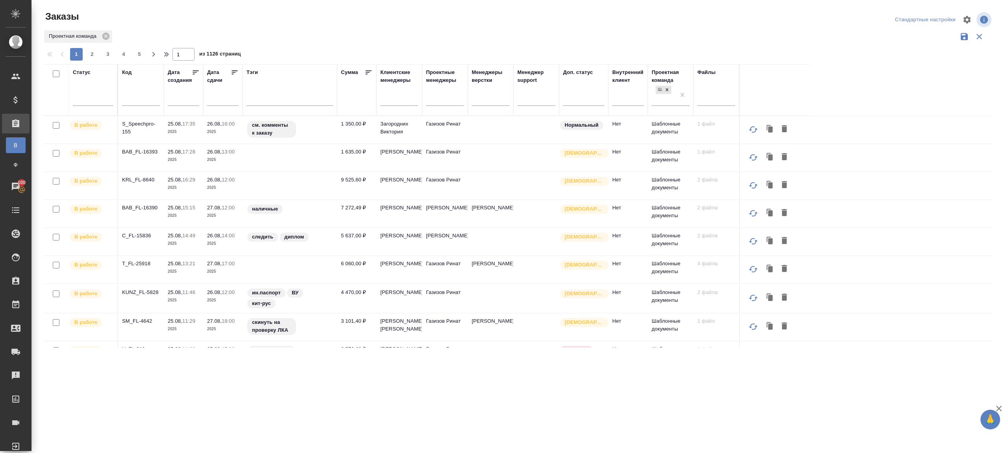
click at [117, 100] on div at bounding box center [117, 90] width 1 height 51
click at [113, 101] on div at bounding box center [93, 97] width 41 height 11
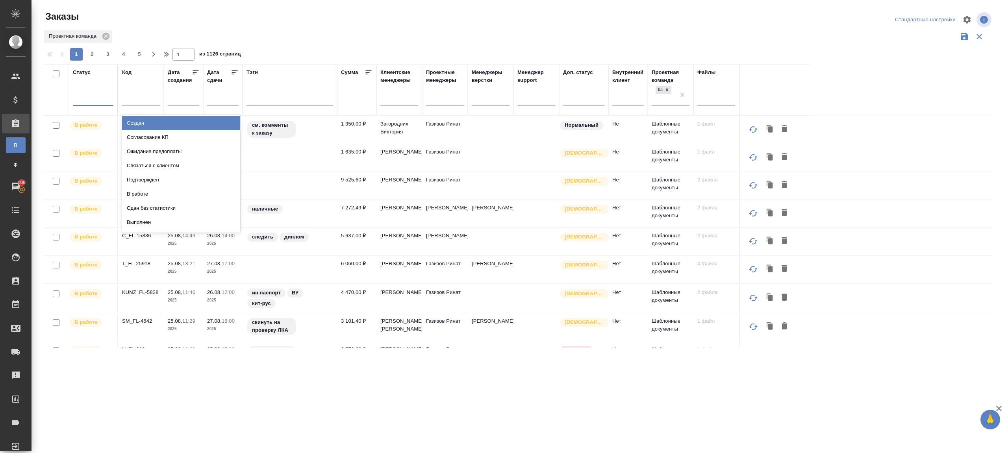
click at [106, 101] on div at bounding box center [93, 97] width 41 height 11
click at [103, 91] on div at bounding box center [93, 98] width 41 height 15
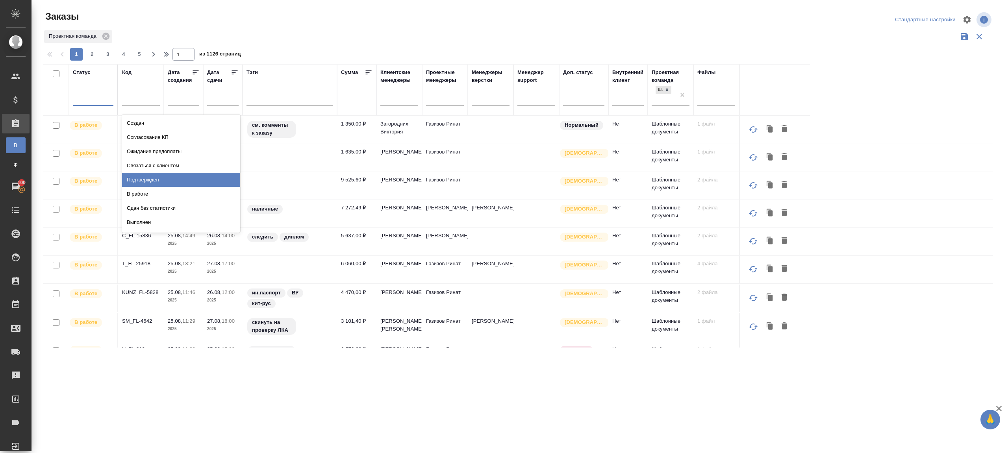
click at [144, 178] on div "Подтвержден" at bounding box center [181, 180] width 118 height 14
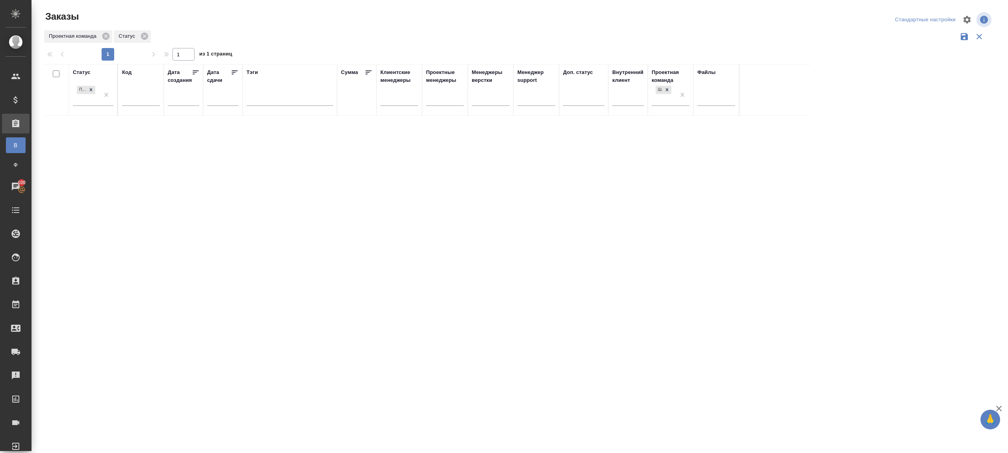
click at [426, 49] on div "1 1 из 1 страниц" at bounding box center [521, 54] width 956 height 13
click at [117, 96] on th "Статус Подтвержден" at bounding box center [93, 90] width 49 height 52
click at [309, 27] on div at bounding box center [520, 176] width 977 height 352
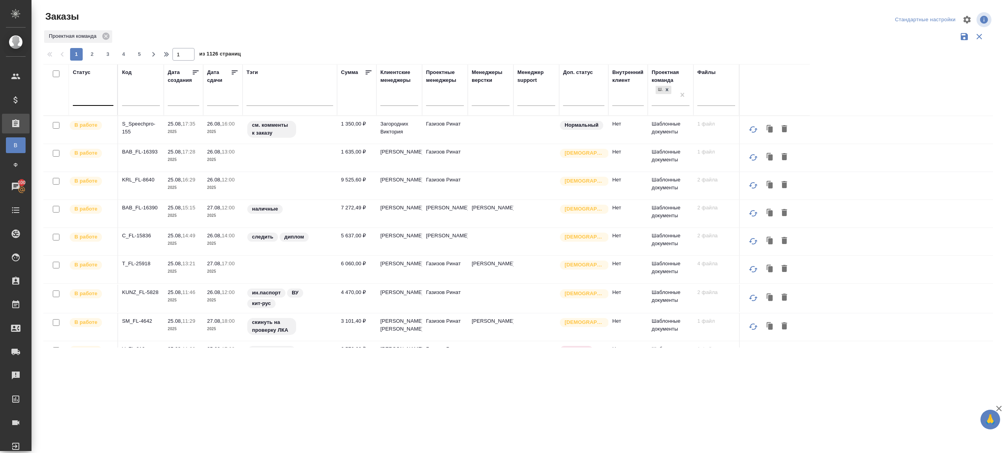
click at [103, 104] on div at bounding box center [93, 98] width 41 height 15
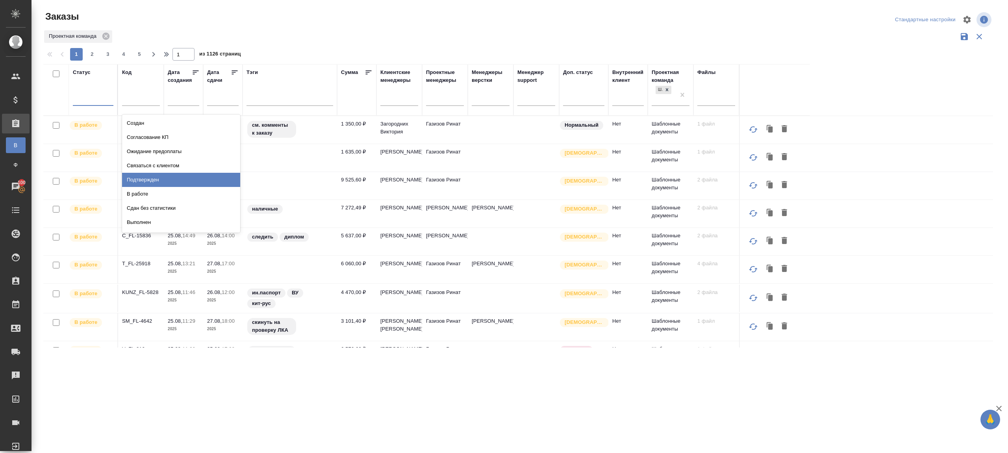
click at [182, 179] on div "Подтвержден" at bounding box center [181, 180] width 118 height 14
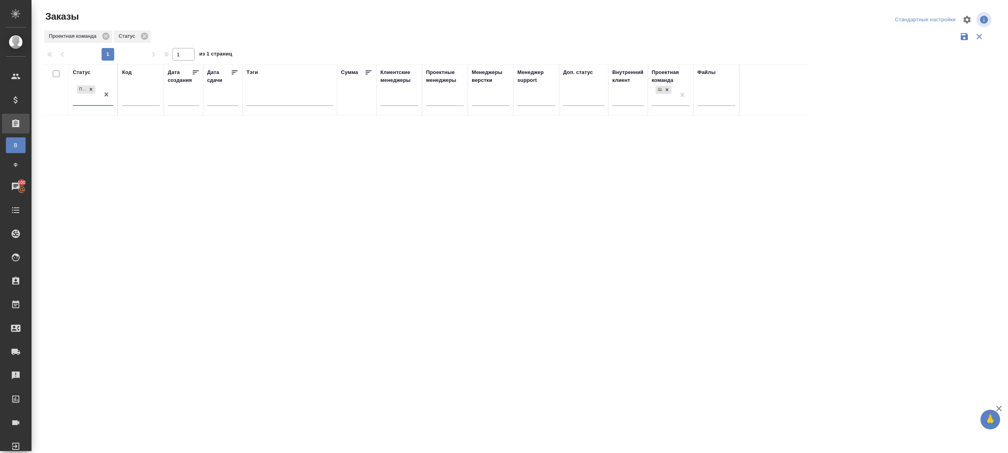
click at [278, 267] on div "Статус option Подтвержден, selected. 0 results available. Select is focused ,ty…" at bounding box center [518, 206] width 950 height 284
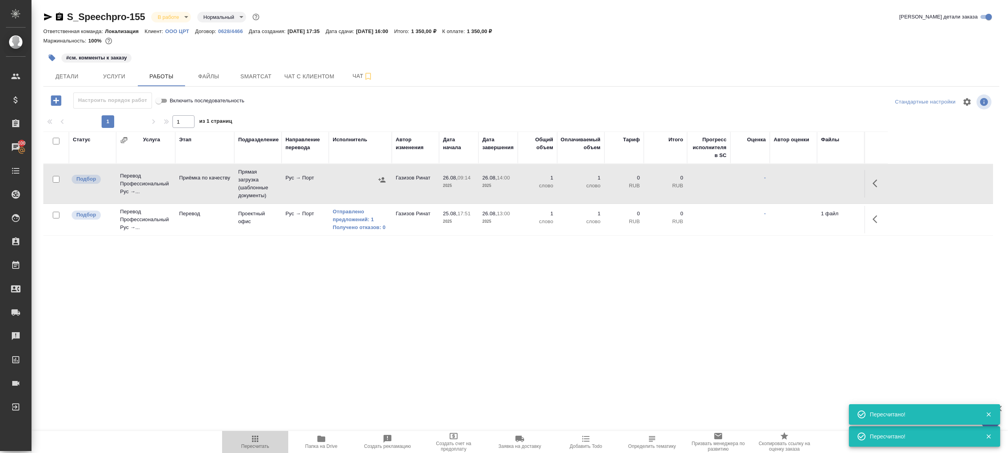
click at [264, 435] on span "Пересчитать" at bounding box center [255, 441] width 57 height 15
click at [381, 371] on div ".cls-1 fill:#fff; AWATERA Gazizov Rinat Клиенты Спецификации Заказы 100 Чаты To…" at bounding box center [504, 226] width 1008 height 453
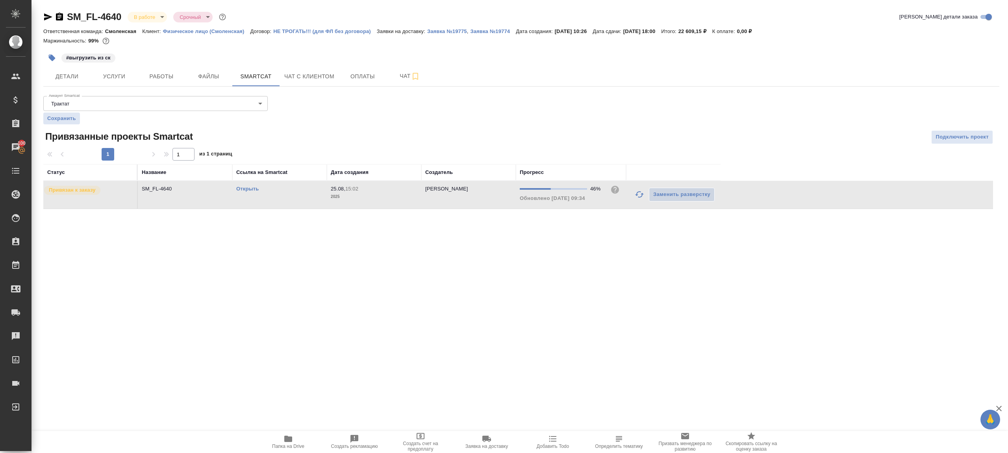
click at [641, 193] on icon "button" at bounding box center [639, 194] width 9 height 9
click at [501, 343] on div ".cls-1 fill:#fff; AWATERA [PERSON_NAME] Клиенты Спецификации Заказы 100 Чаты To…" at bounding box center [504, 226] width 1008 height 453
click at [641, 191] on icon "button" at bounding box center [639, 194] width 9 height 9
click at [542, 263] on div ".cls-1 fill:#fff; AWATERA [PERSON_NAME] Клиенты Спецификации Заказы 100 Чаты To…" at bounding box center [504, 226] width 1008 height 453
